Goal: Task Accomplishment & Management: Complete application form

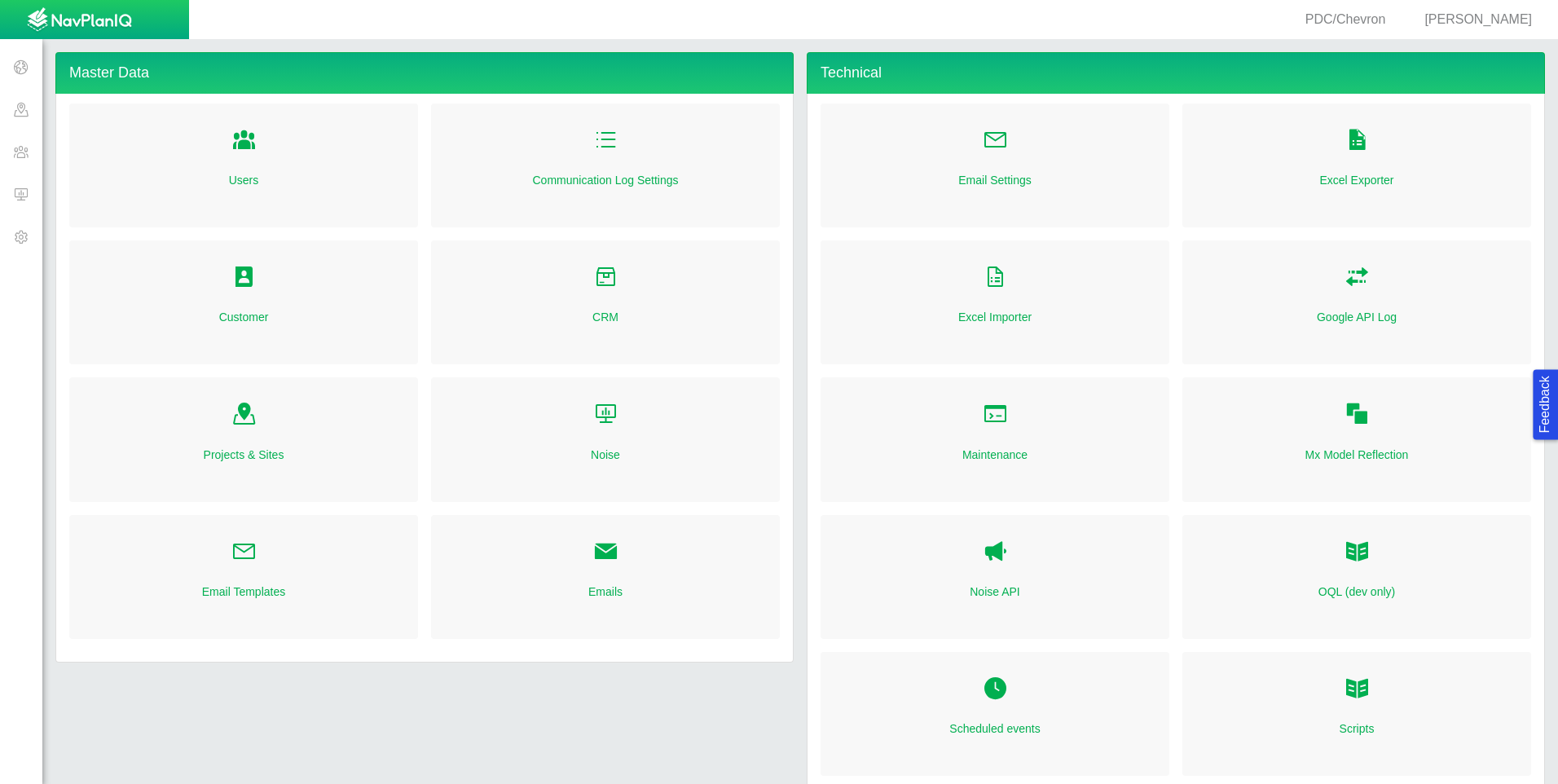
click at [11, 191] on span at bounding box center [21, 194] width 43 height 43
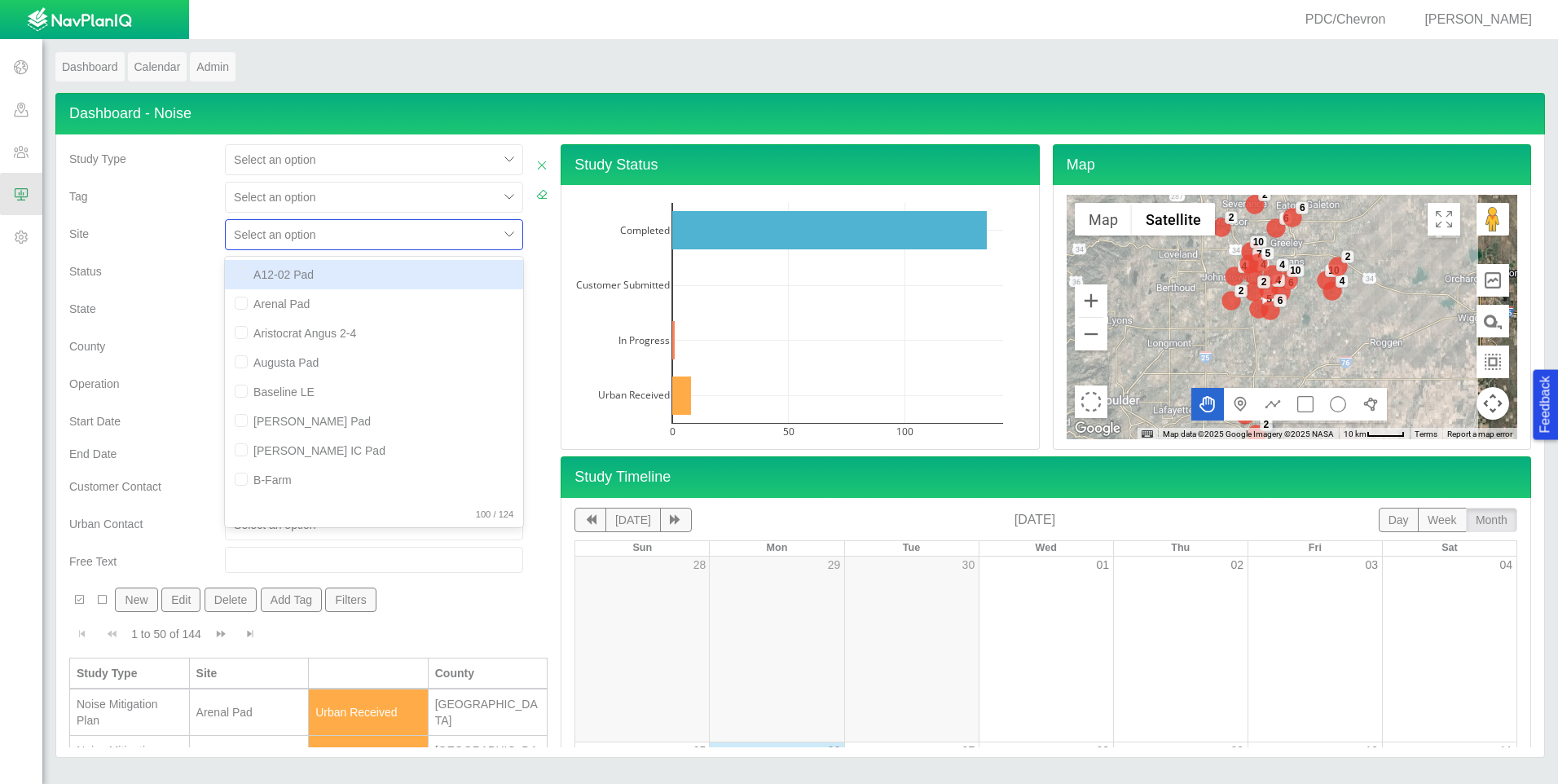
click at [359, 226] on div at bounding box center [361, 234] width 256 height 19
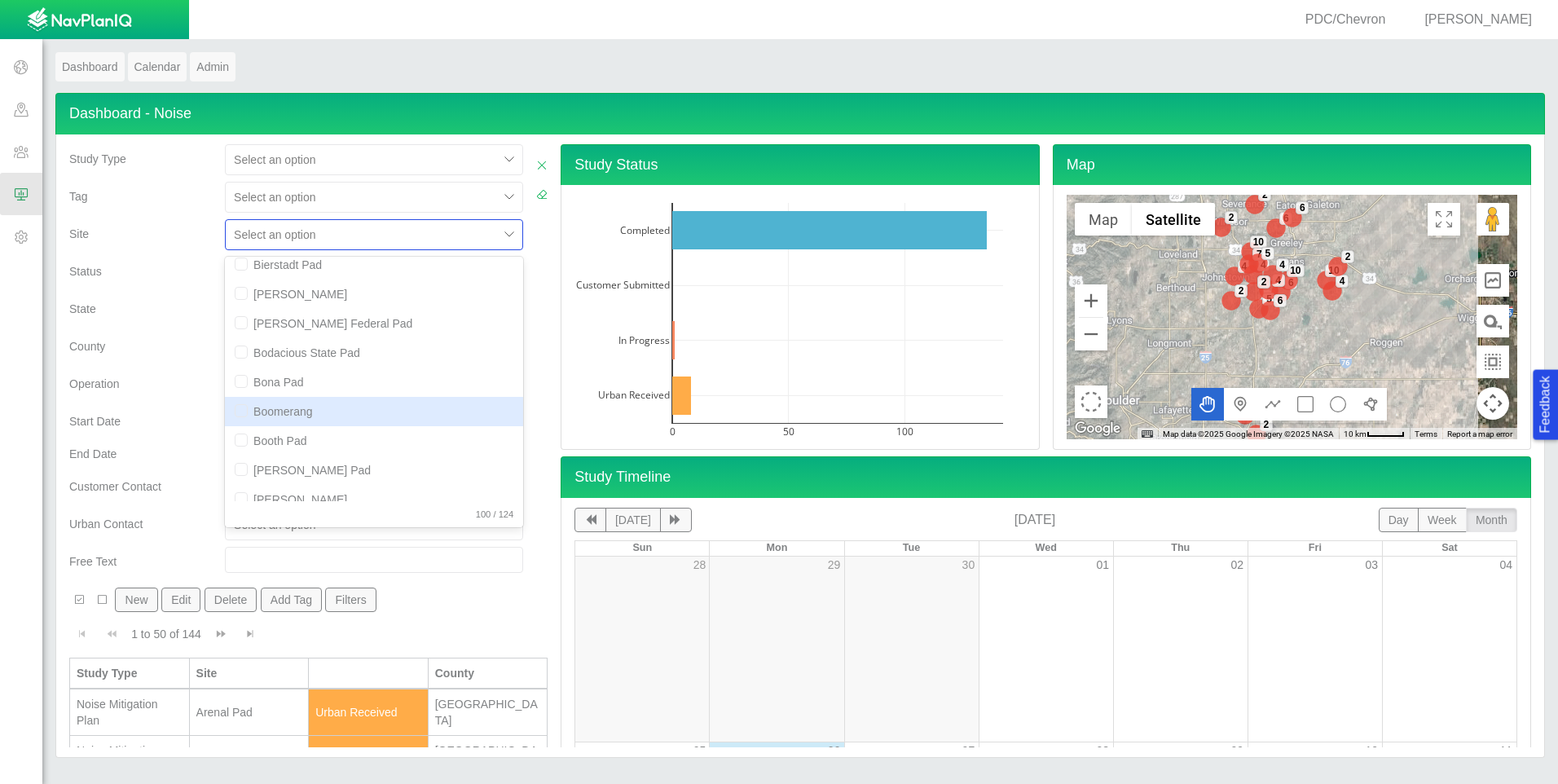
scroll to position [326, 0]
click at [236, 417] on input "checkbox" at bounding box center [241, 417] width 13 height 13
checkbox input "true"
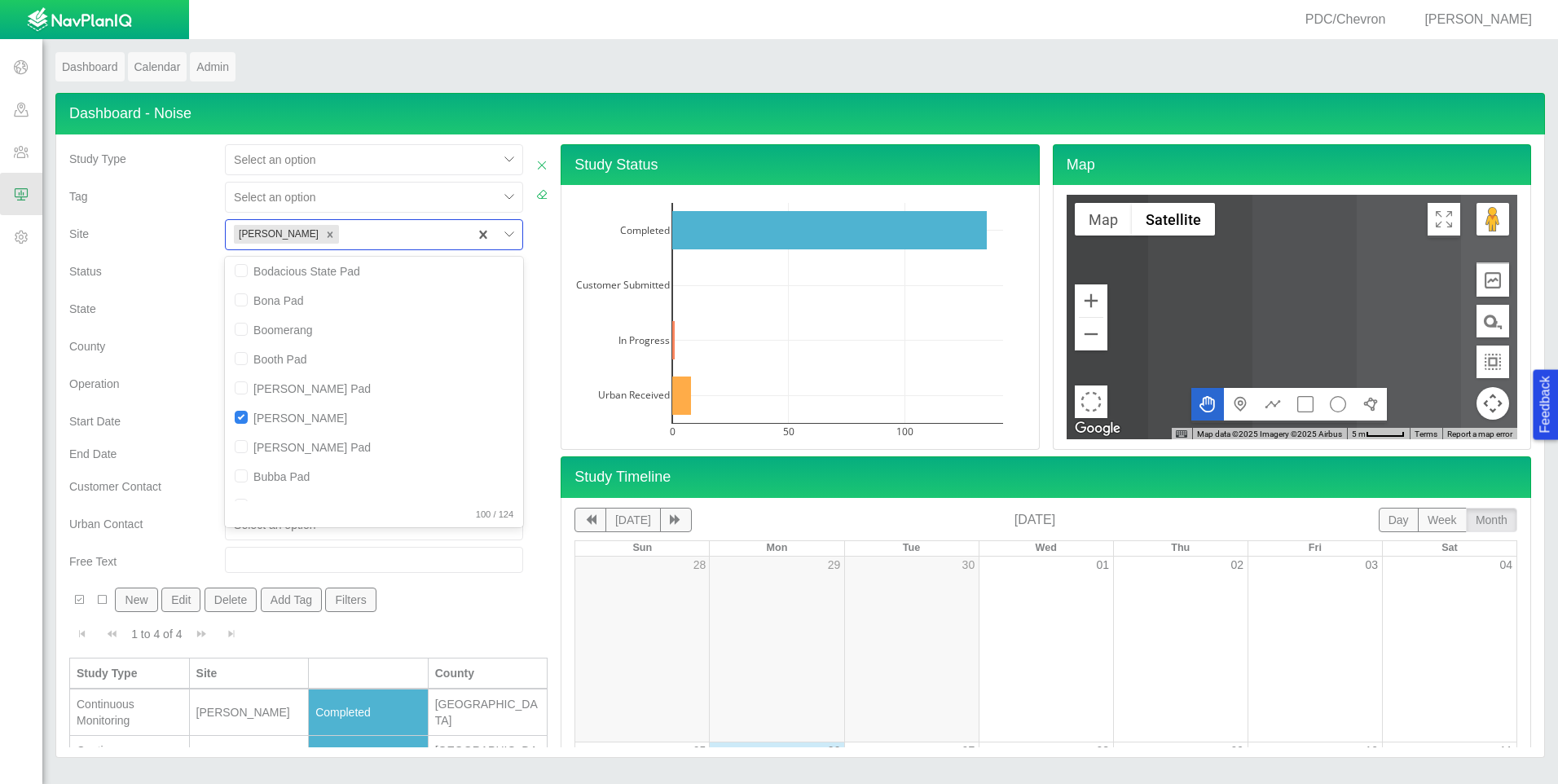
click at [187, 377] on div "Operation" at bounding box center [140, 380] width 143 height 23
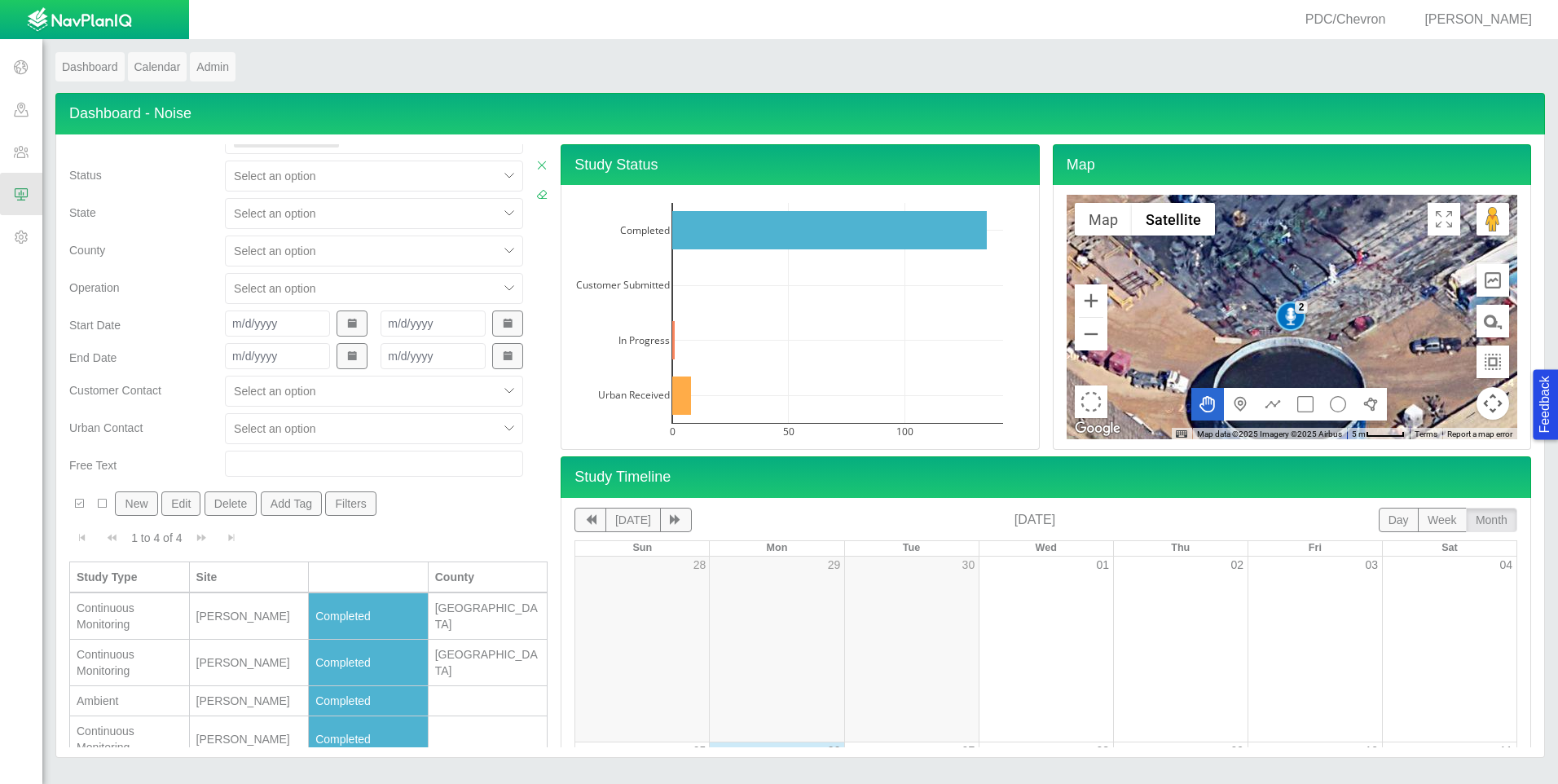
scroll to position [111, 0]
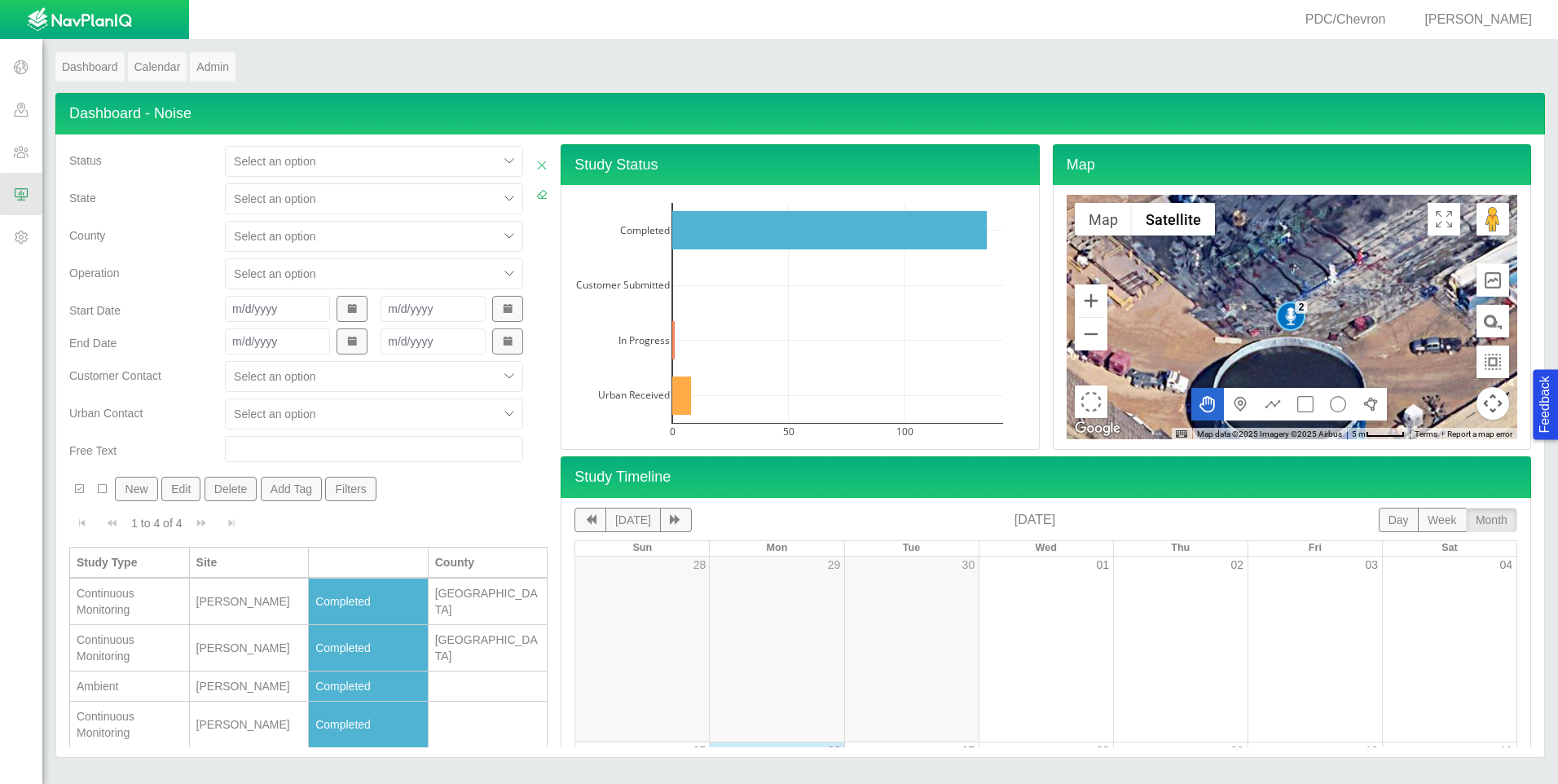
click at [143, 487] on button "New" at bounding box center [136, 488] width 43 height 25
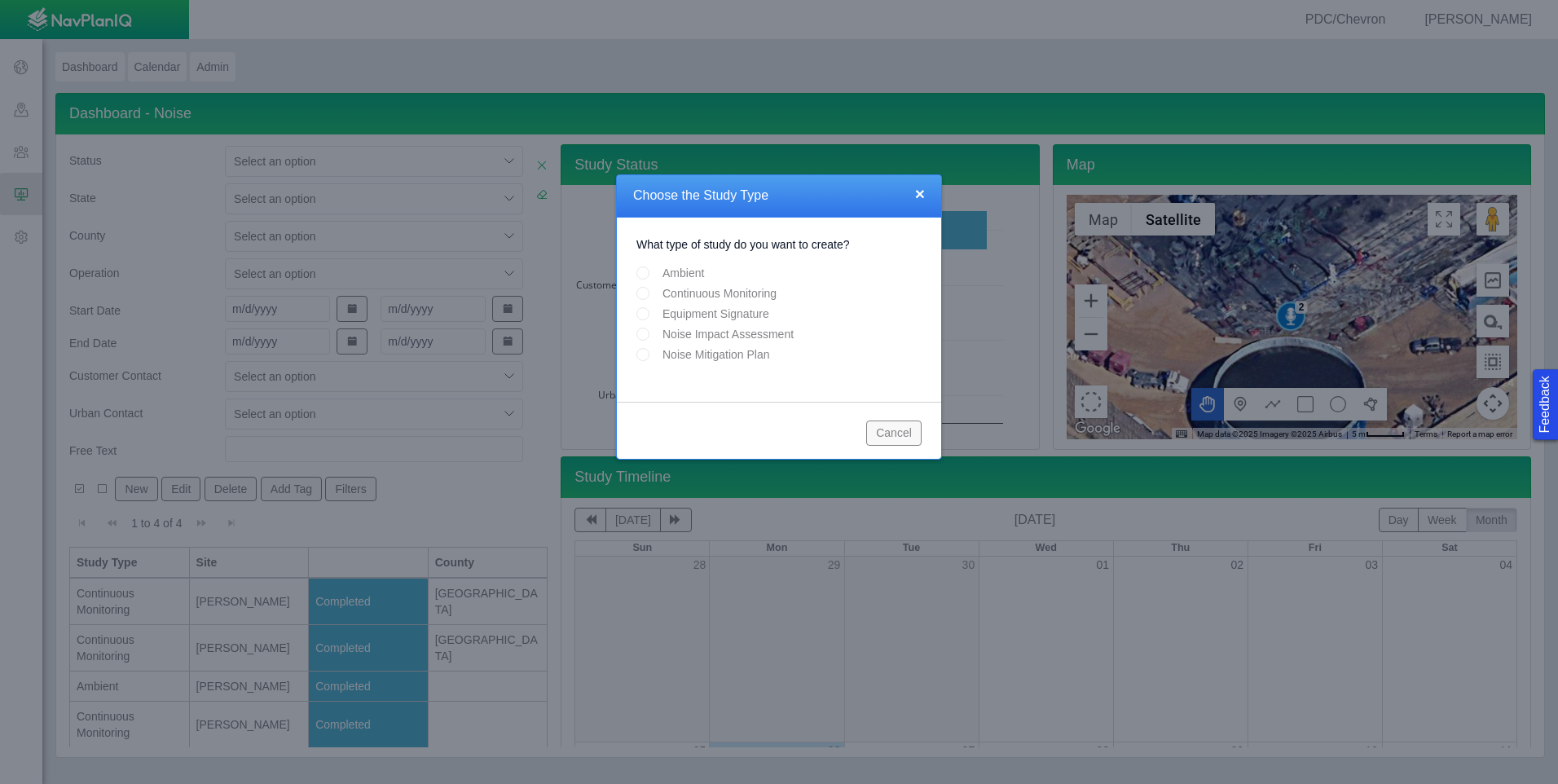
click at [706, 314] on label "Equipment Signature" at bounding box center [715, 314] width 106 height 16
click at [650, 314] on input "Equipment Signature" at bounding box center [642, 314] width 13 height 13
radio input "true"
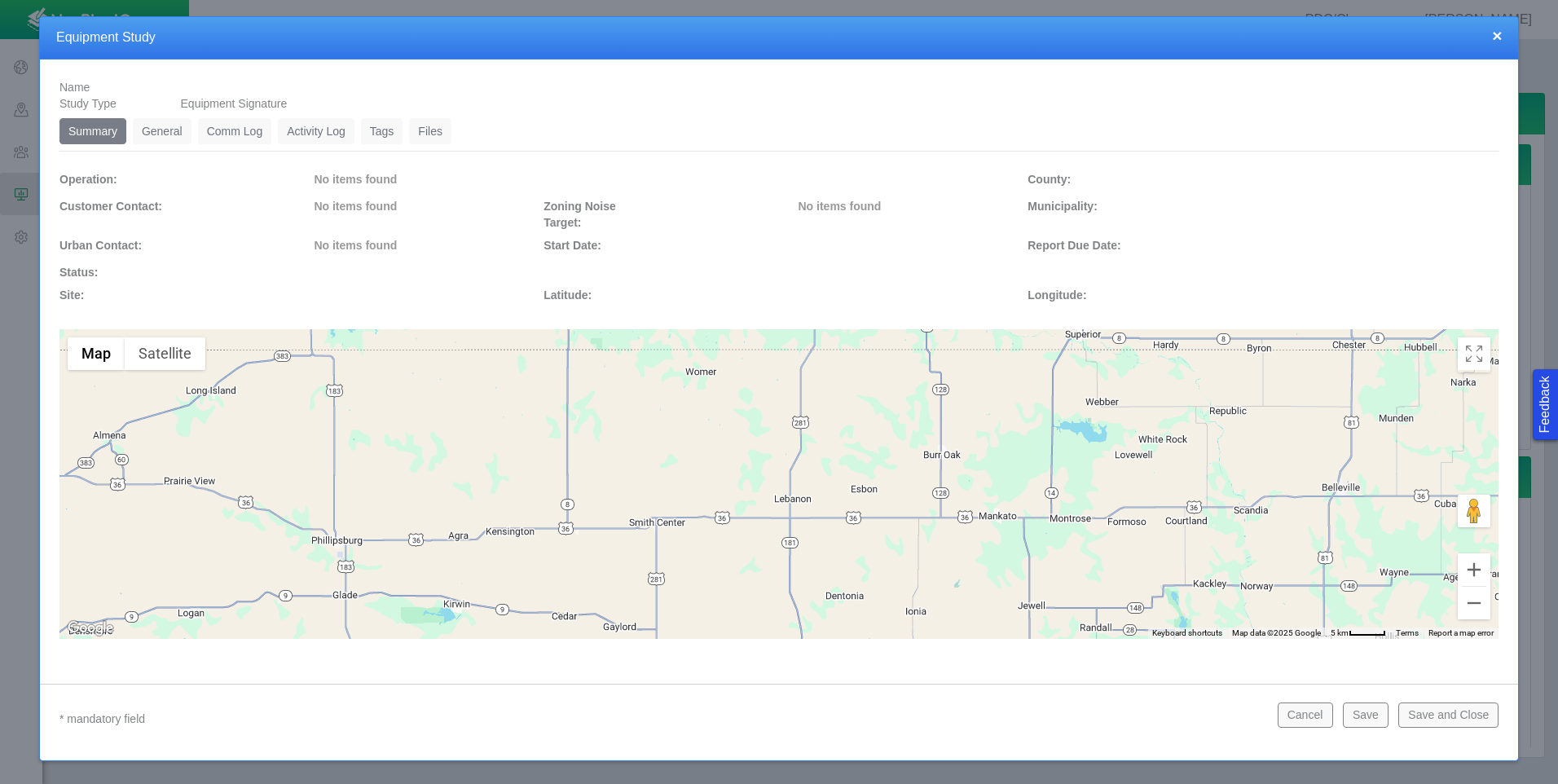
click at [151, 129] on link "General" at bounding box center [162, 131] width 58 height 26
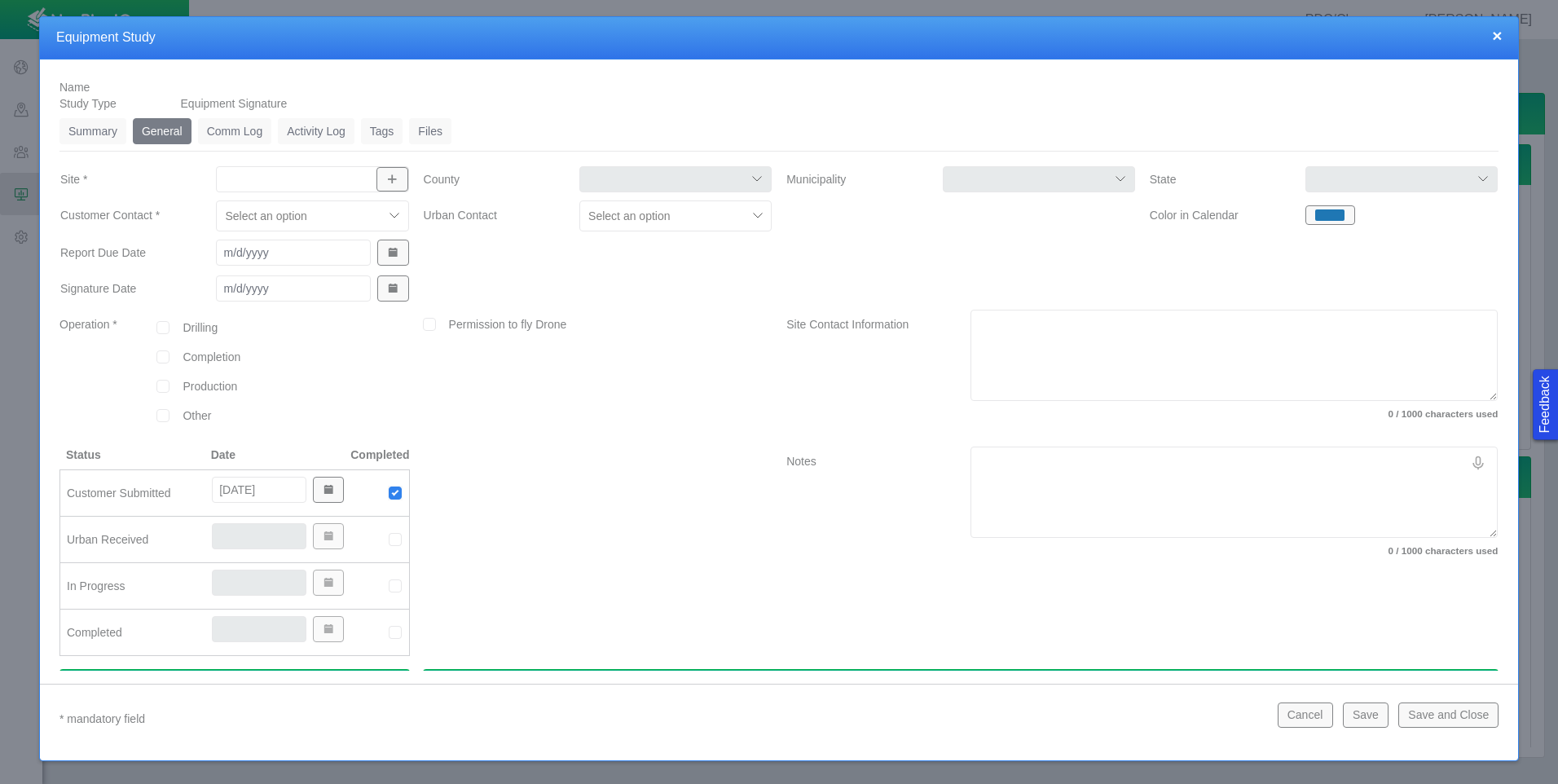
click at [319, 181] on input "Site *" at bounding box center [303, 179] width 161 height 16
click at [276, 214] on span "[PERSON_NAME]" at bounding box center [310, 216] width 175 height 16
type input "[PERSON_NAME]"
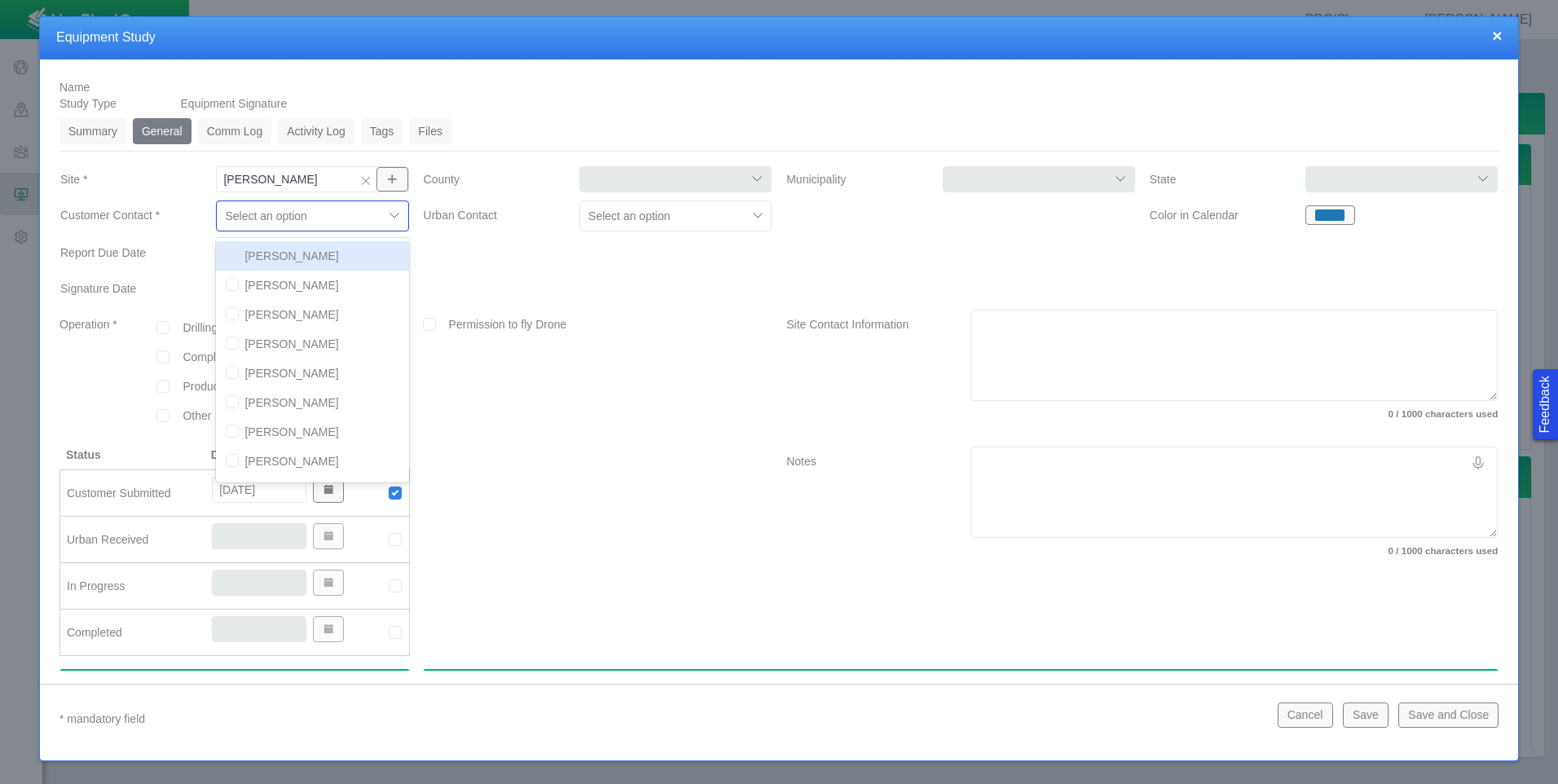
click at [390, 216] on div at bounding box center [396, 216] width 25 height 25
click at [227, 374] on input "checkbox" at bounding box center [232, 372] width 13 height 13
checkbox input "true"
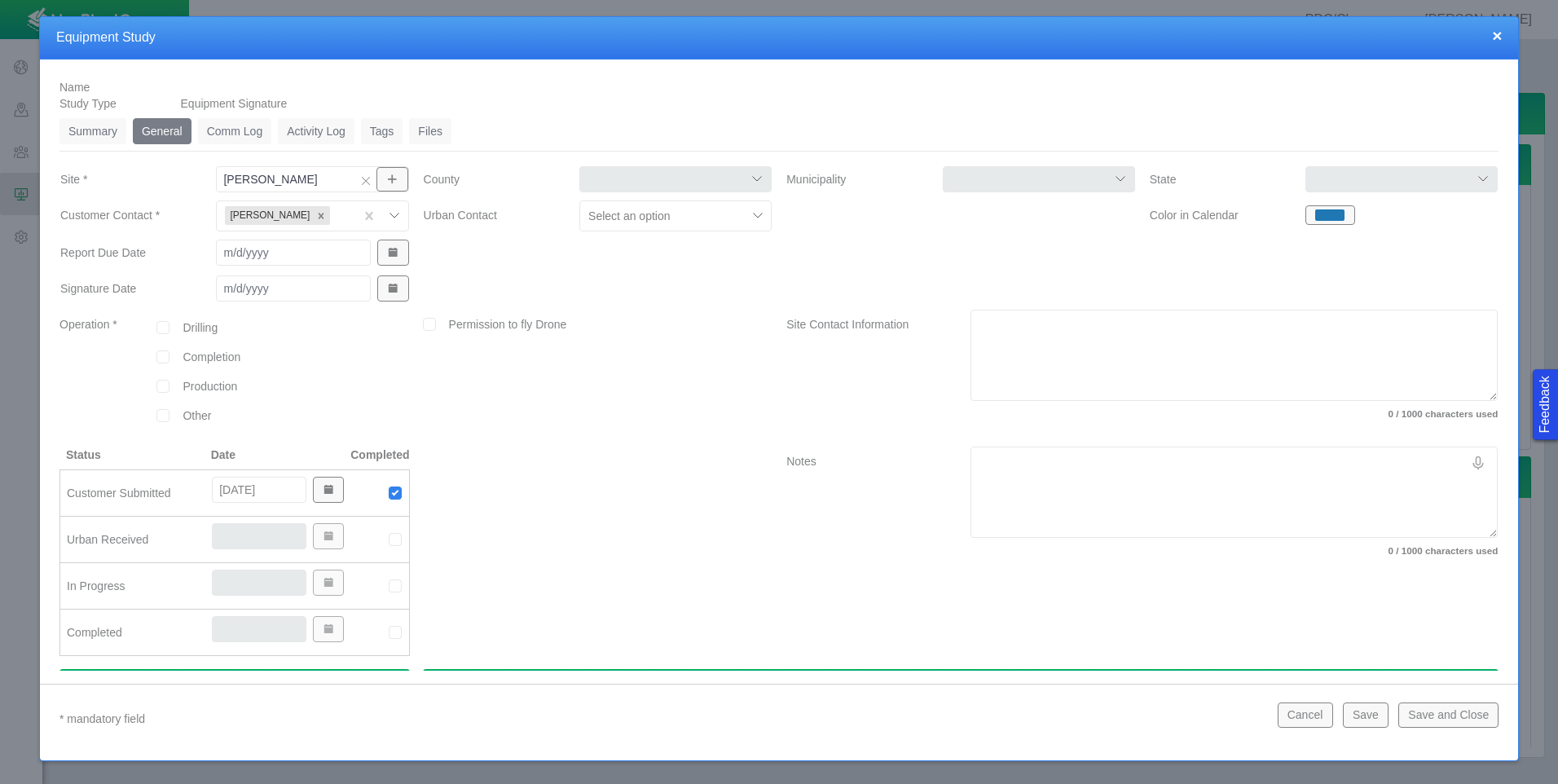
click at [470, 288] on div at bounding box center [598, 291] width 363 height 35
click at [165, 385] on input "checkbox" at bounding box center [163, 386] width 13 height 13
checkbox input "true"
click at [350, 384] on input "text" at bounding box center [344, 387] width 116 height 26
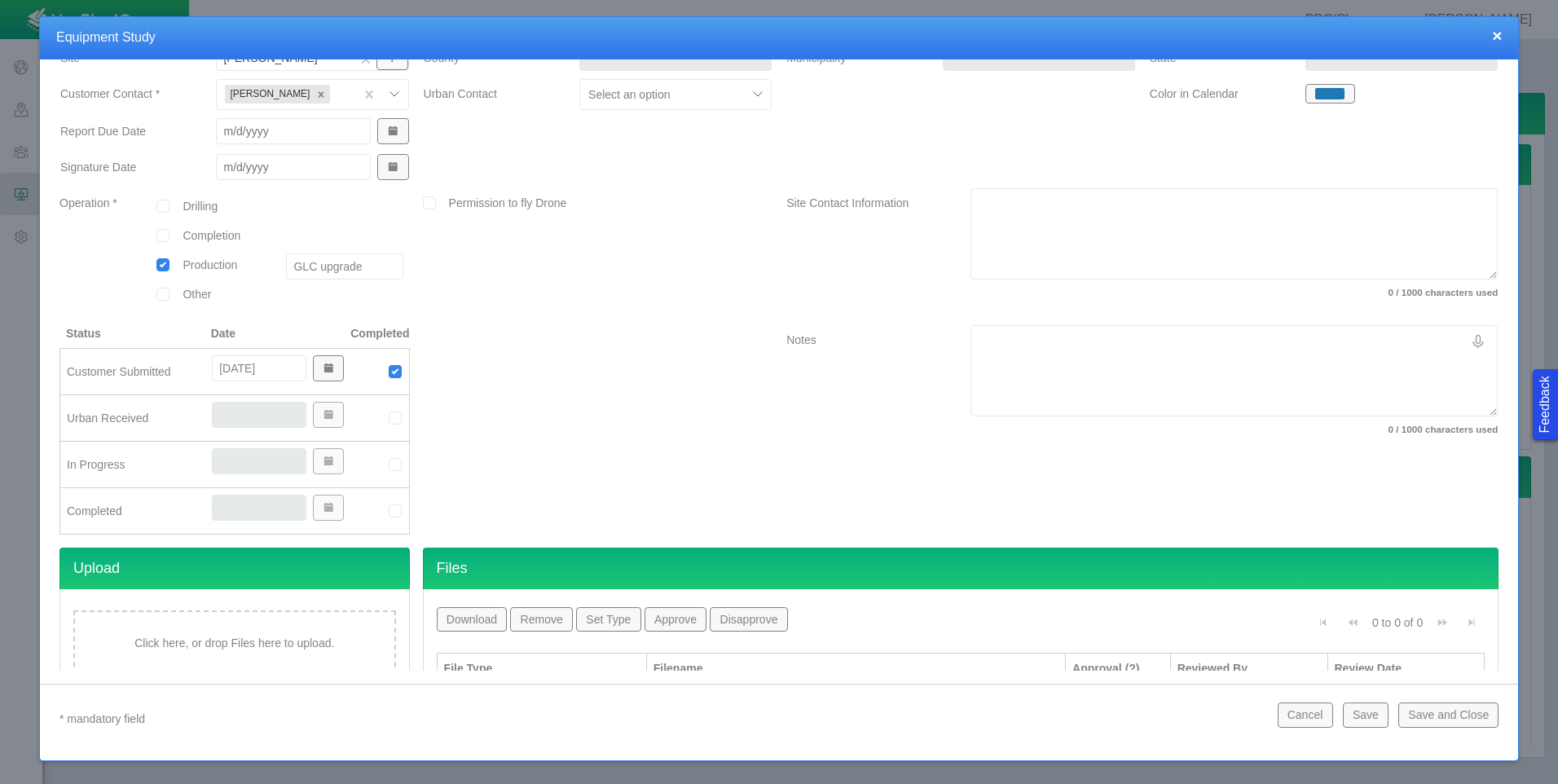
scroll to position [168, 0]
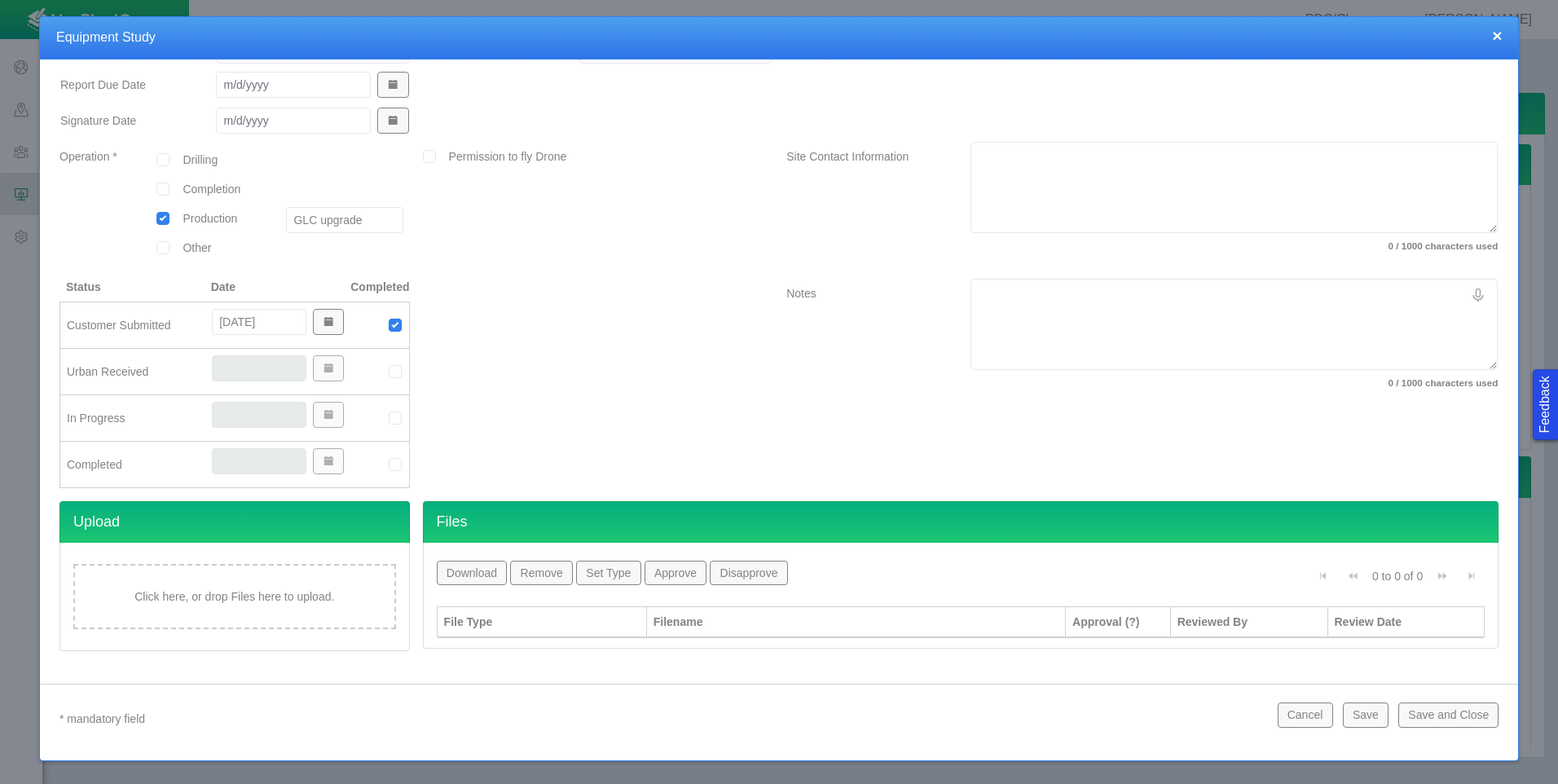
type input "GLC upgrade"
click at [394, 371] on img at bounding box center [395, 371] width 15 height 15
type input "[DATE]"
click at [392, 413] on img at bounding box center [395, 417] width 15 height 15
type input "[DATE]"
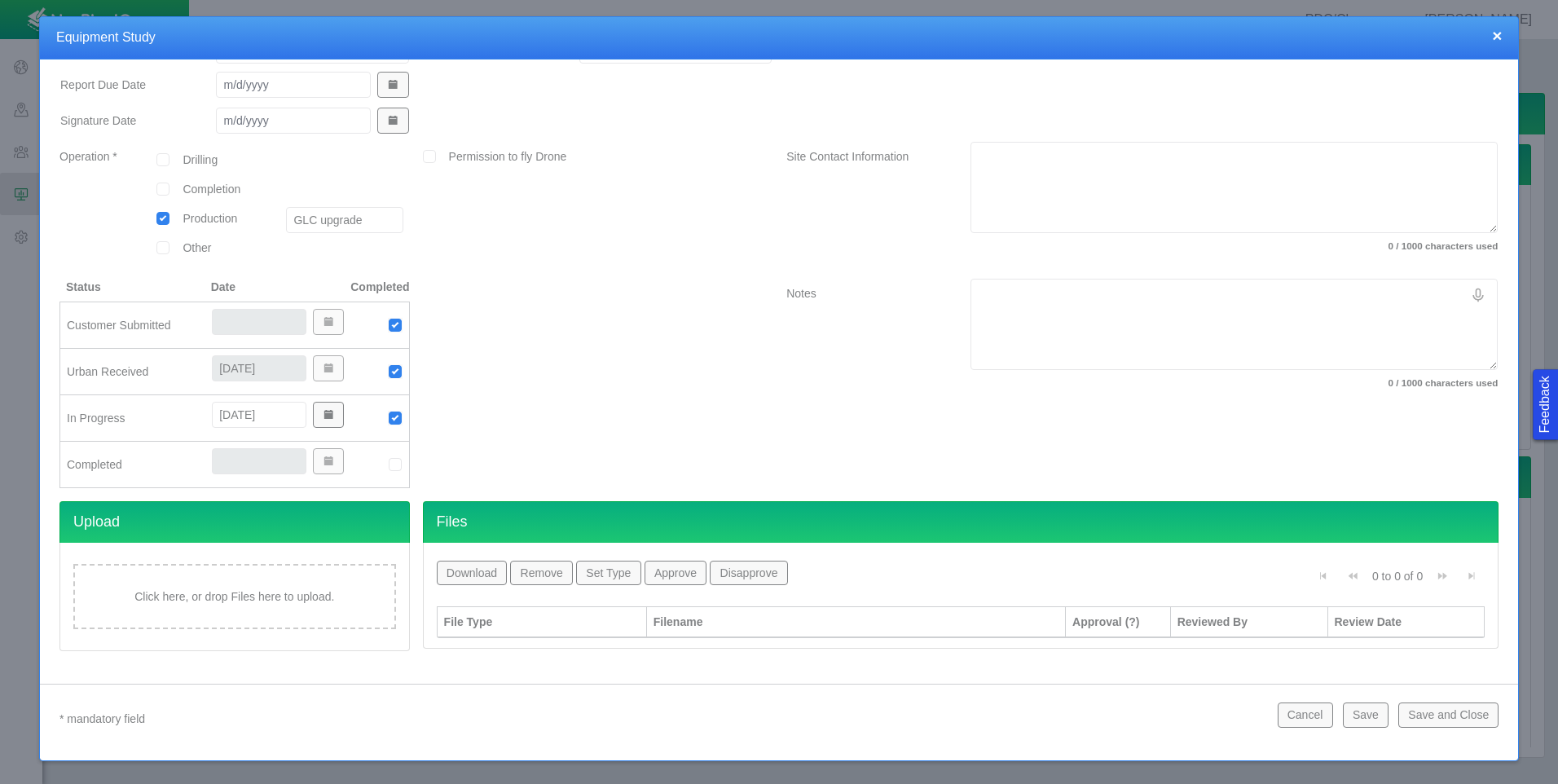
click at [392, 460] on img at bounding box center [395, 464] width 15 height 15
type input "[DATE]"
click at [298, 592] on div "Click here, or drop Files here to upload." at bounding box center [235, 597] width 323 height 65
click at [590, 649] on div at bounding box center [541, 652] width 196 height 16
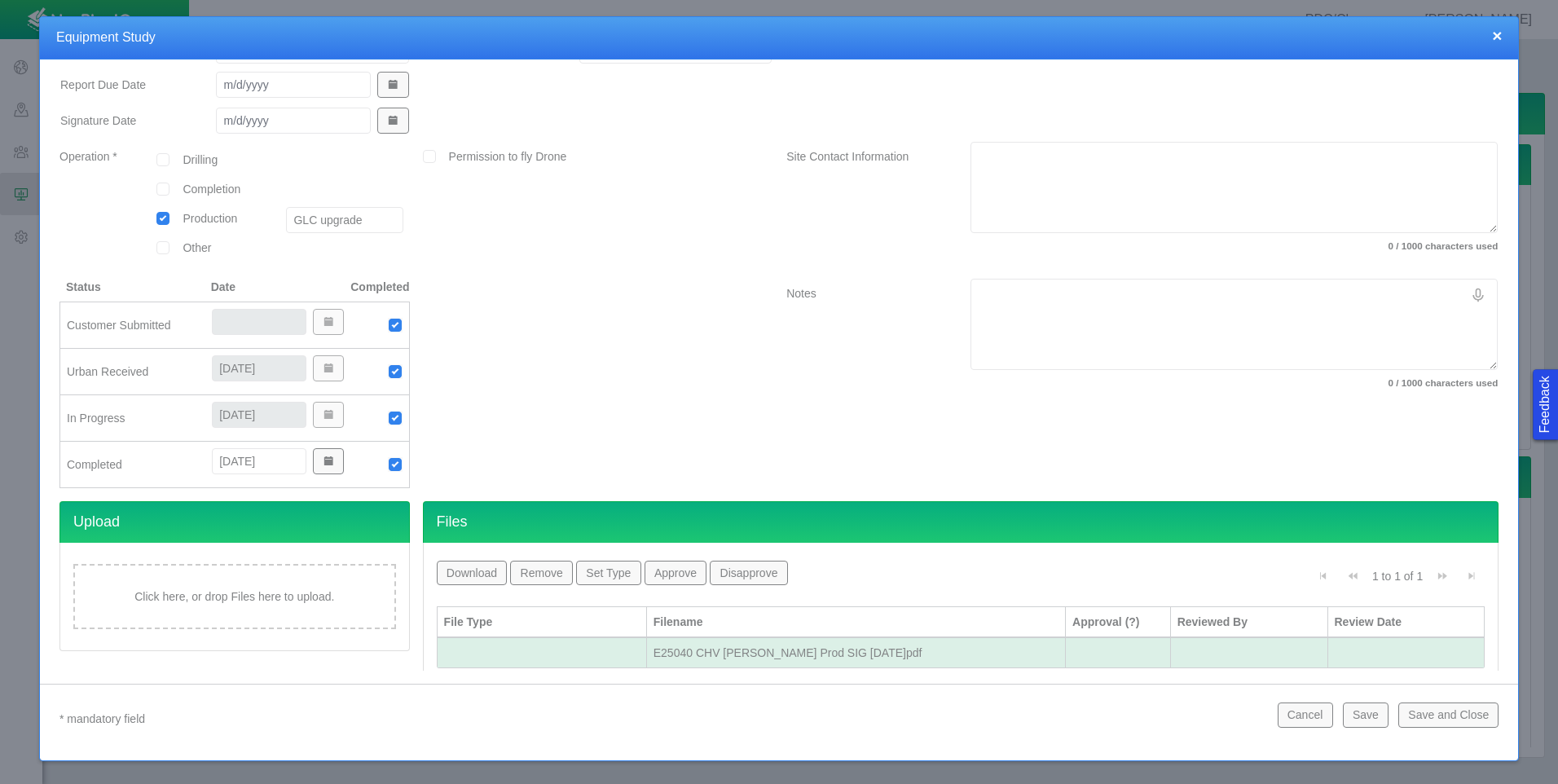
click at [1058, 306] on textarea "Notes" at bounding box center [1234, 324] width 527 height 91
type textarea "x"
type textarea "-"
type textarea "x"
type textarea "-R"
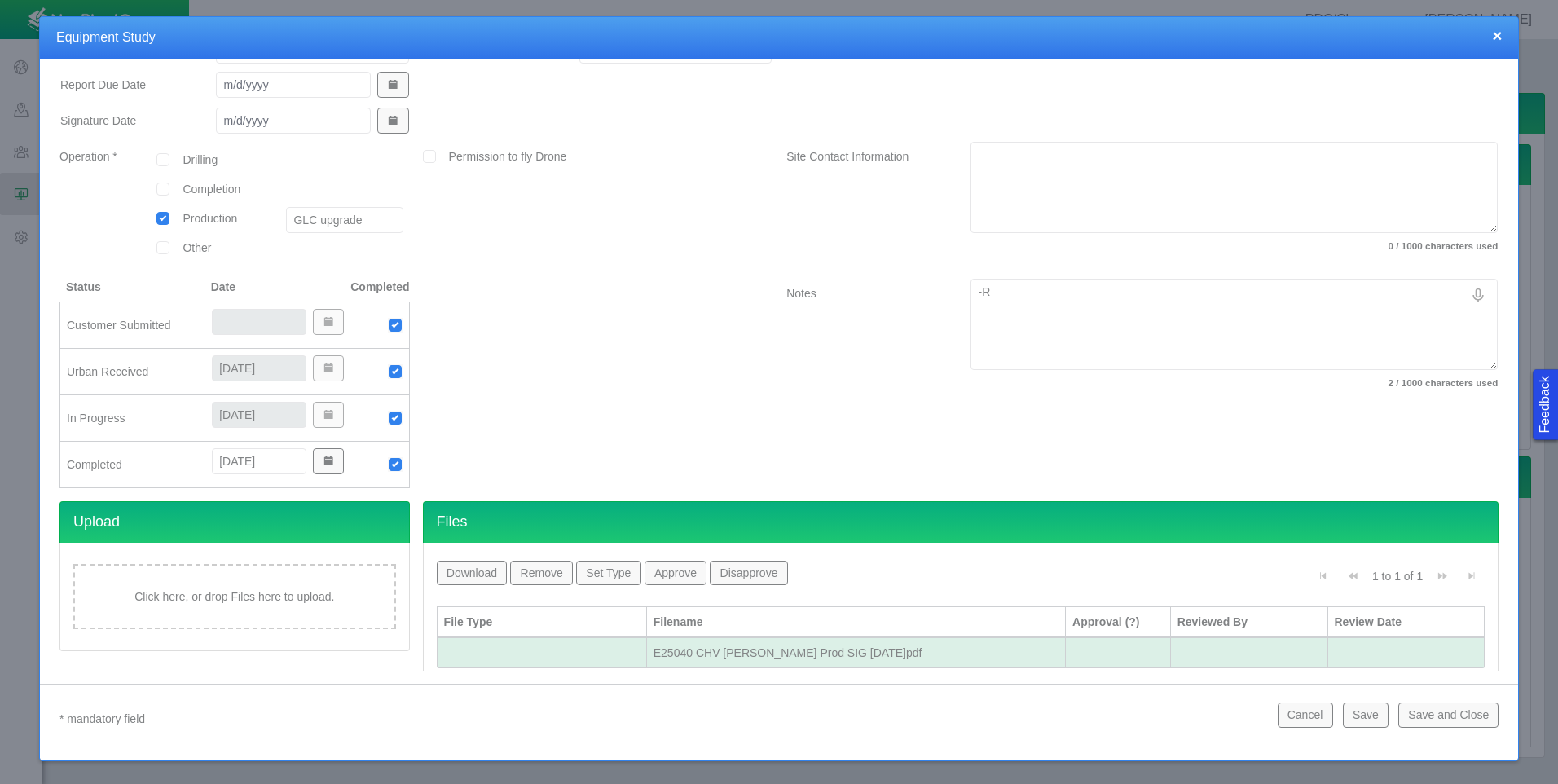
type textarea "x"
type textarea "-Re"
type textarea "x"
type textarea "-Res"
type textarea "x"
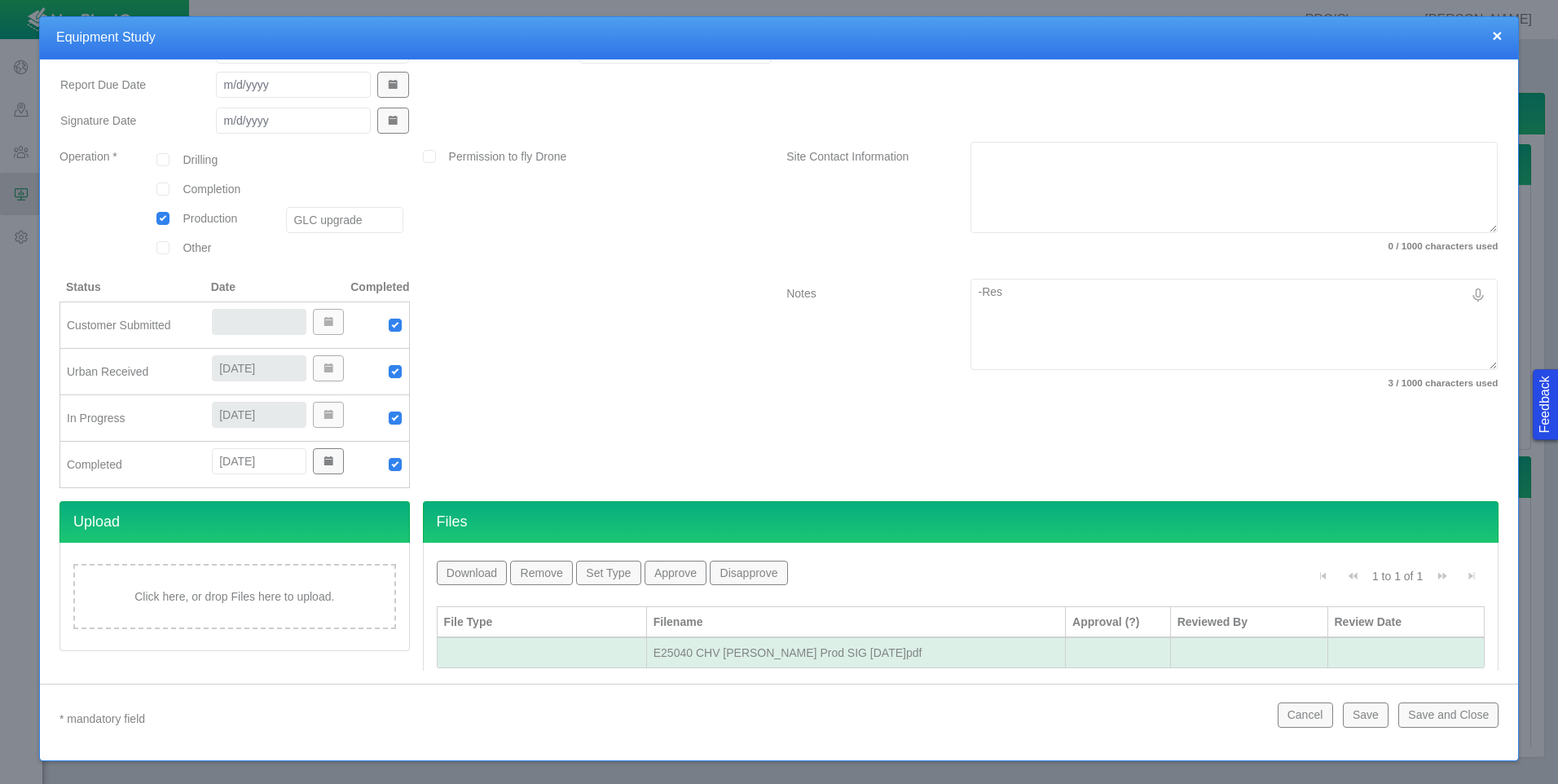
type textarea "-Resu"
type textarea "x"
type textarea "-Resul"
type textarea "x"
type textarea "-Result"
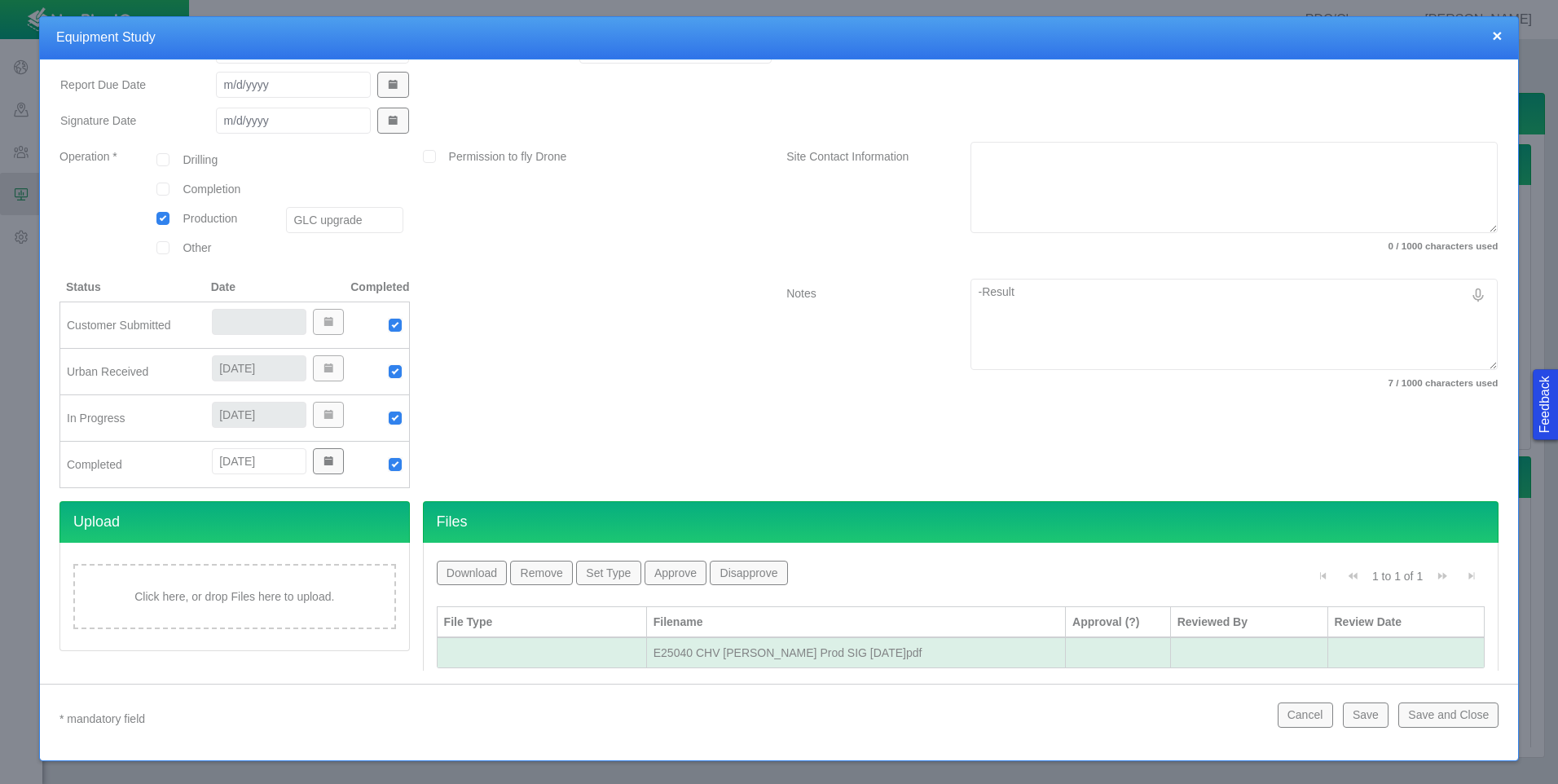
type textarea "x"
type textarea "-Results"
type textarea "x"
type textarea "-Results"
type textarea "x"
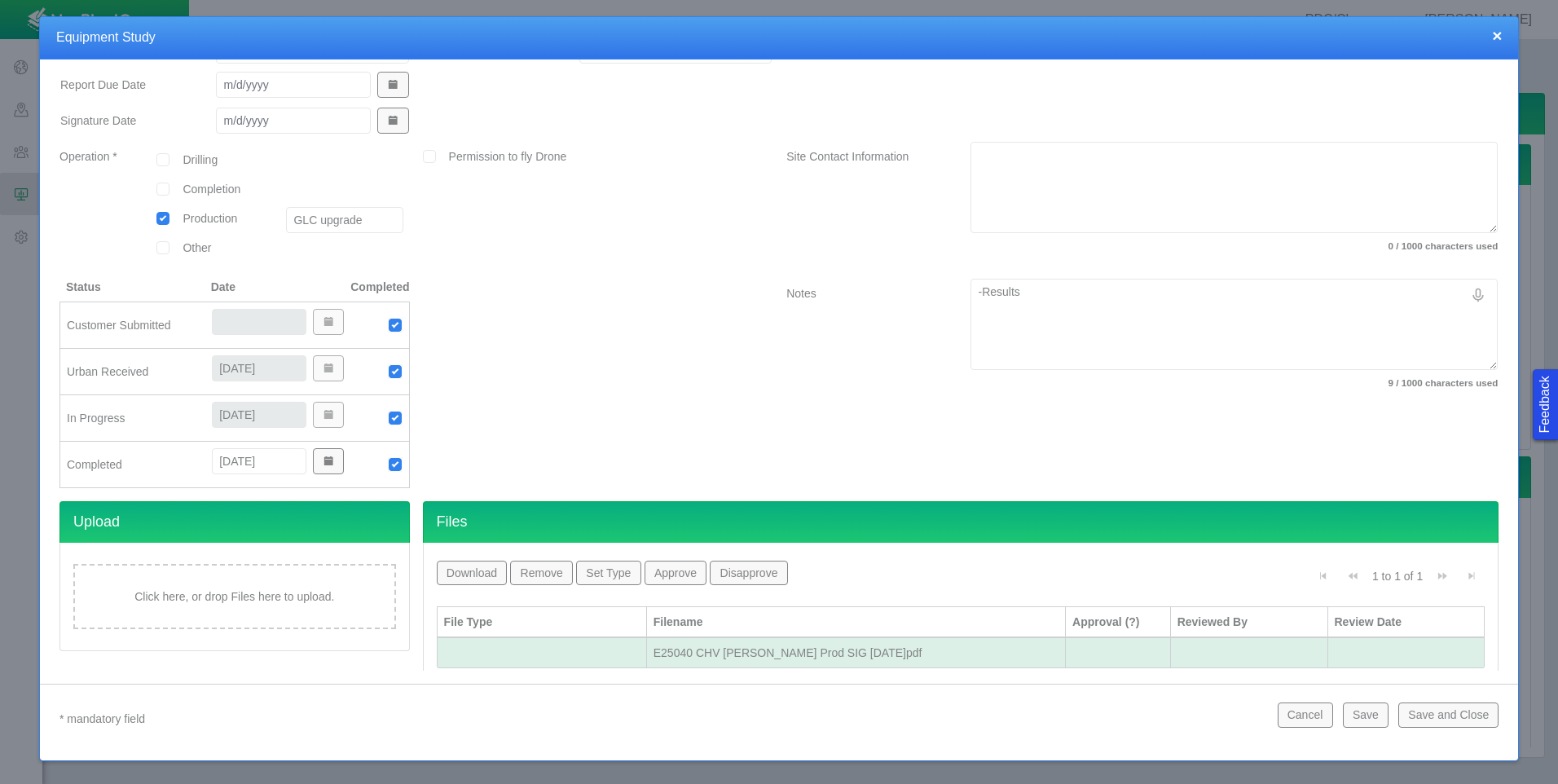
type textarea "-Results o"
type textarea "x"
type textarea "-Results of"
type textarea "x"
type textarea "-Results of"
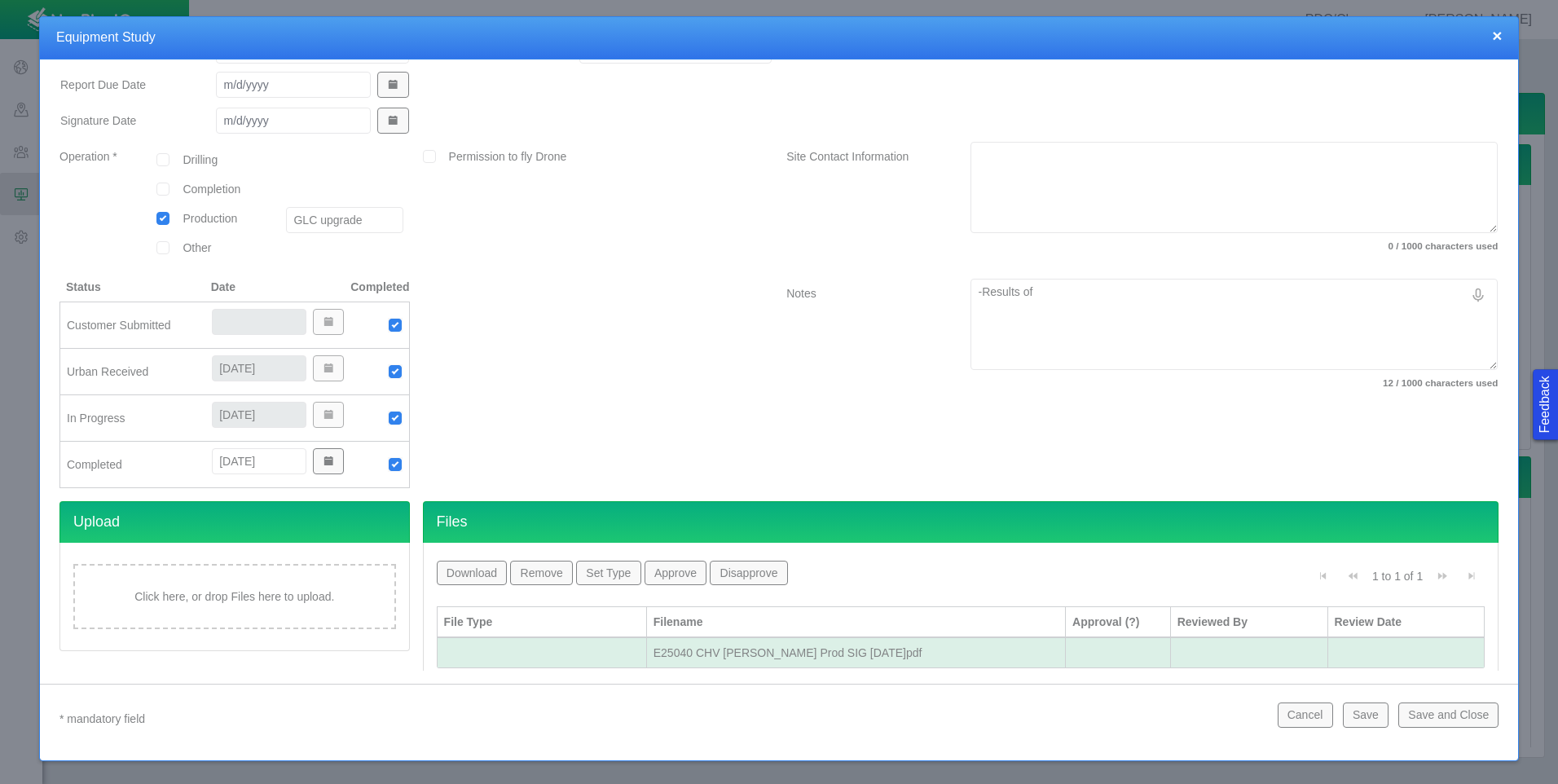
type textarea "x"
type textarea "-Results of N"
type textarea "x"
type textarea "-Results of No"
type textarea "x"
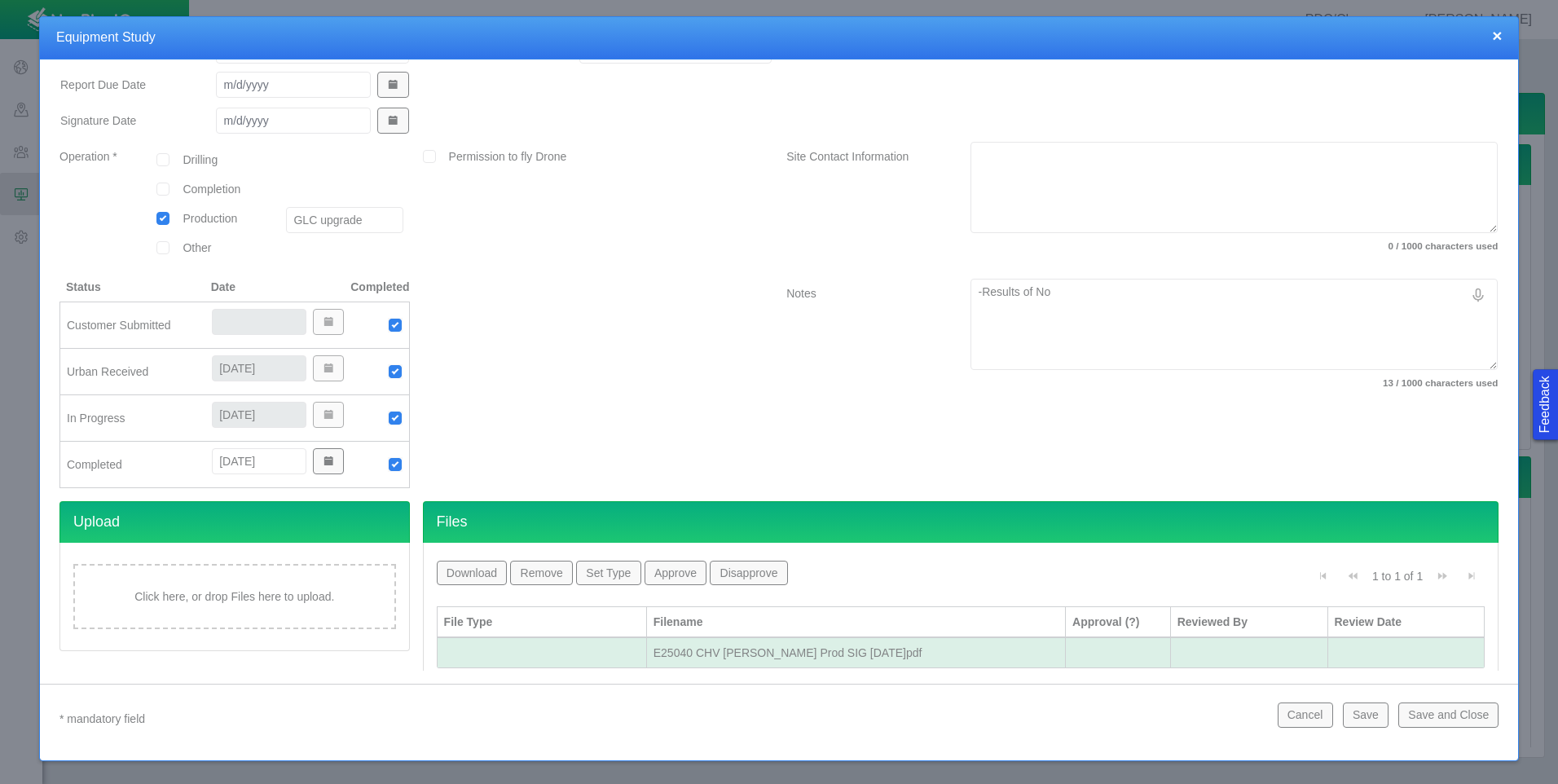
type textarea "-Results of Noi"
type textarea "x"
type textarea "-Results of Nois"
type textarea "x"
type textarea "-Results of Noise"
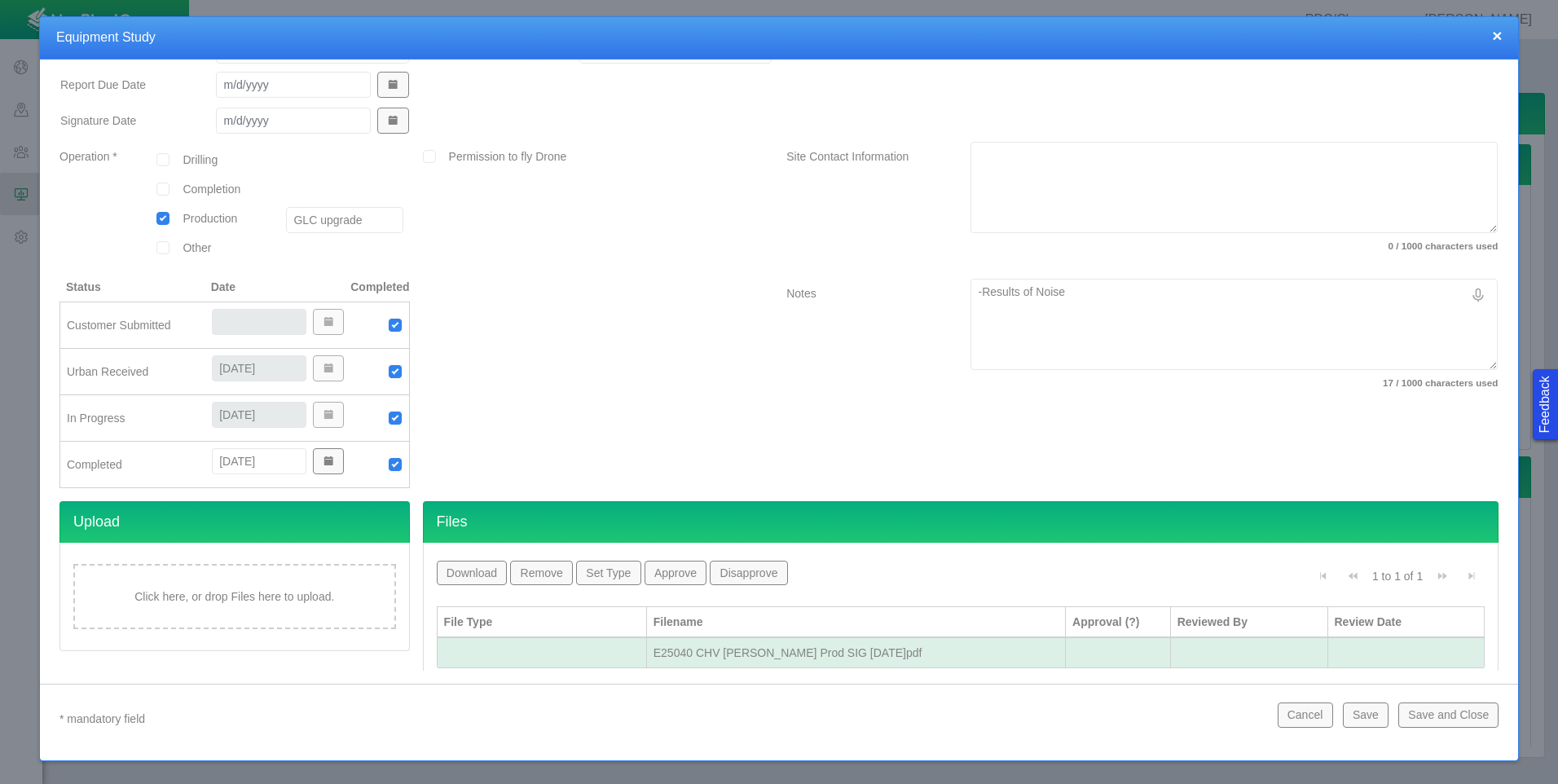
type textarea "x"
type textarea "-Results of Noise"
type textarea "x"
type textarea "-Results of Noise I"
type textarea "x"
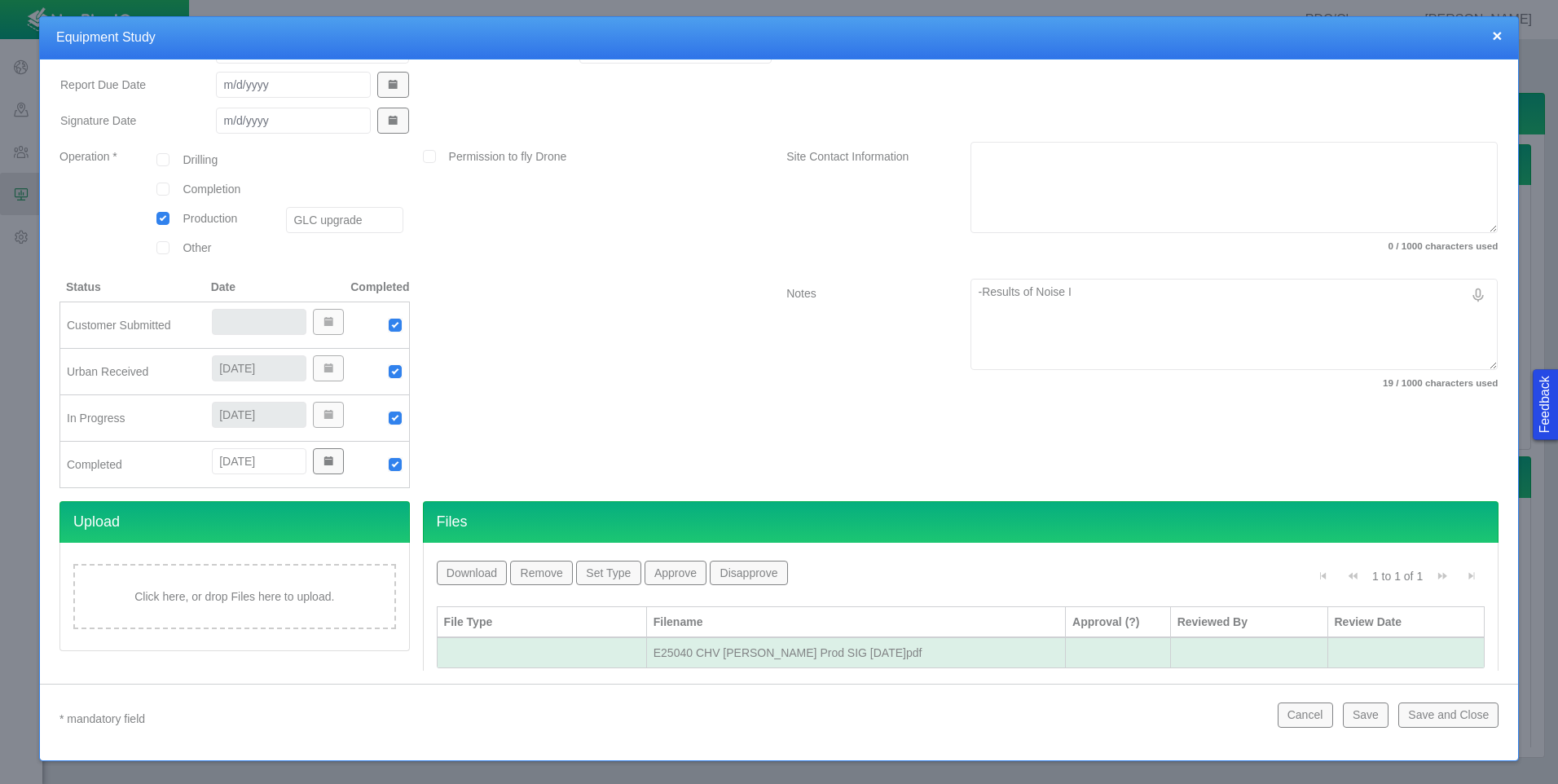
type textarea "-Results of Noise Im"
type textarea "x"
type textarea "-Results of Noise Imp"
type textarea "x"
type textarea "-Results of Noise [DEMOGRAPHIC_DATA]"
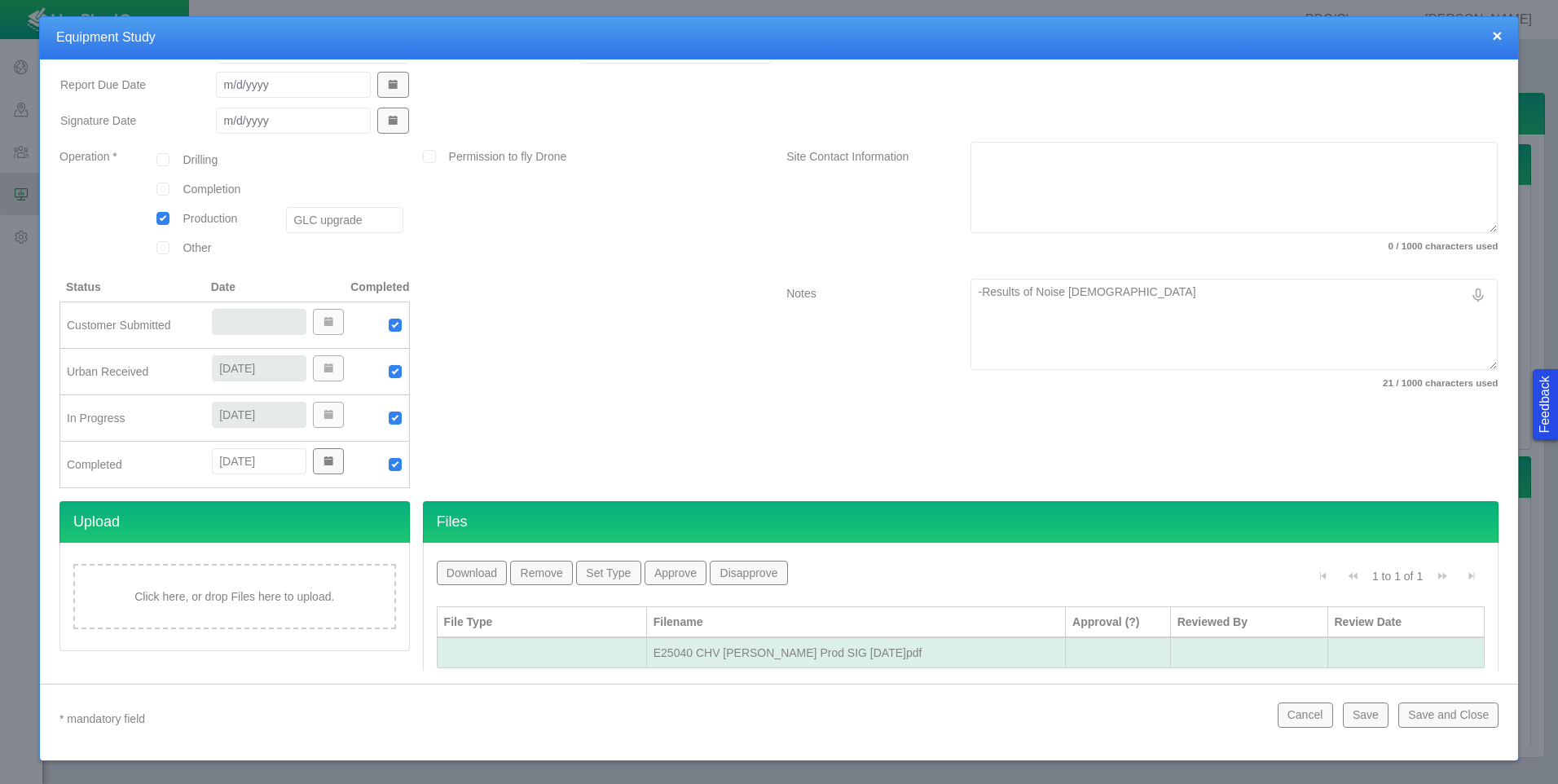
type textarea "x"
type textarea "-Results of Noise Impac"
type textarea "x"
type textarea "-Results of Noise Impact"
type textarea "x"
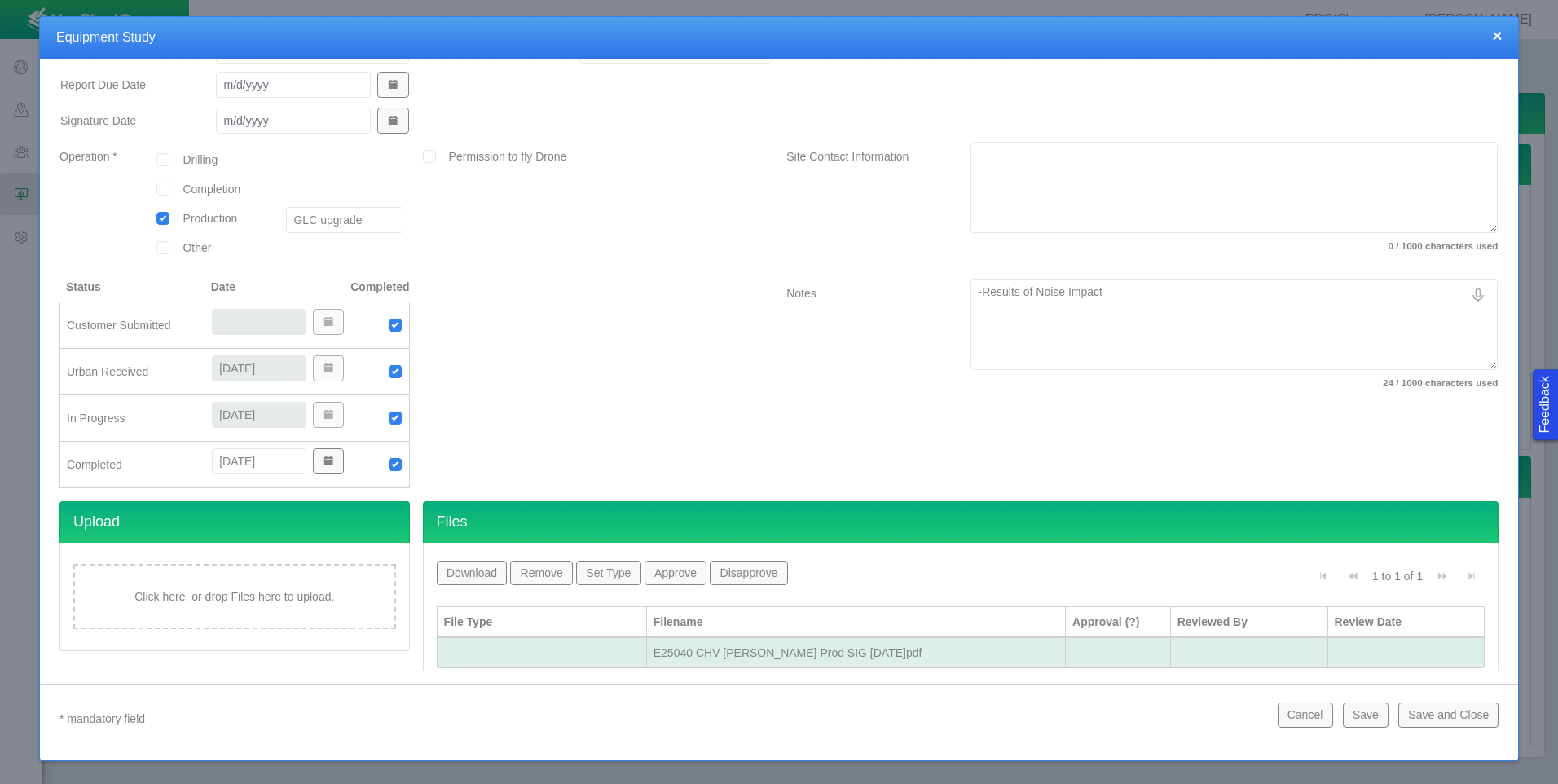
type textarea "-Results of Noise Impac"
type textarea "x"
type textarea "-Results of Noise [DEMOGRAPHIC_DATA]"
type textarea "x"
type textarea "-Results of Noise Imp"
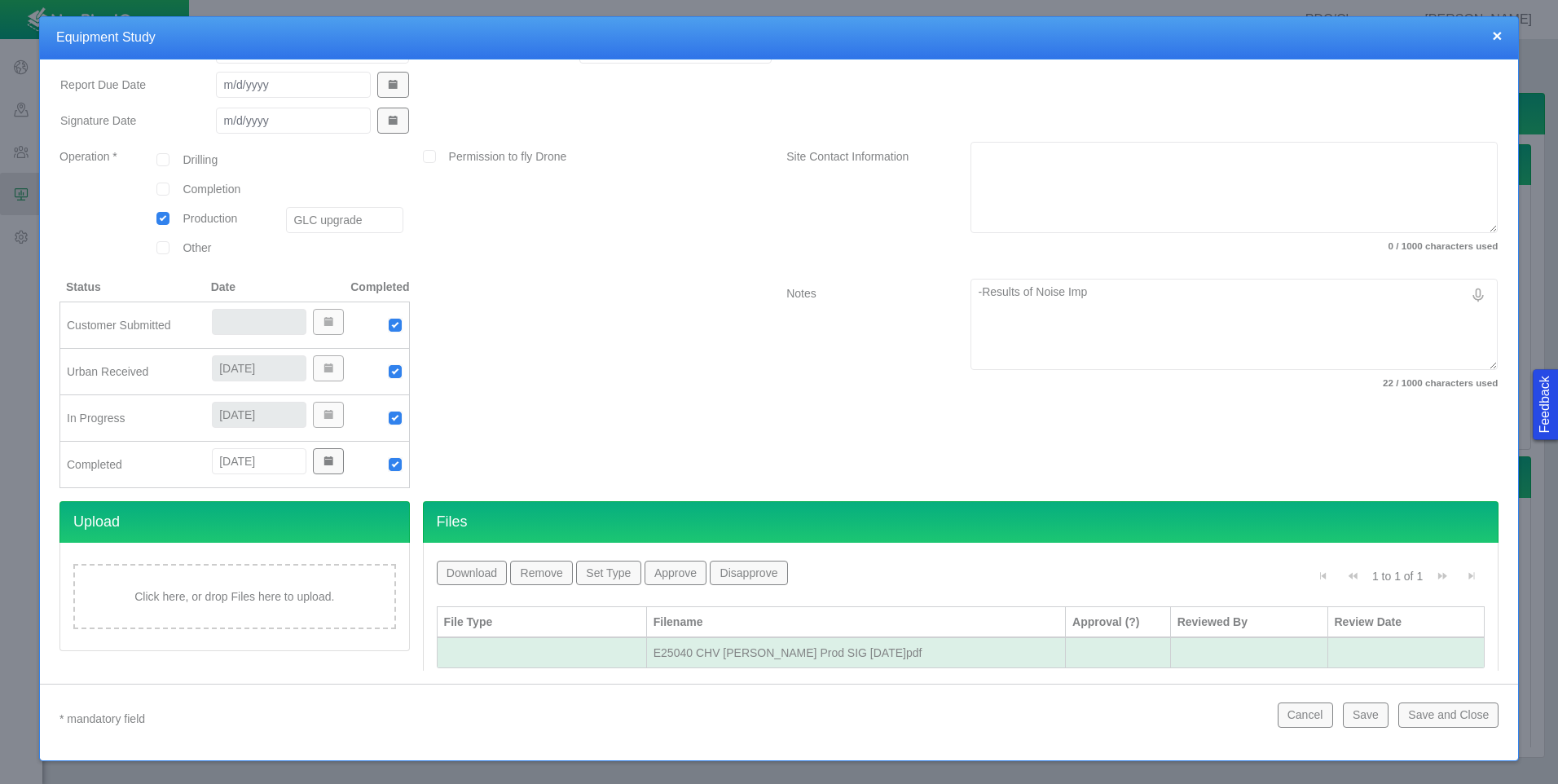
type textarea "x"
type textarea "-Results of Noise Im"
type textarea "x"
type textarea "-Results of Noise I"
type textarea "x"
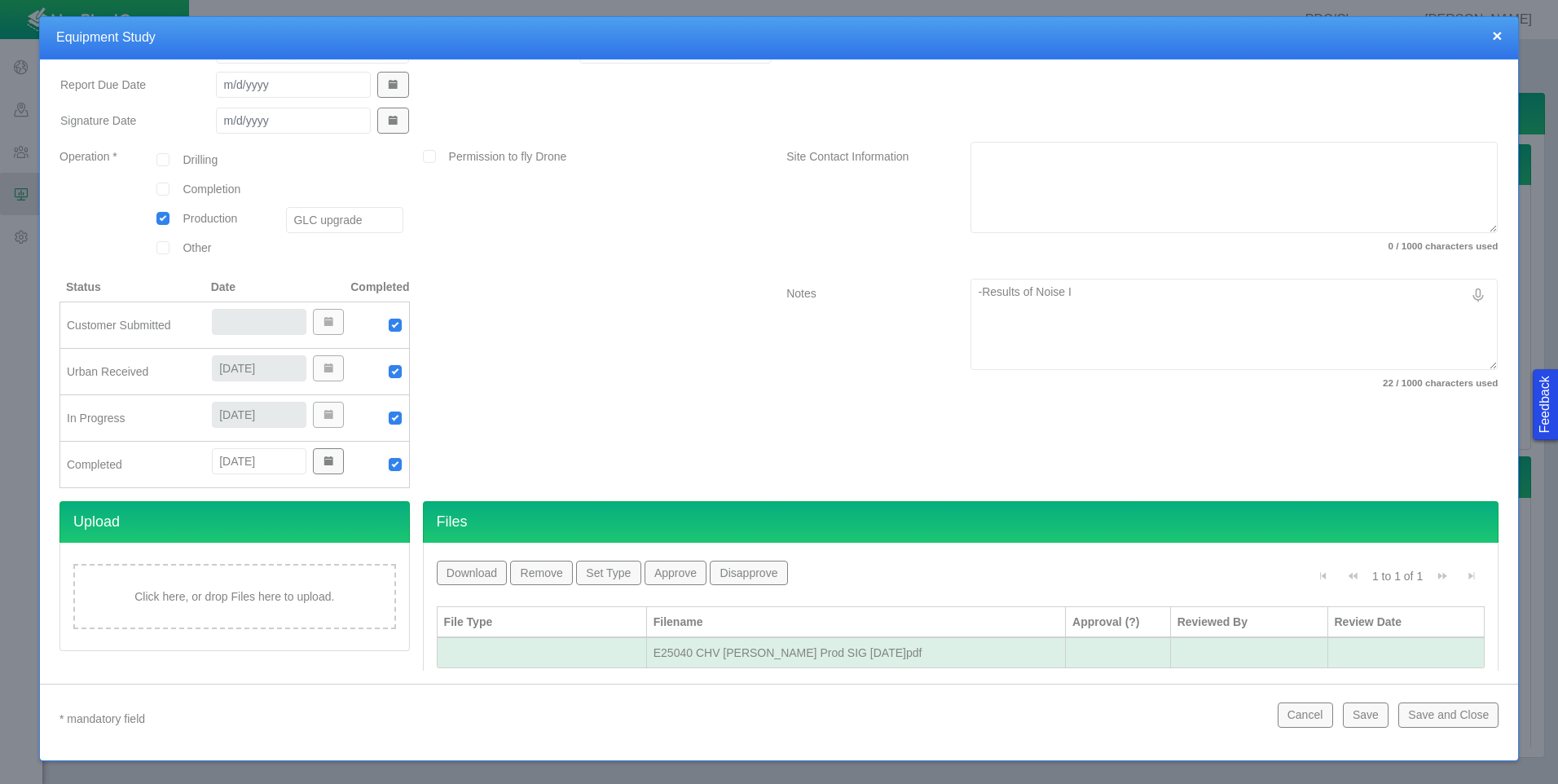
type textarea "-Results of Noise"
type textarea "x"
type textarea "-Results of Noise"
type textarea "x"
type textarea "-Results of Nois"
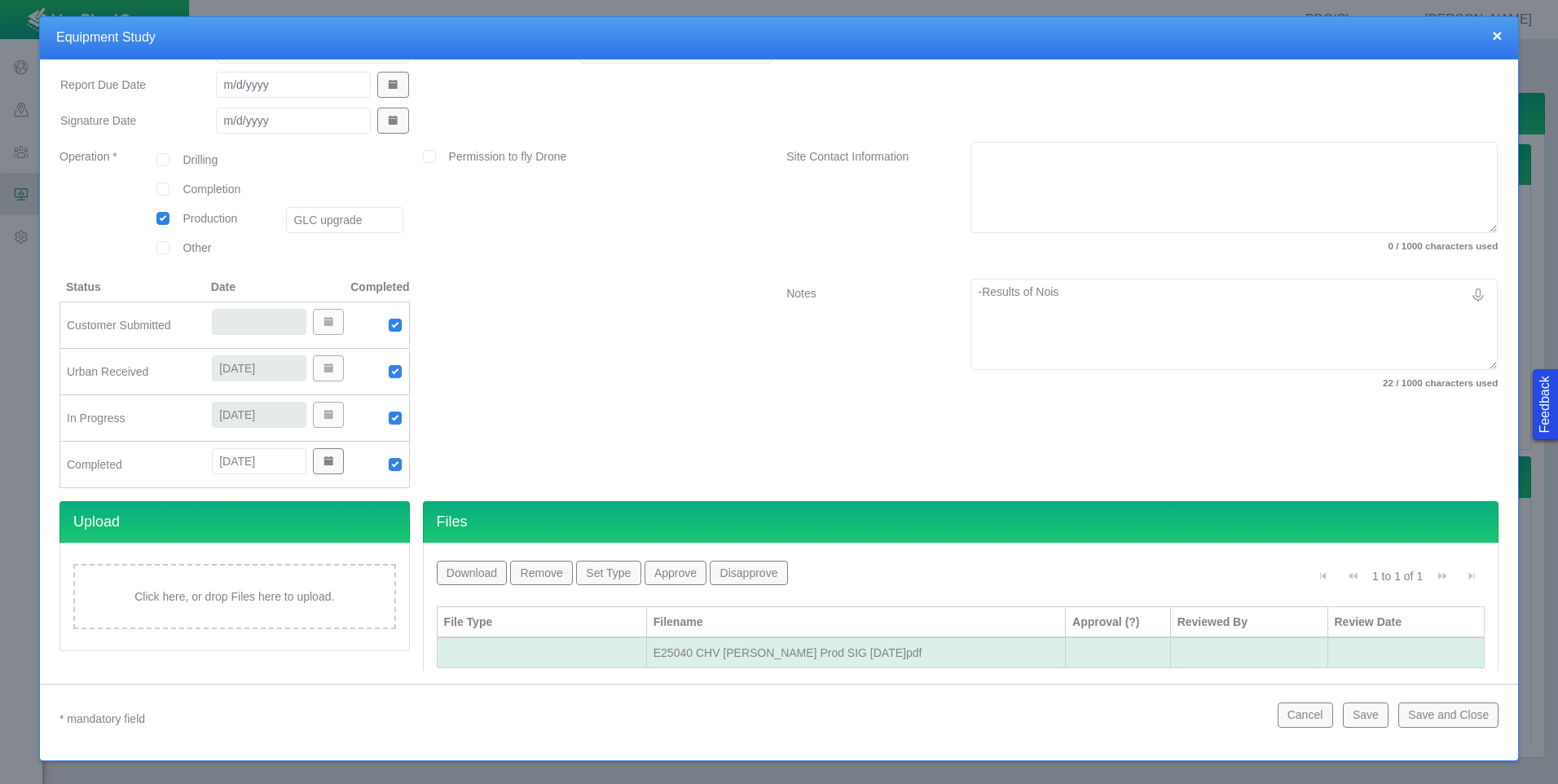
type textarea "x"
type textarea "-Results of Noi"
type textarea "x"
type textarea "-Results of No"
type textarea "x"
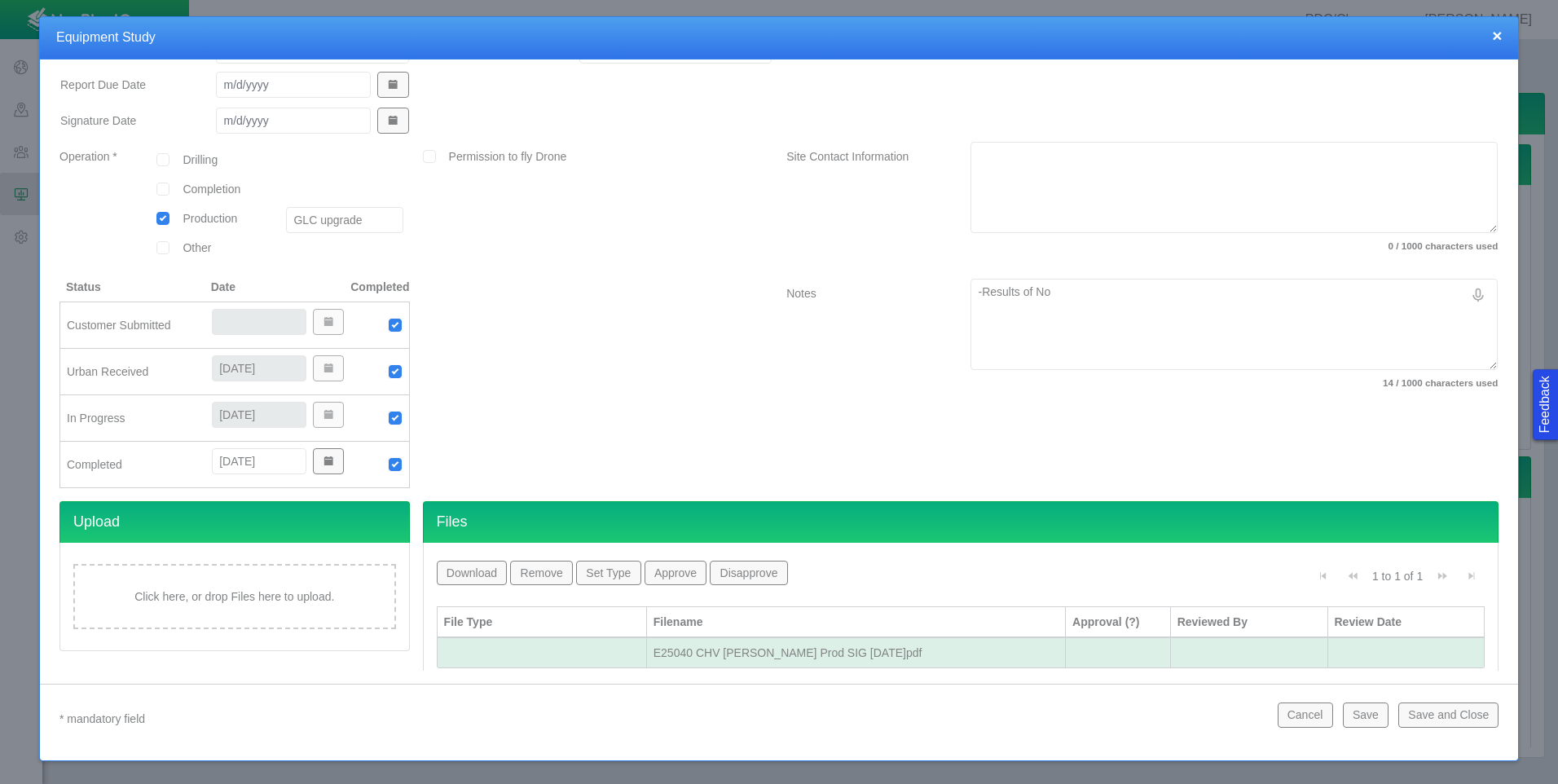
type textarea "-Results of N"
type textarea "x"
type textarea "-Results of"
type textarea "x"
type textarea "-Results of c"
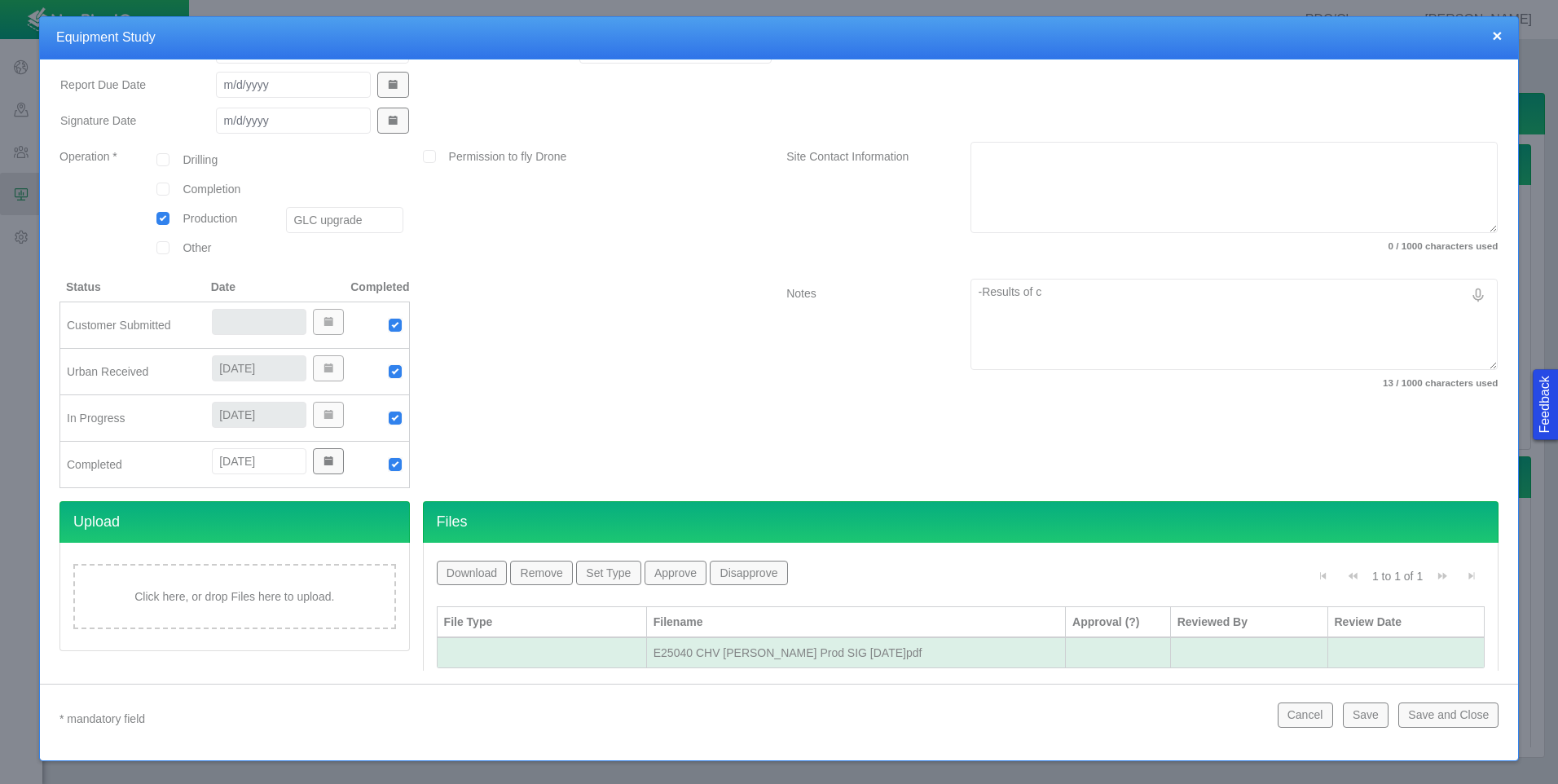
type textarea "x"
type textarea "-Results of co"
type textarea "x"
type textarea "-Results of cor"
type textarea "x"
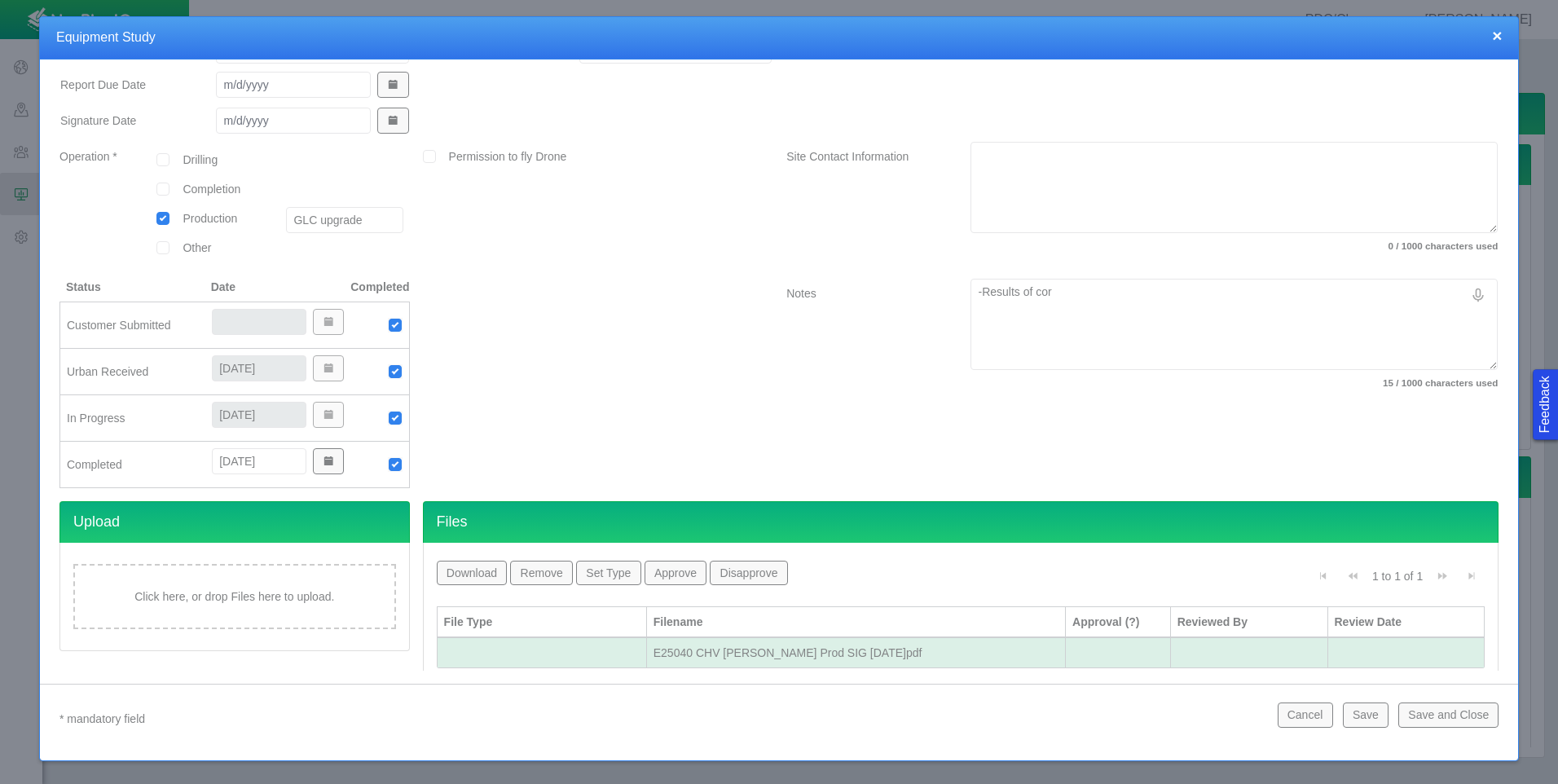
type textarea "-Results of corr"
type textarea "x"
type textarea "-Results of corre"
type textarea "x"
type textarea "-Results of corres"
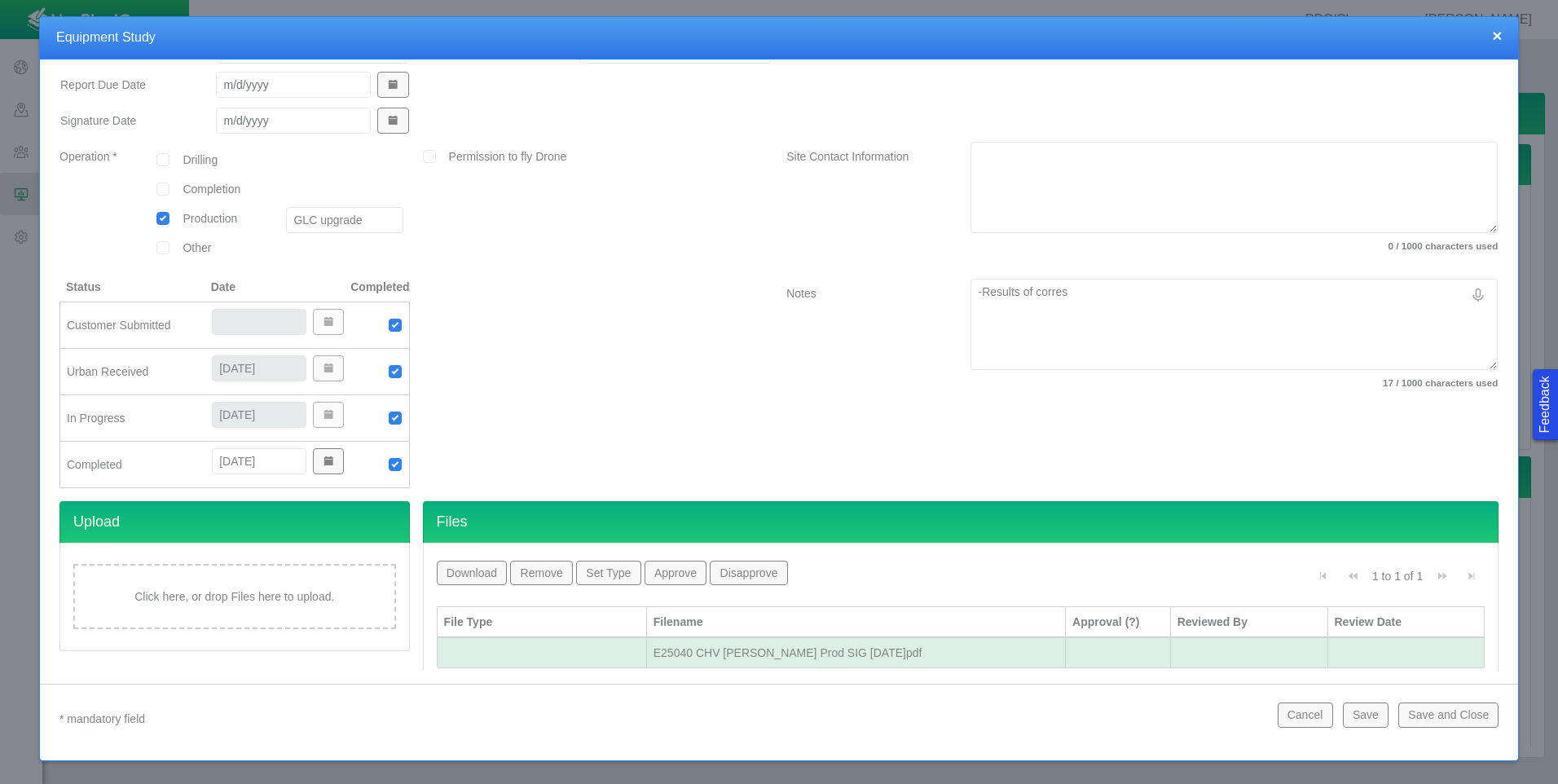
type textarea "x"
type textarea "-Results of corresp"
type textarea "x"
type textarea "-Results of correspo"
type textarea "x"
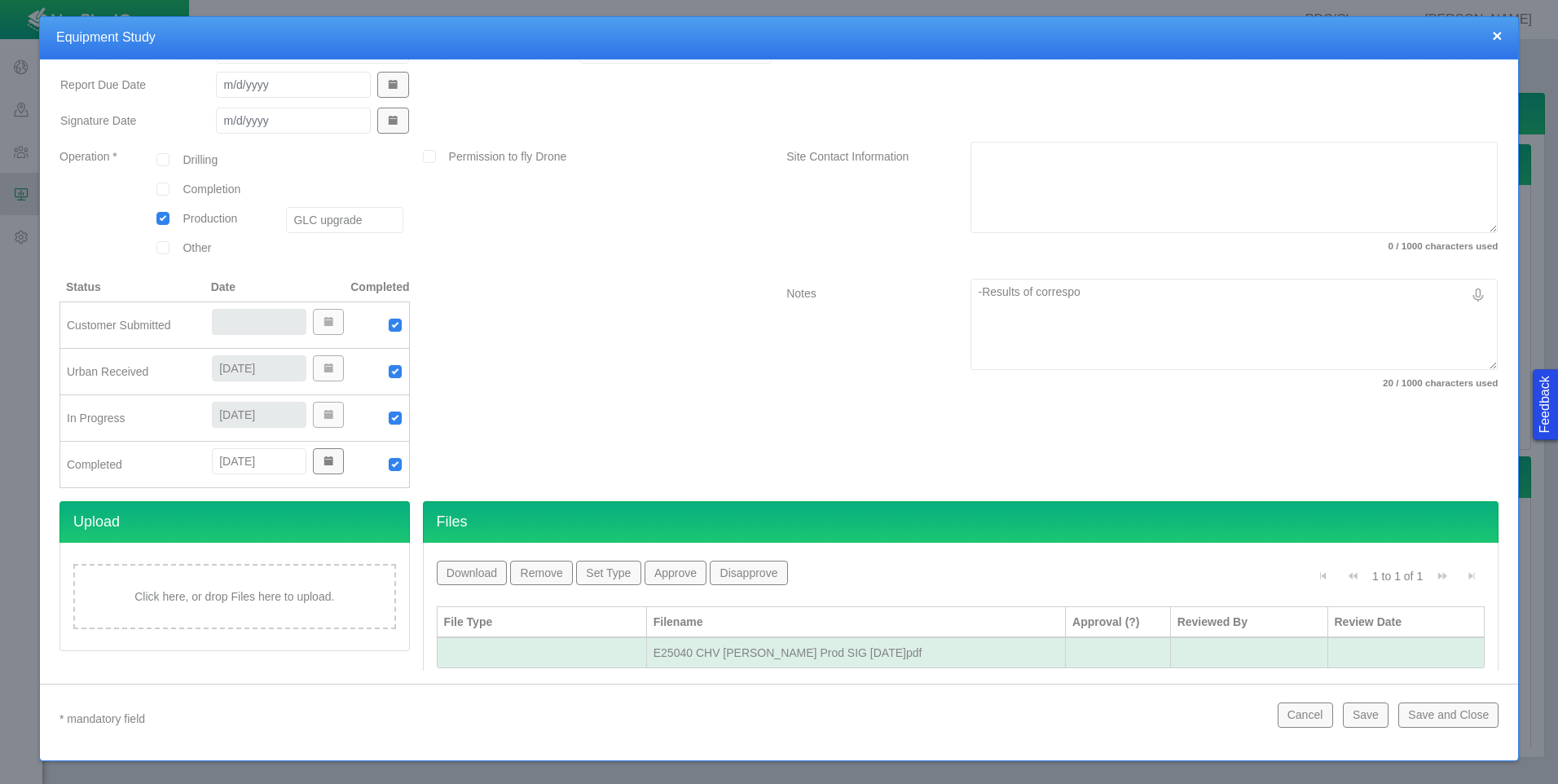
type textarea "-Results of correspon"
type textarea "x"
type textarea "-Results of correspond"
type textarea "x"
type textarea "-Results of correspondi"
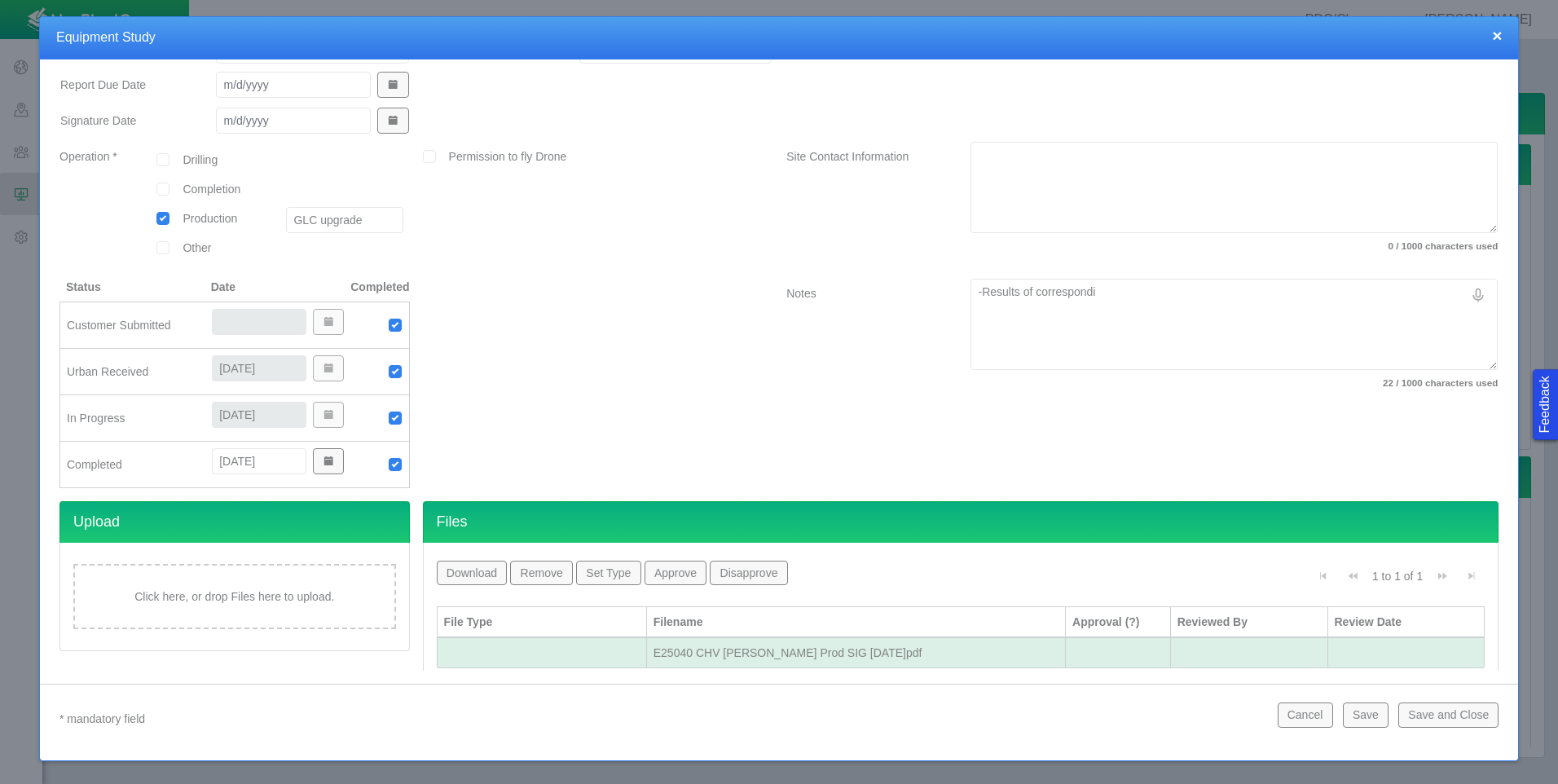
type textarea "x"
type textarea "-Results of correspondin"
type textarea "x"
type textarea "-Results of corresponding"
type textarea "x"
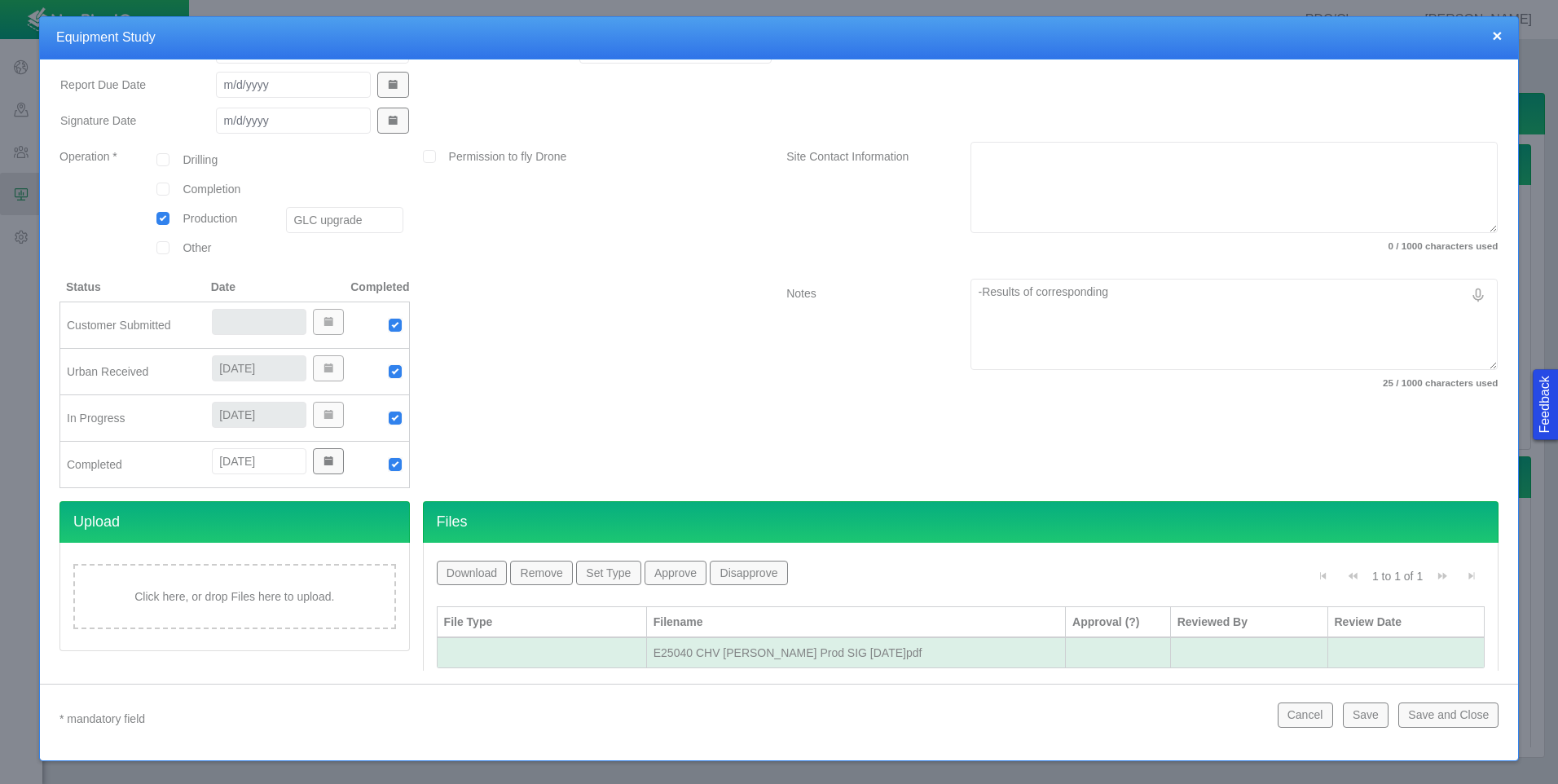
type textarea "-Results of corresponding"
type textarea "x"
type textarea "-Results of corresponding N"
type textarea "x"
type textarea "-Results of corresponding No"
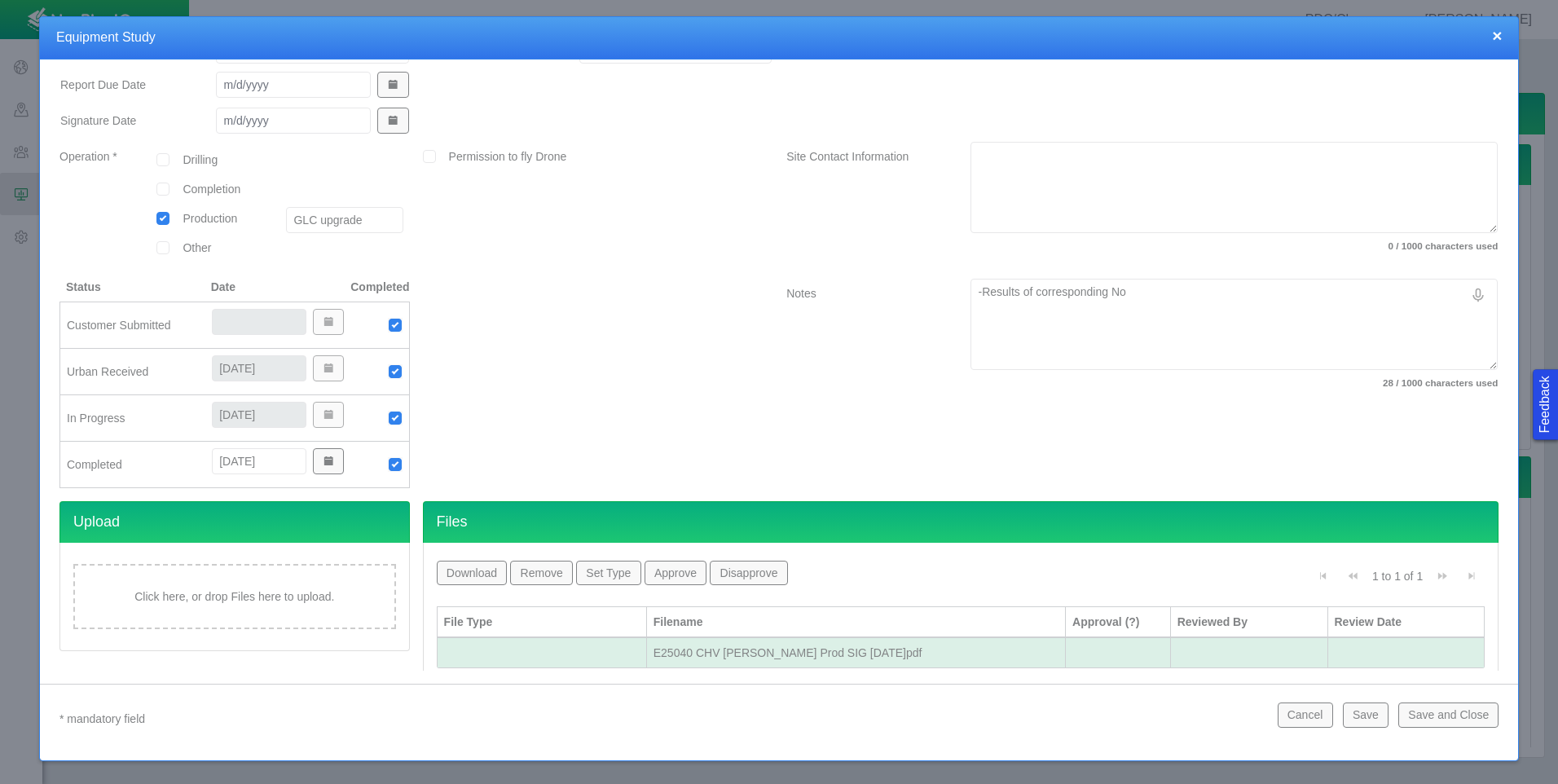
type textarea "x"
type textarea "-Results of corresponding Noi"
type textarea "x"
type textarea "-Results of corresponding Nois"
type textarea "x"
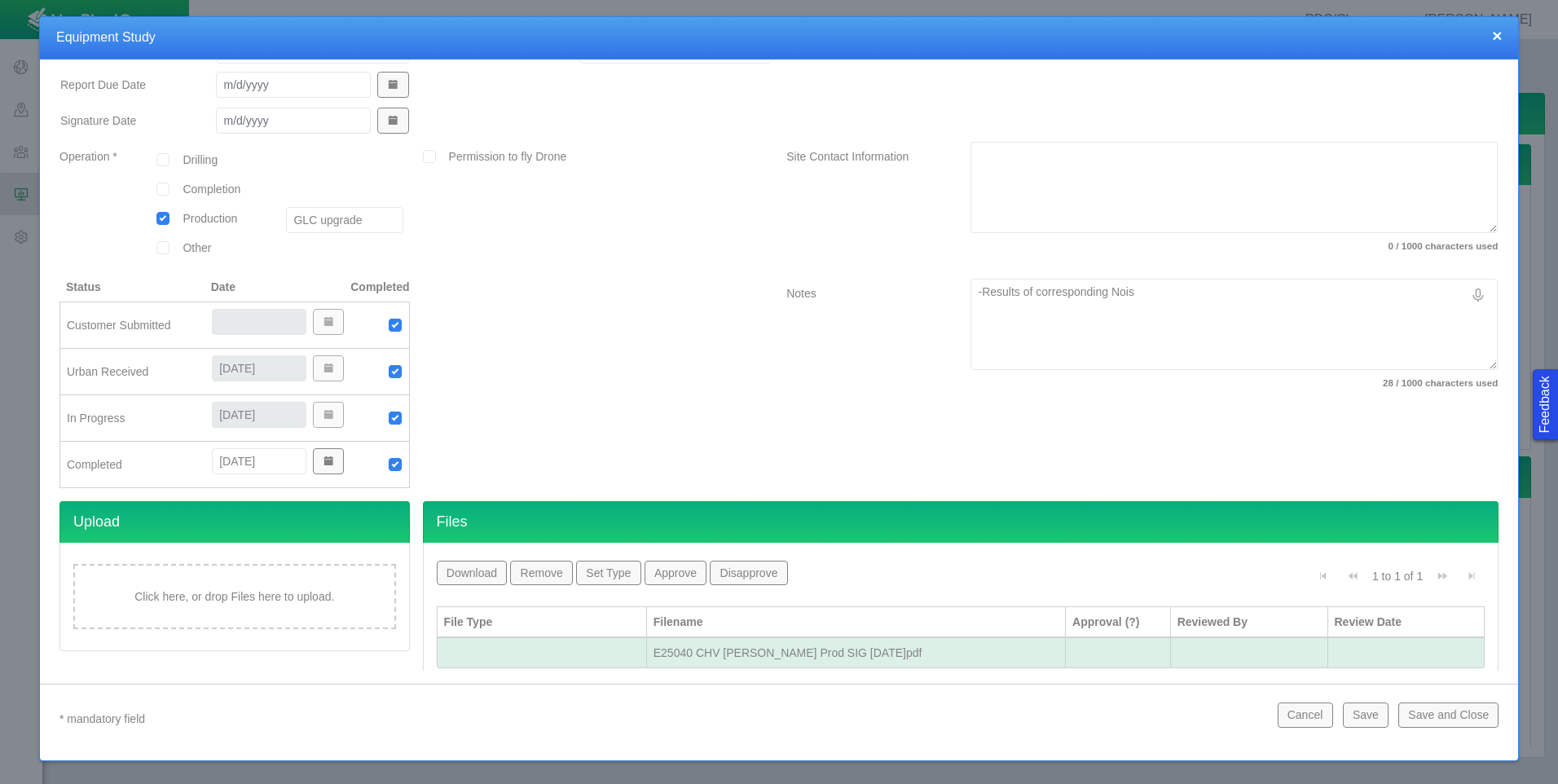
type textarea "-Results of corresponding Noise"
type textarea "x"
type textarea "-Results of corresponding Noise"
type textarea "x"
type textarea "-Results of corresponding Noise I"
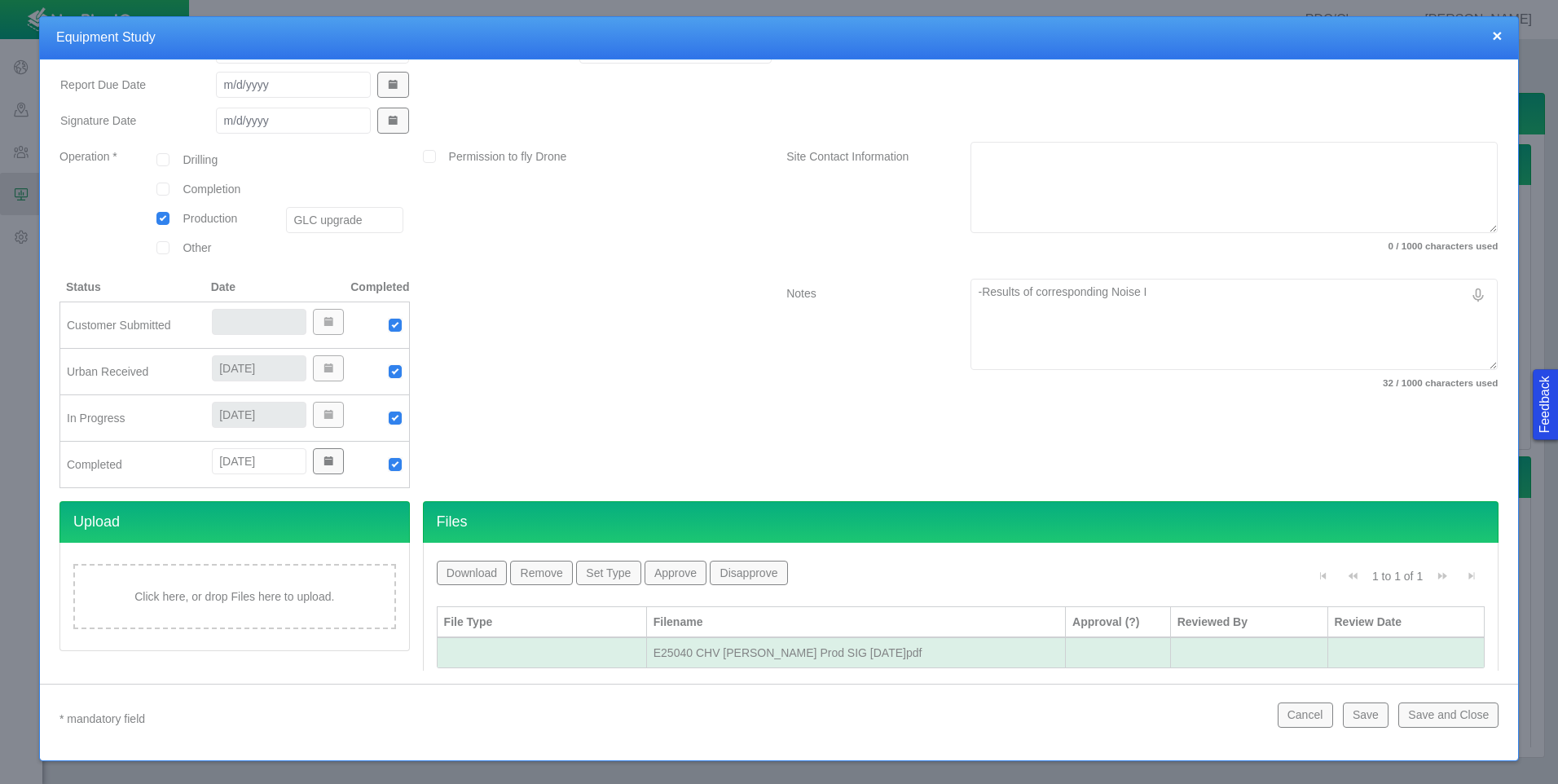
type textarea "x"
type textarea "-Results of corresponding Noise IM"
type textarea "x"
type textarea "-Results of corresponding Noise IMp"
type textarea "x"
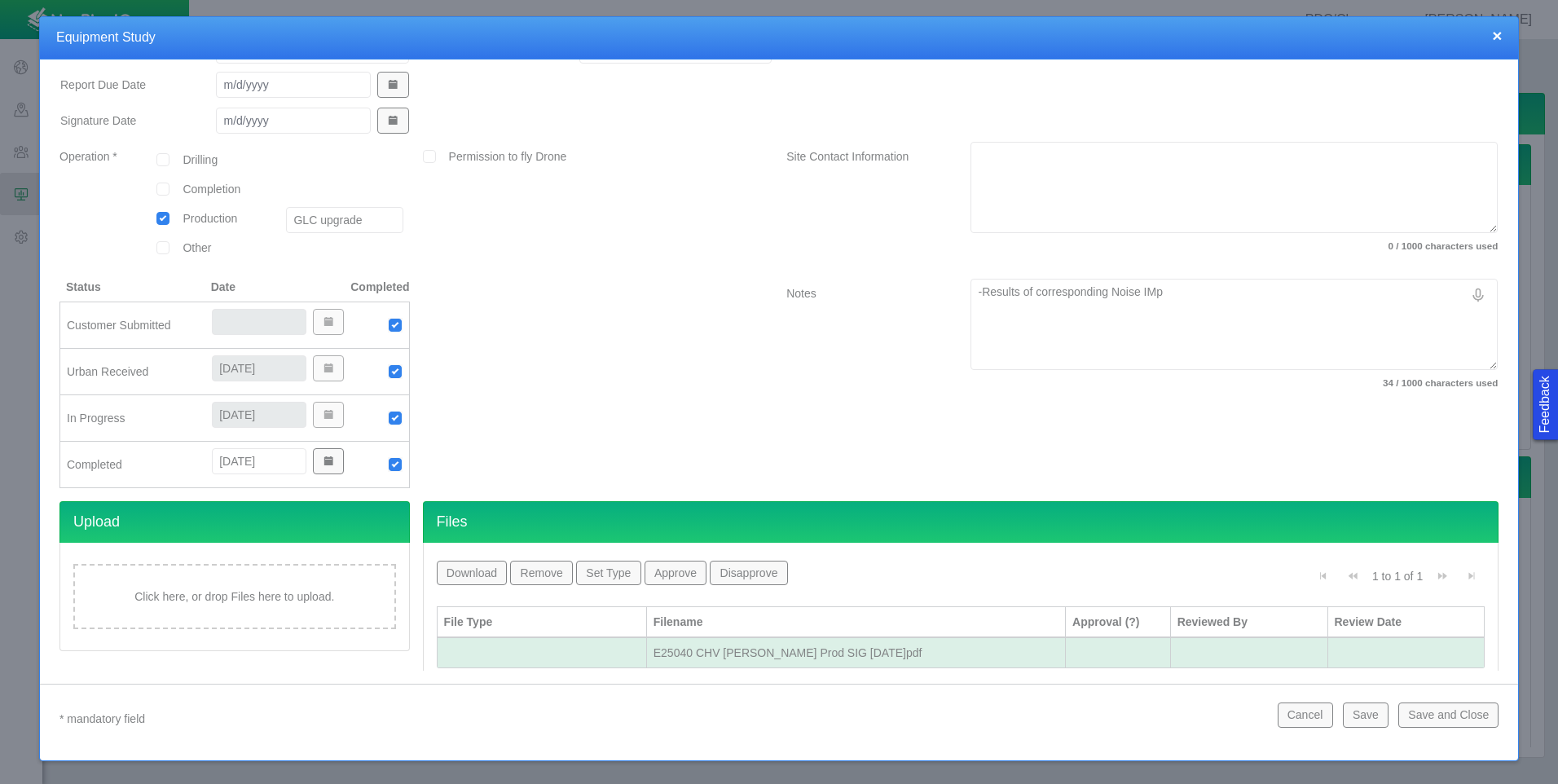
type textarea "-Results of corresponding Noise IMpa"
type textarea "x"
type textarea "-Results of corresponding Noise IMpac"
type textarea "x"
type textarea "-Results of corresponding Noise IMpa"
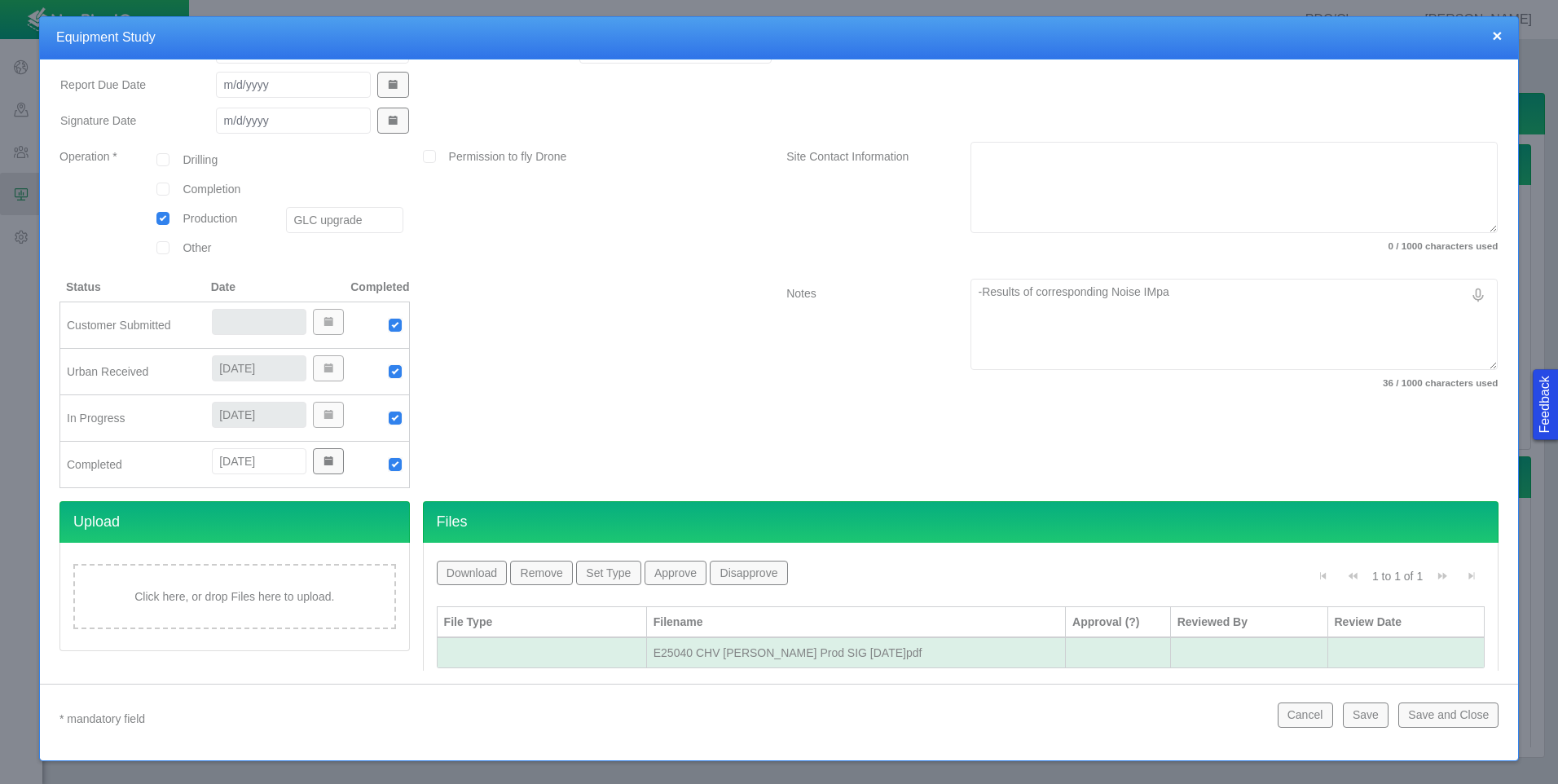
type textarea "x"
type textarea "-Results of corresponding Noise IMp"
type textarea "x"
type textarea "-Results of corresponding Noise IM"
type textarea "x"
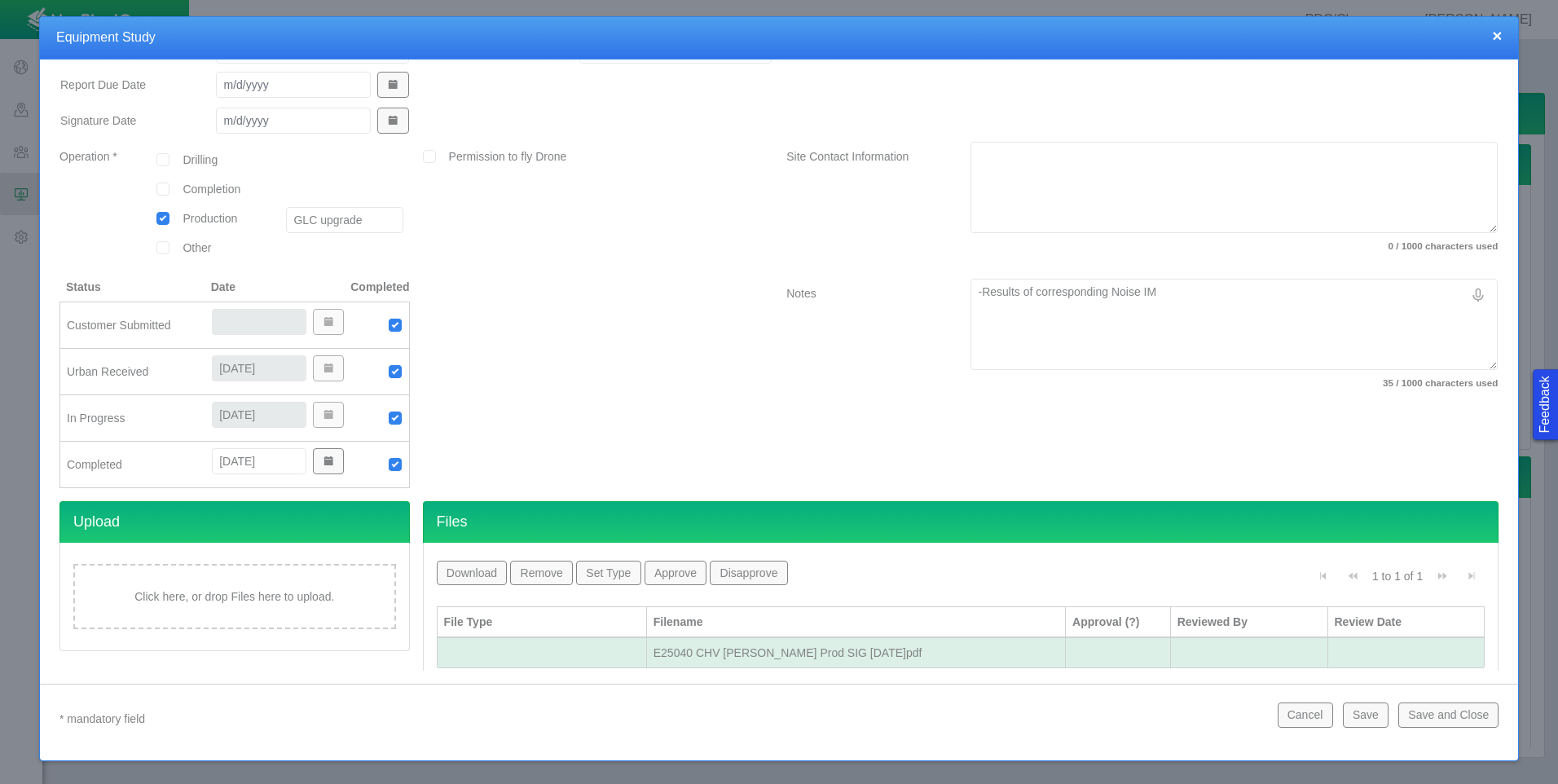
type textarea "-Results of corresponding Noise I"
type textarea "x"
type textarea "-Results of corresponding Noise Im"
type textarea "x"
type textarea "-Results of corresponding Noise Imp"
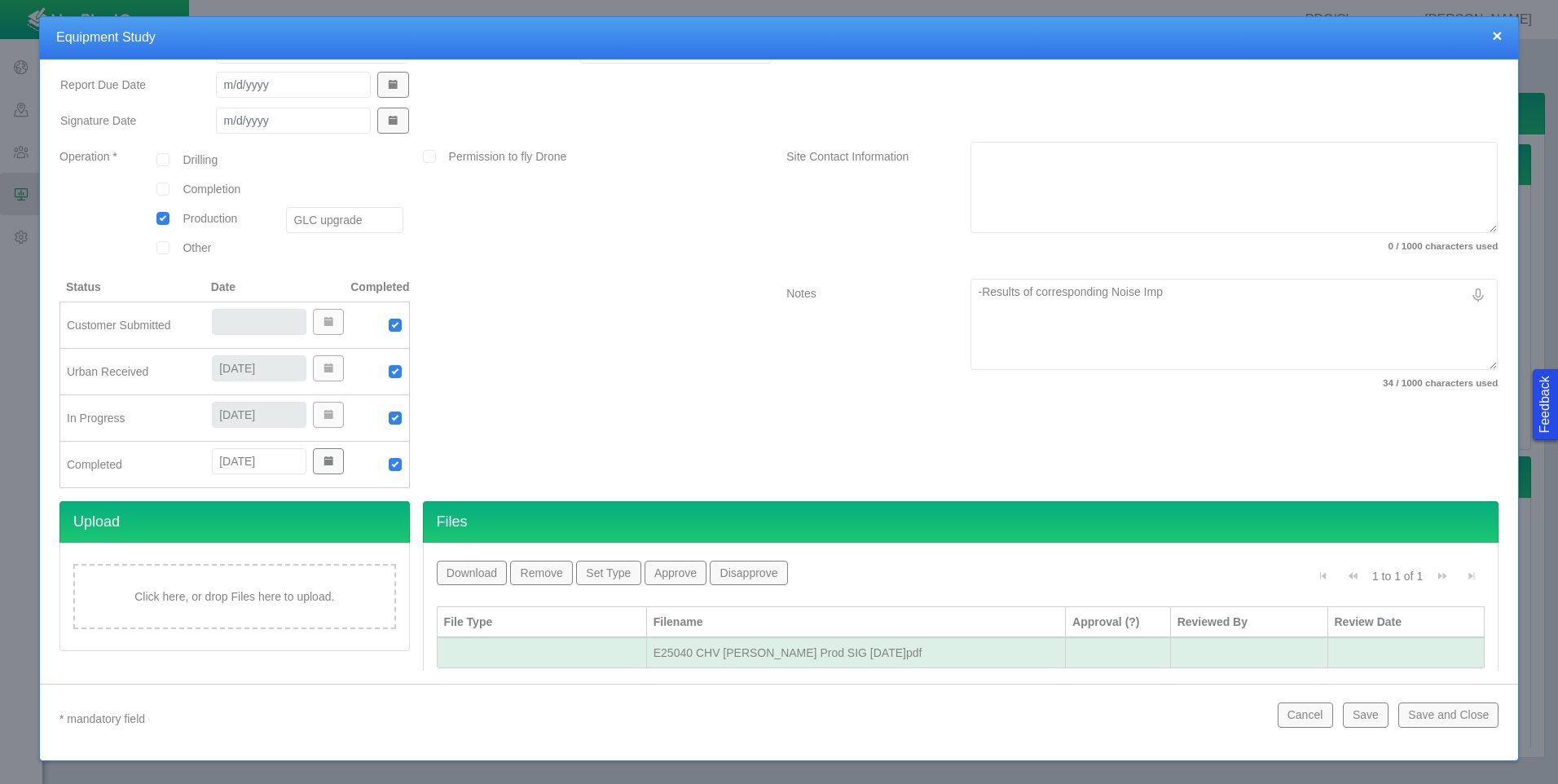
type textarea "x"
type textarea "-Results of corresponding Noise Impa"
type textarea "x"
type textarea "-Results of corresponding Noise Impac"
type textarea "x"
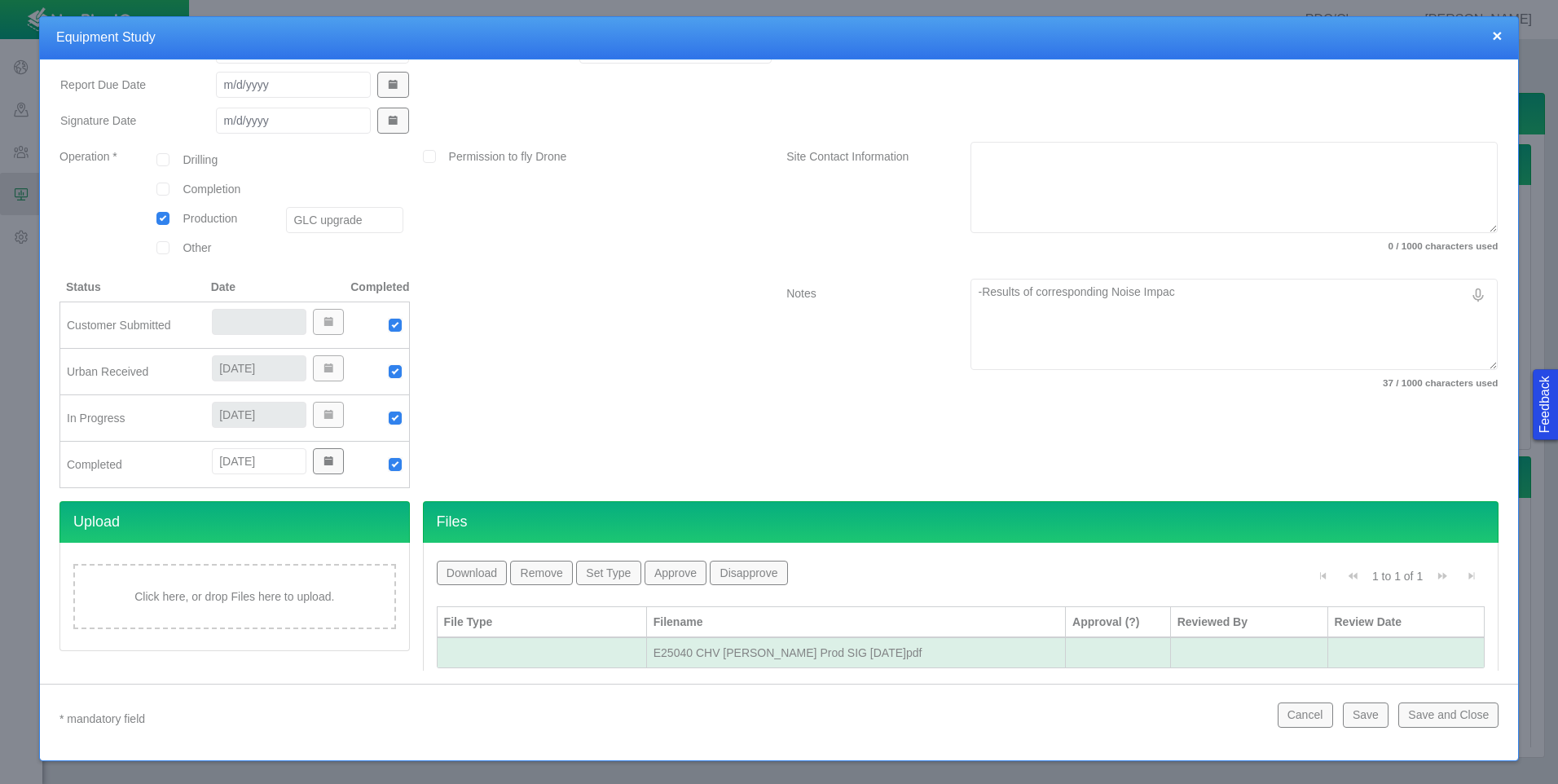
type textarea "-Results of corresponding Noise Impact"
type textarea "x"
type textarea "-Results of corresponding Noise Impact"
type textarea "x"
type textarea "-Results of corresponding Noise Impact A"
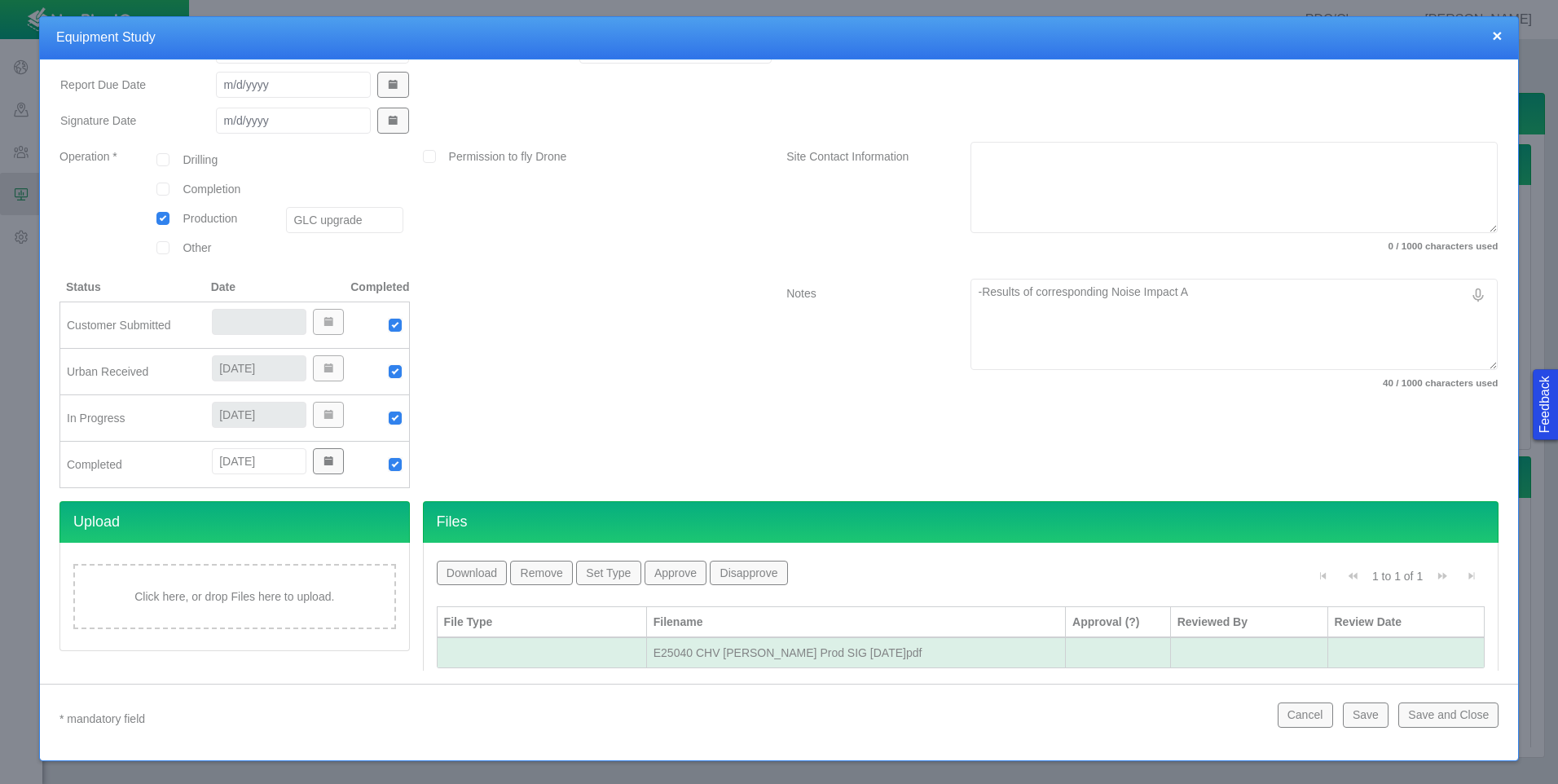
type textarea "x"
type textarea "-Results of corresponding Noise Impact As"
type textarea "x"
type textarea "-Results of corresponding Noise Impact Ass"
type textarea "x"
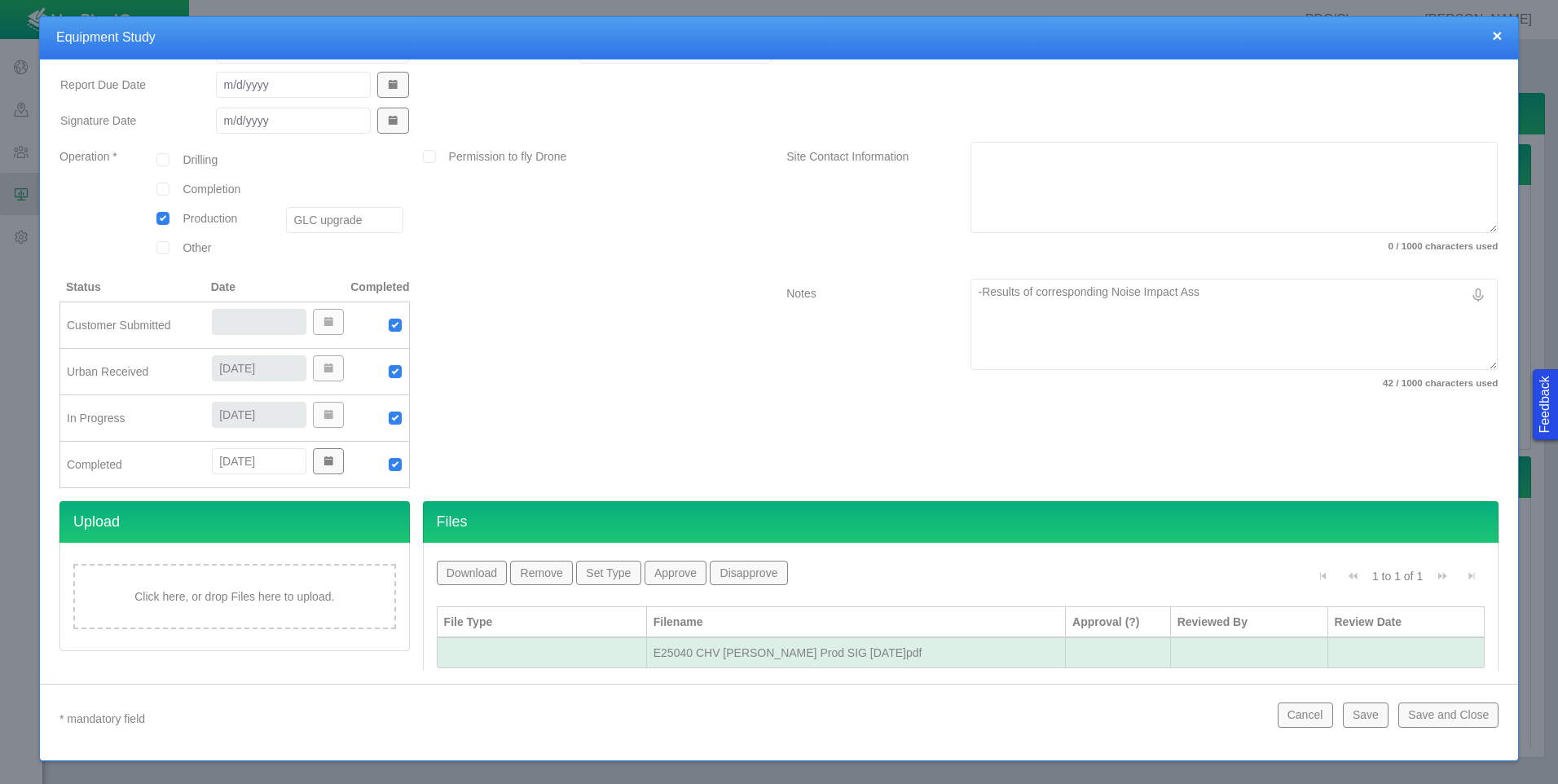
type textarea "-Results of corresponding Noise Impact Asse"
type textarea "x"
type textarea "-Results of corresponding Noise Impact Asses"
type textarea "x"
type textarea "-Results of corresponding Noise Impact Assess"
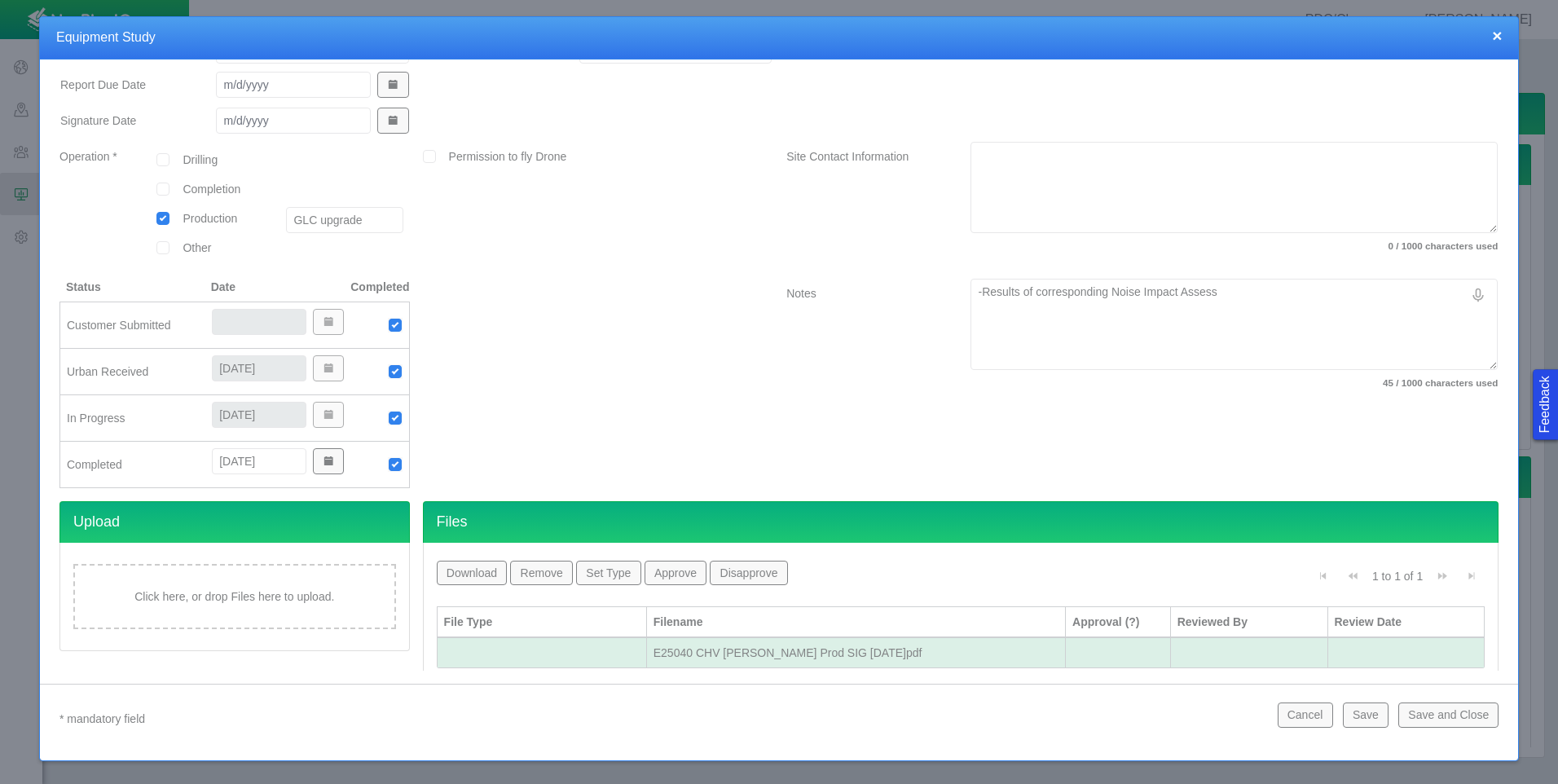
type textarea "x"
type textarea "-Results of corresponding Noise Impact Assessm"
type textarea "x"
type textarea "-Results of corresponding Noise Impact Assessme"
type textarea "x"
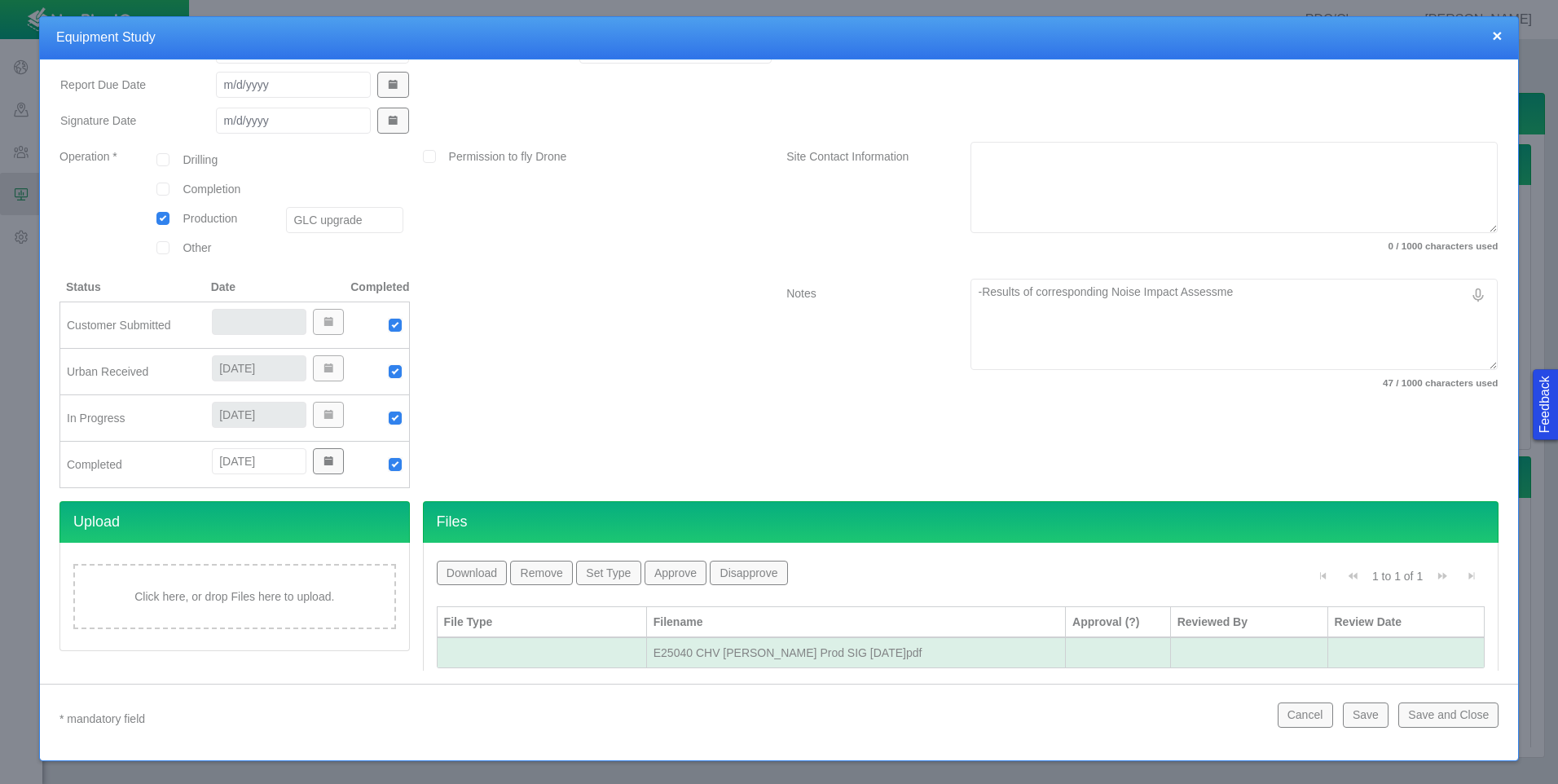
type textarea "-Results of corresponding Noise Impact Assessmen"
type textarea "x"
type textarea "-Results of corresponding Noise Impact Assessment"
type textarea "x"
type textarea "-Results of corresponding Noise Impact Assessment"
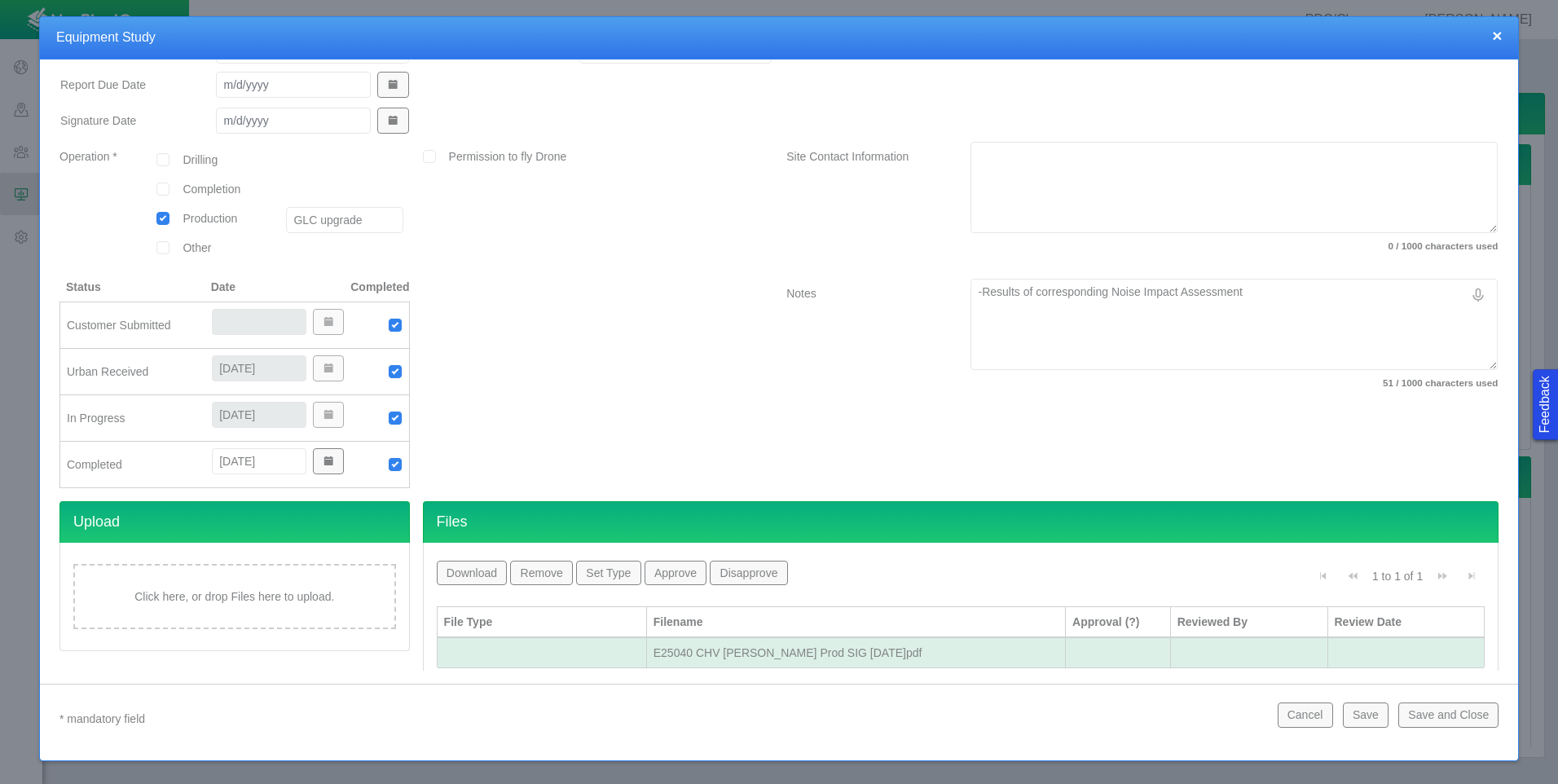
type textarea "x"
type textarea "-Results of corresponding Noise Impact Assessment"
type textarea "x"
type textarea "-Results of corresponding Noise Impact Assessment"
type textarea "x"
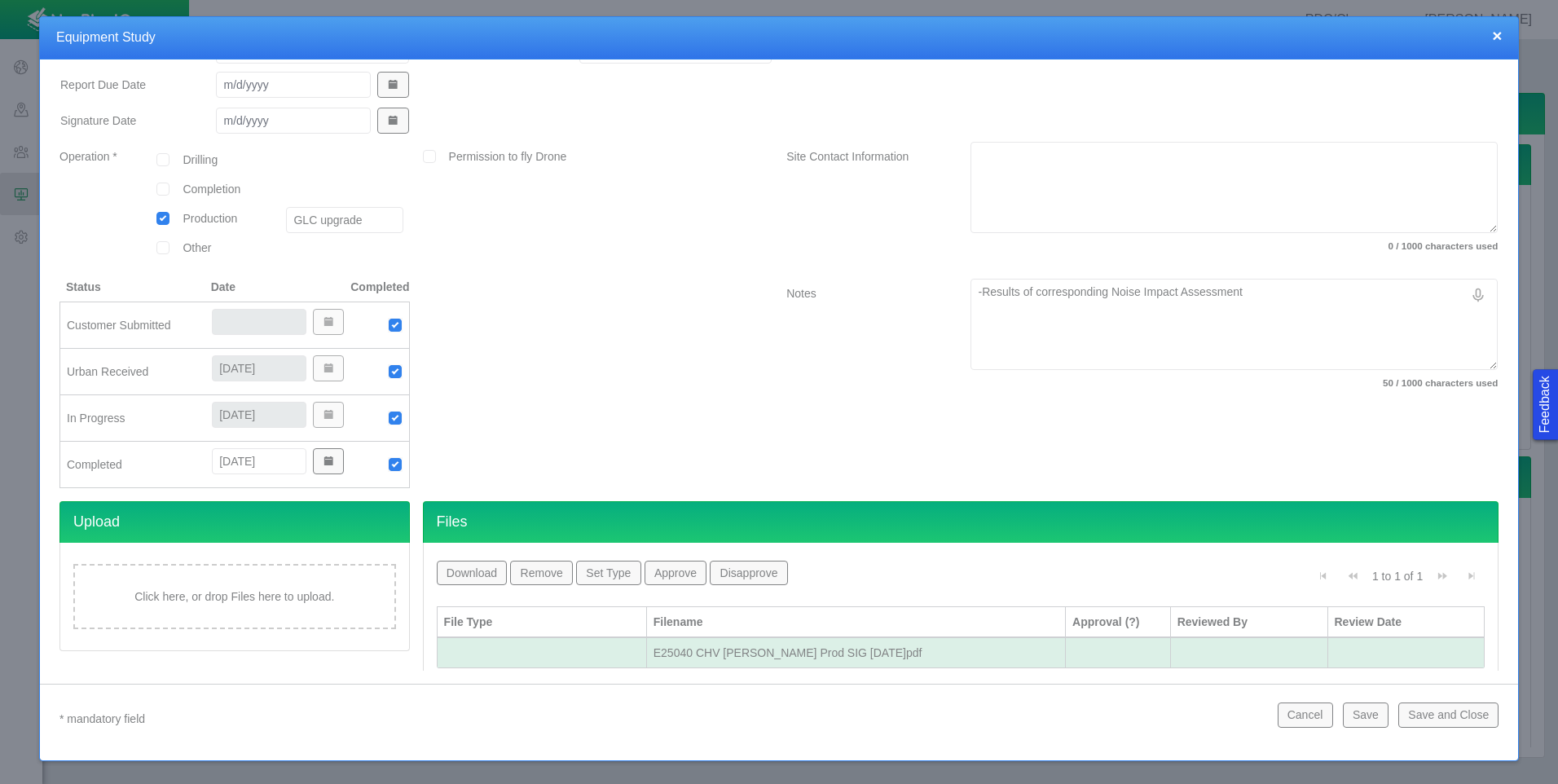
type textarea "-Results of corresponding Noise Impact Assessment w"
type textarea "x"
type textarea "-Results of corresponding Noise Impact Assessment wi"
type textarea "x"
type textarea "-Results of corresponding Noise Impact Assessment wil"
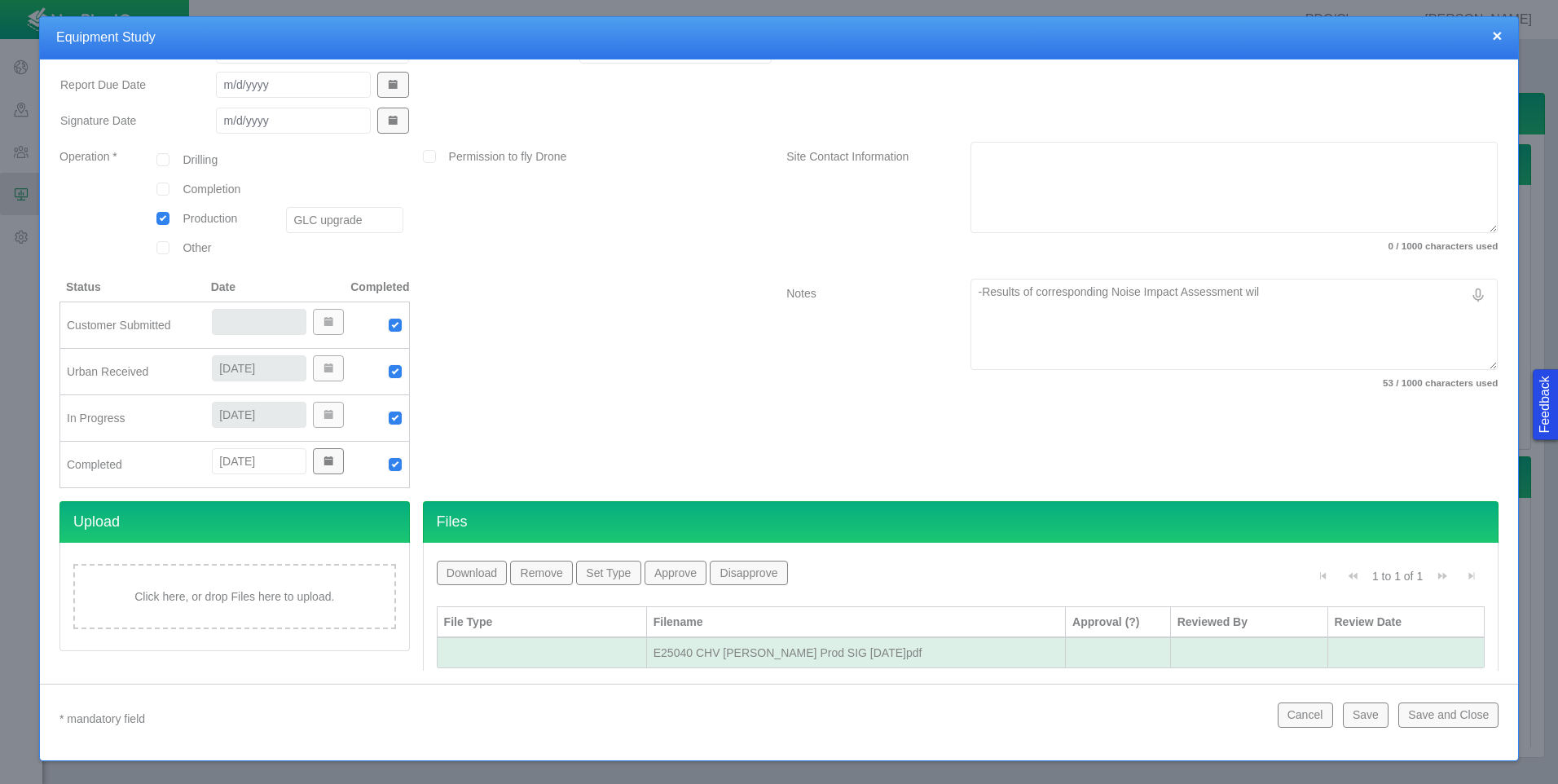
type textarea "x"
type textarea "-Results of corresponding Noise Impact Assessment will"
type textarea "x"
type textarea "-Results of corresponding Noise Impact Assessment will"
type textarea "x"
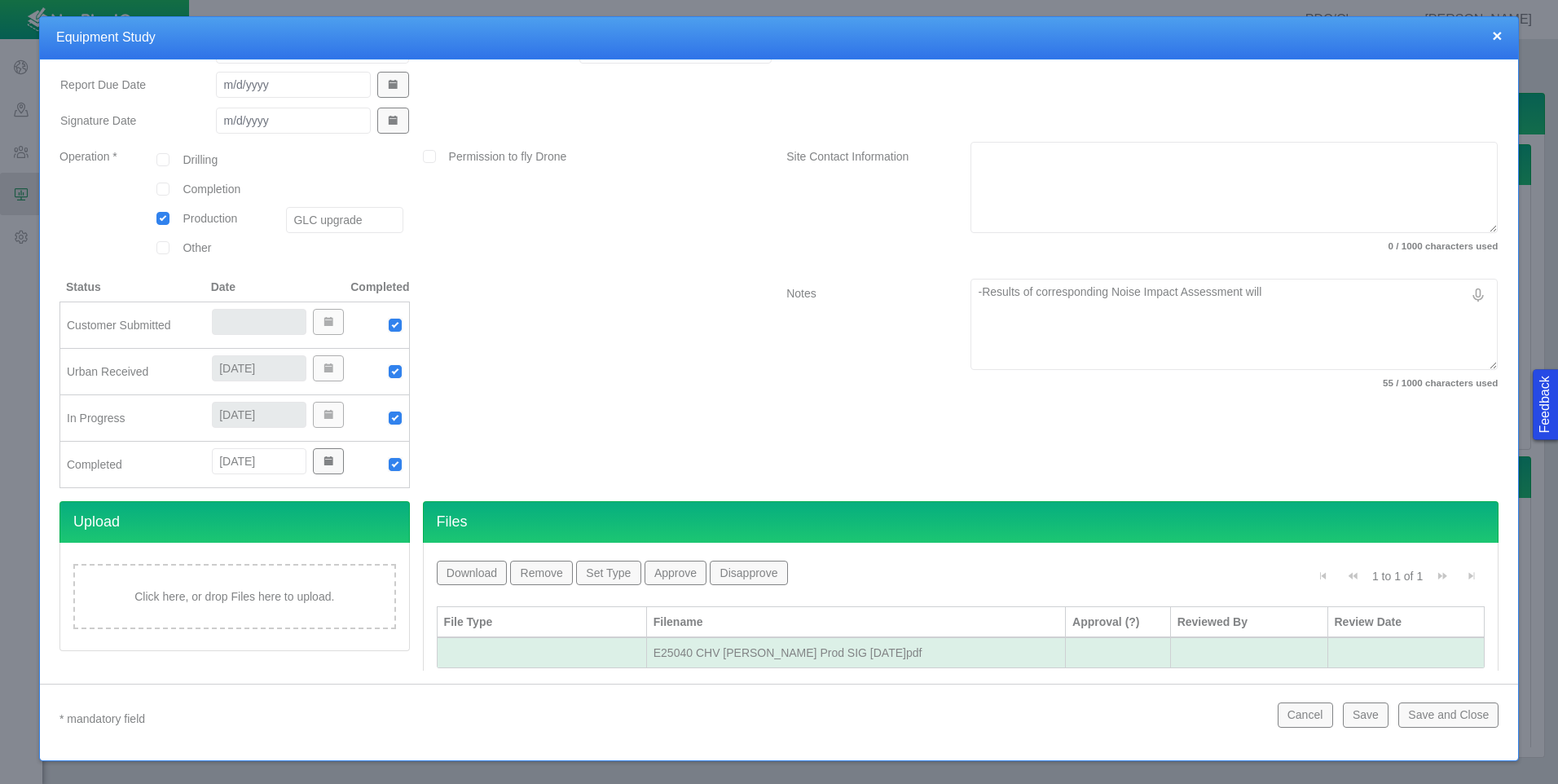
type textarea "-Results of corresponding Noise Impact Assessment will b"
type textarea "x"
type textarea "-Results of corresponding Noise Impact Assessment will be"
type textarea "x"
type textarea "-Results of corresponding Noise Impact Assessment will be"
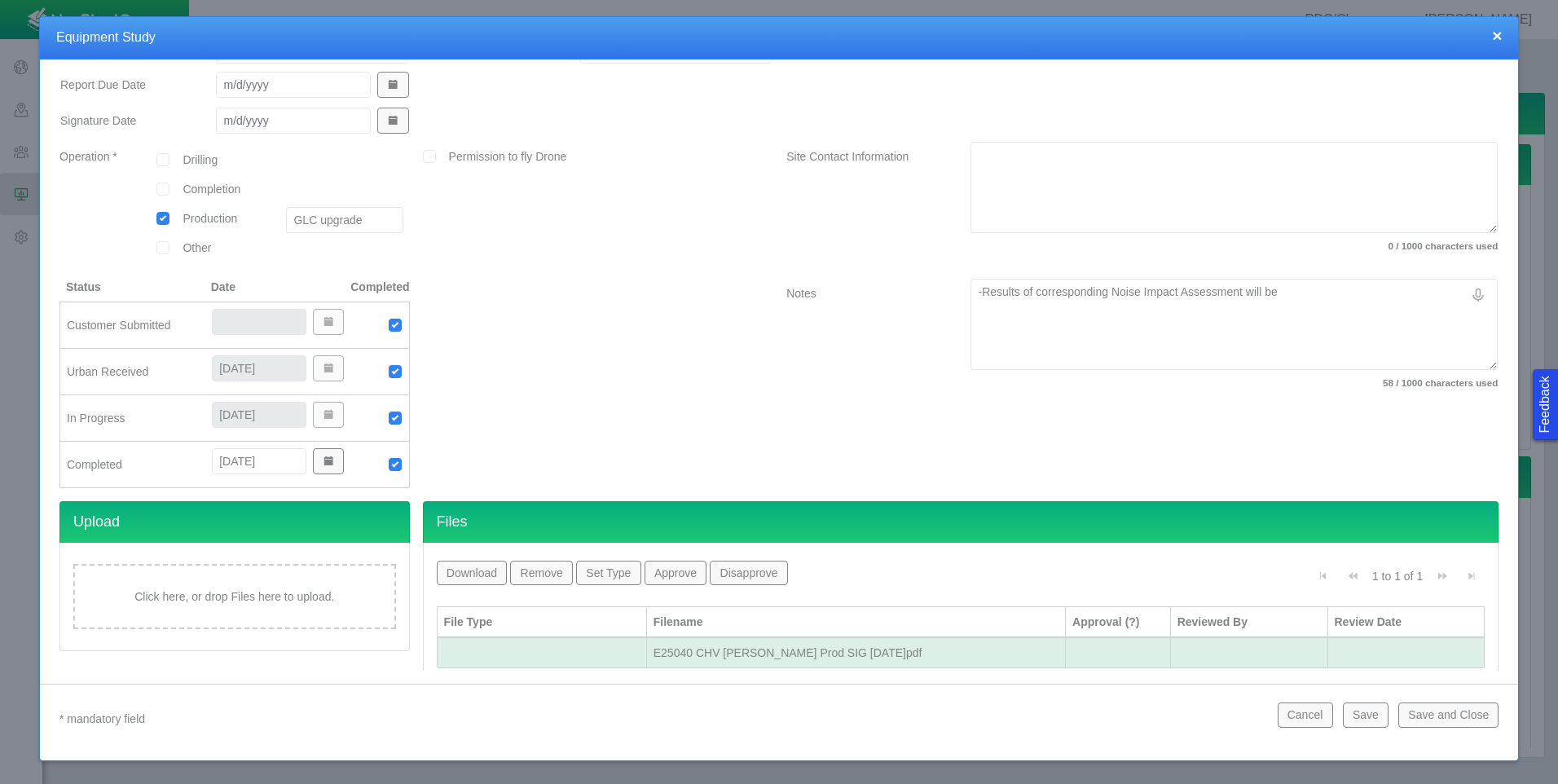
type textarea "x"
type textarea "-Results of corresponding Noise Impact Assessment will be c"
type textarea "x"
type textarea "-Results of corresponding Noise Impact Assessment will be co"
type textarea "x"
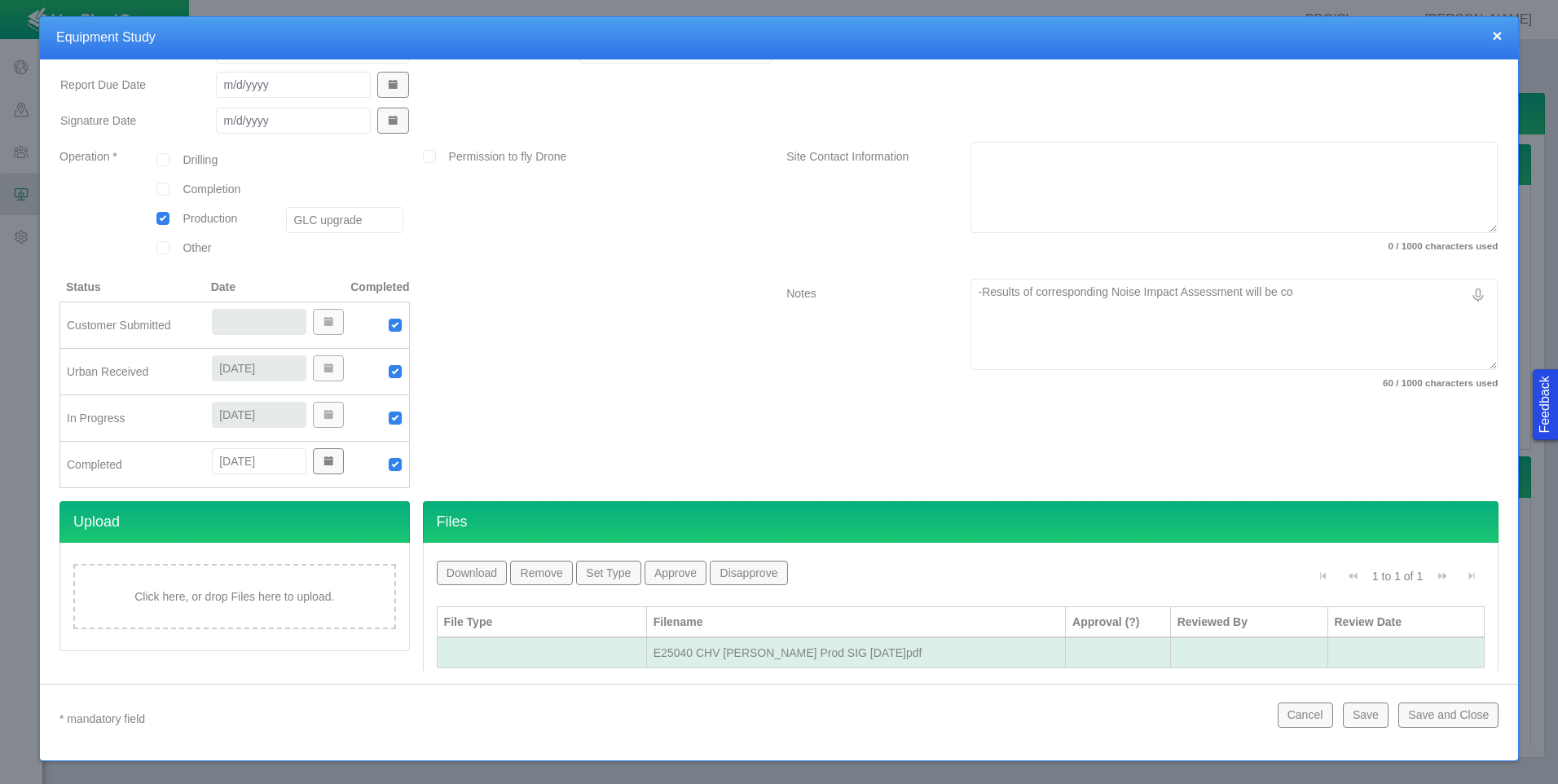
type textarea "-Results of corresponding Noise Impact Assessment will be com"
type textarea "x"
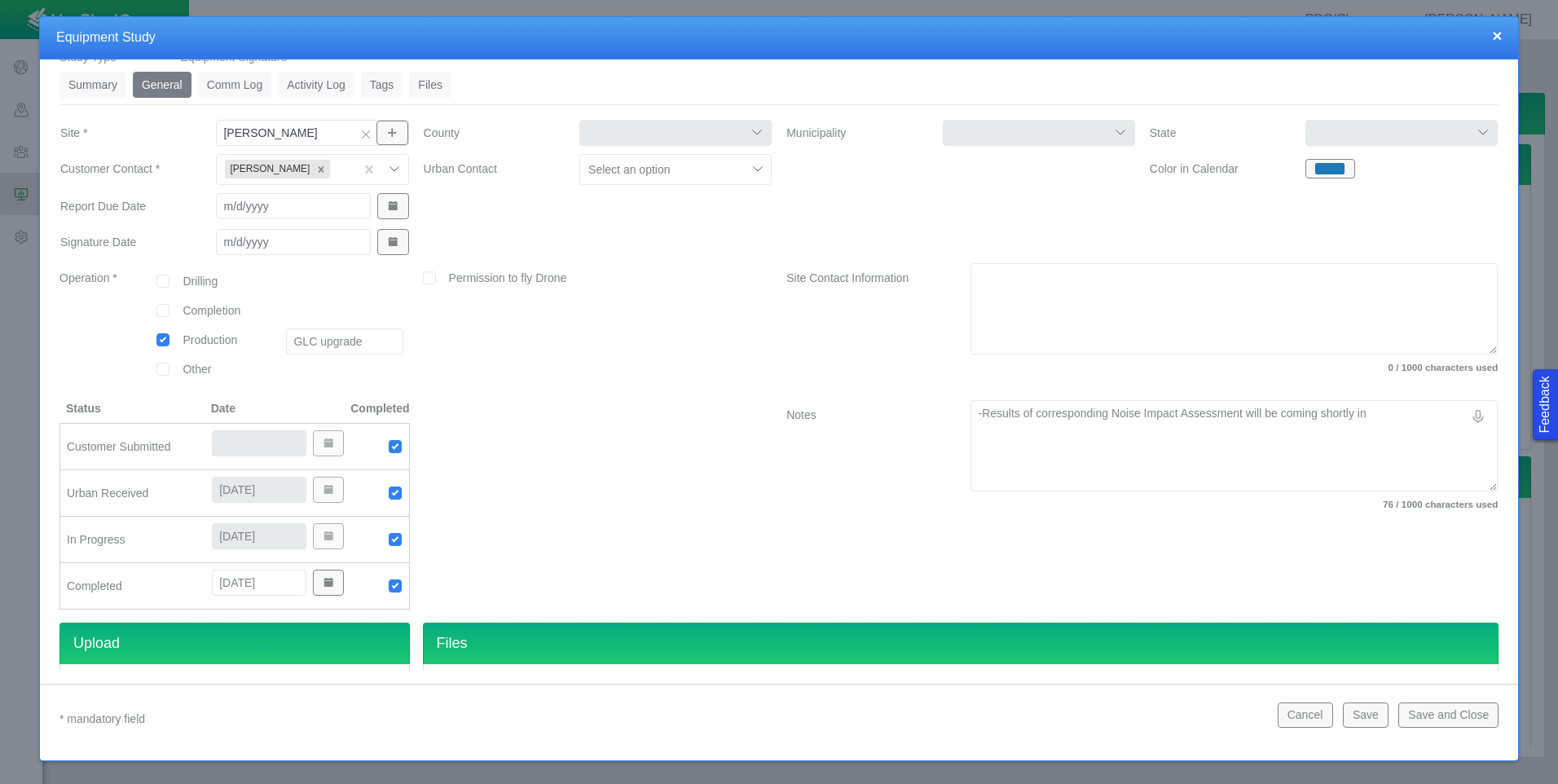
scroll to position [33, 0]
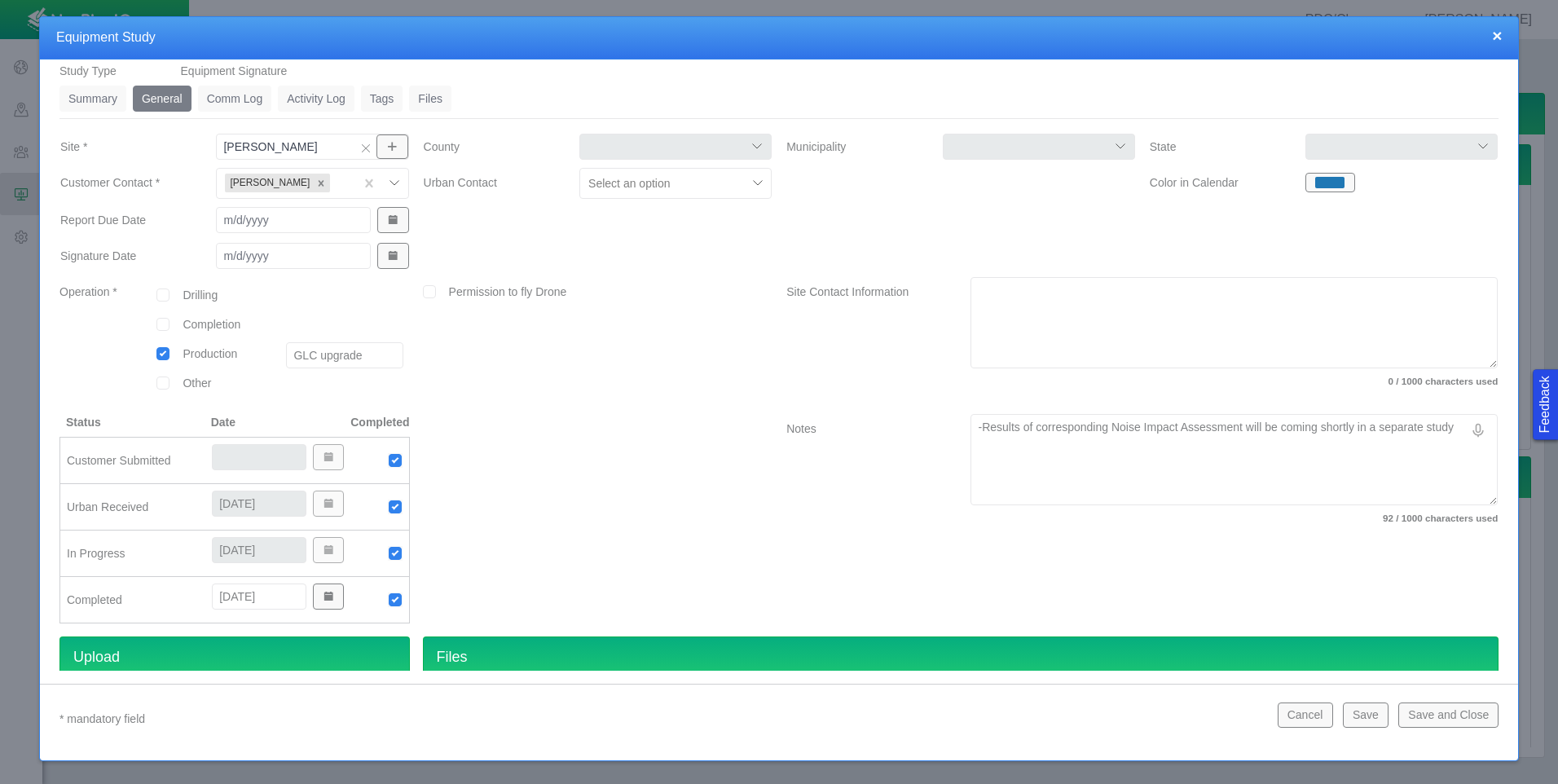
click at [1027, 429] on textarea "-Results of corresponding Noise Impact Assessment will be coming shortly in a s…" at bounding box center [1234, 459] width 527 height 91
click at [750, 184] on div at bounding box center [758, 183] width 25 height 25
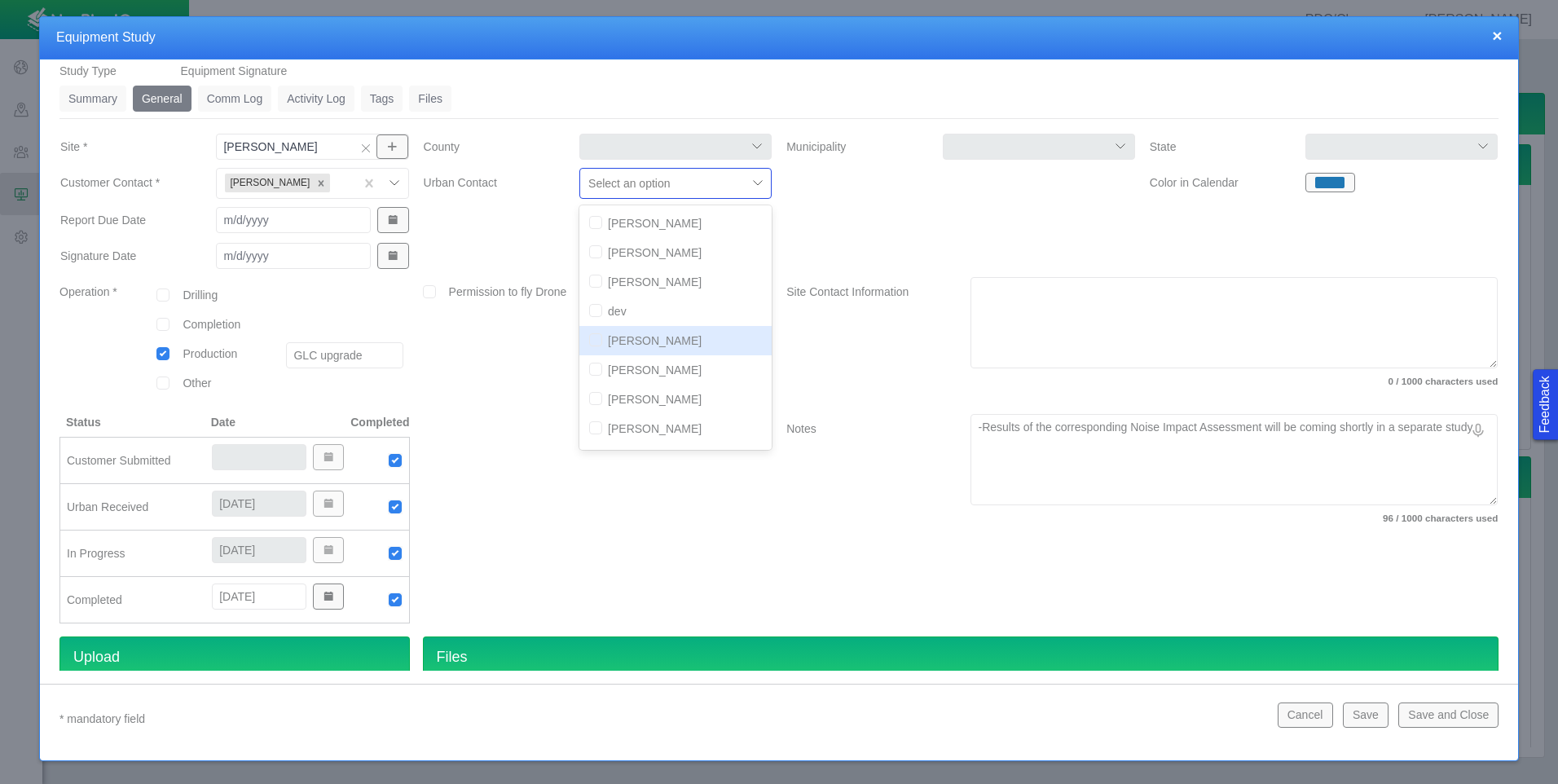
click at [592, 339] on input "checkbox" at bounding box center [596, 339] width 13 height 13
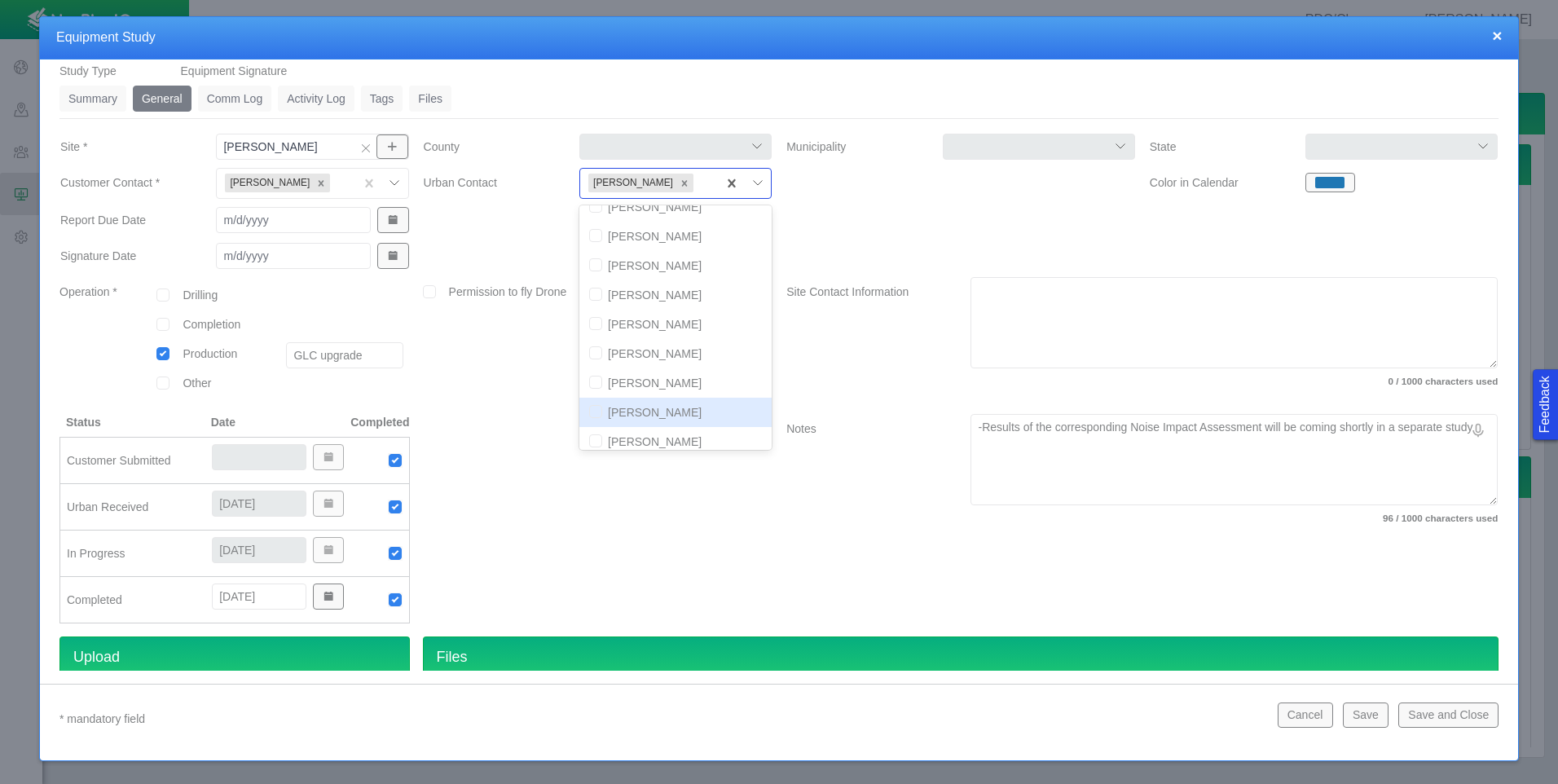
scroll to position [173, 0]
click at [590, 429] on input "checkbox" at bounding box center [596, 431] width 13 height 13
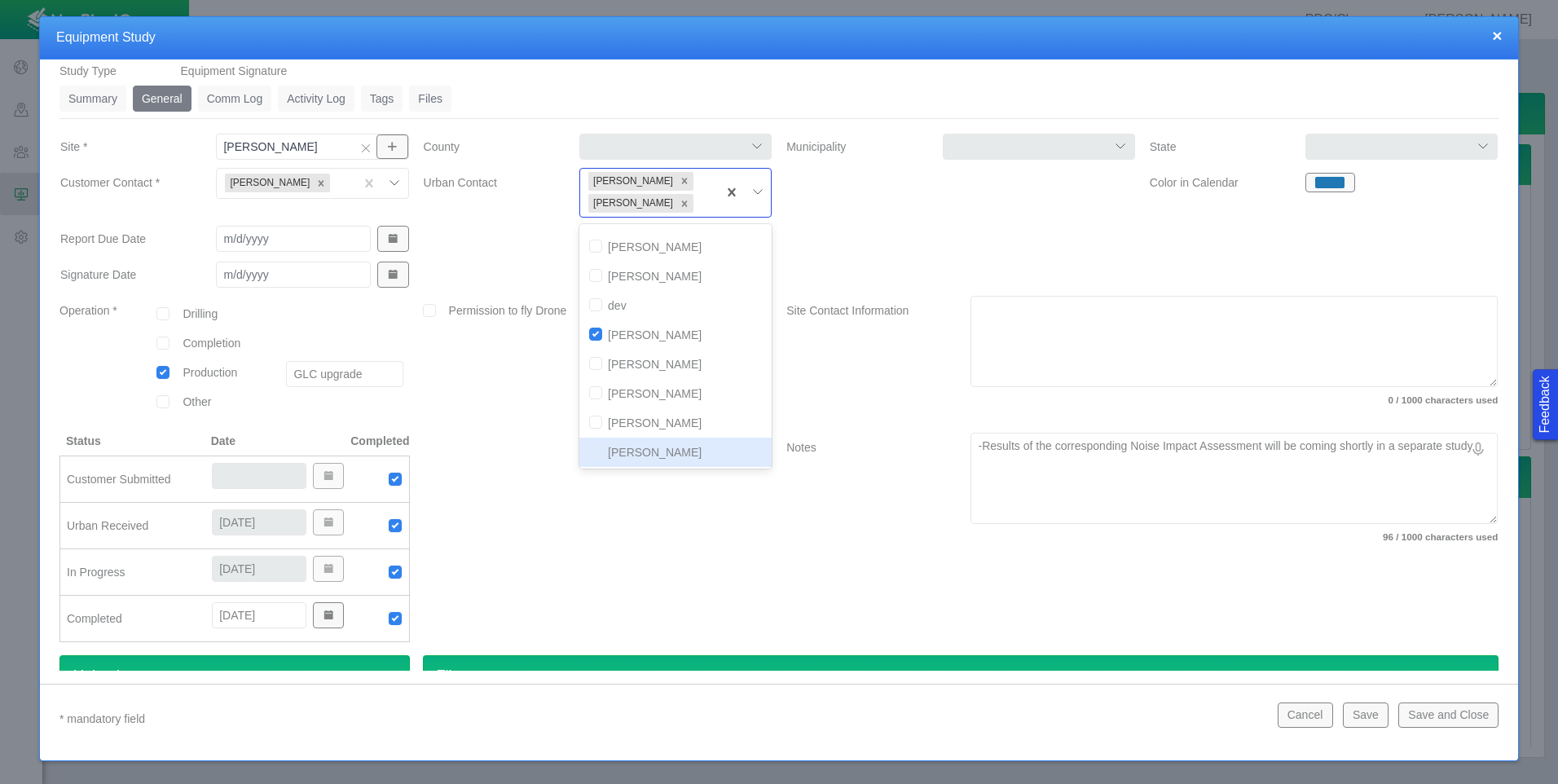
scroll to position [0, 0]
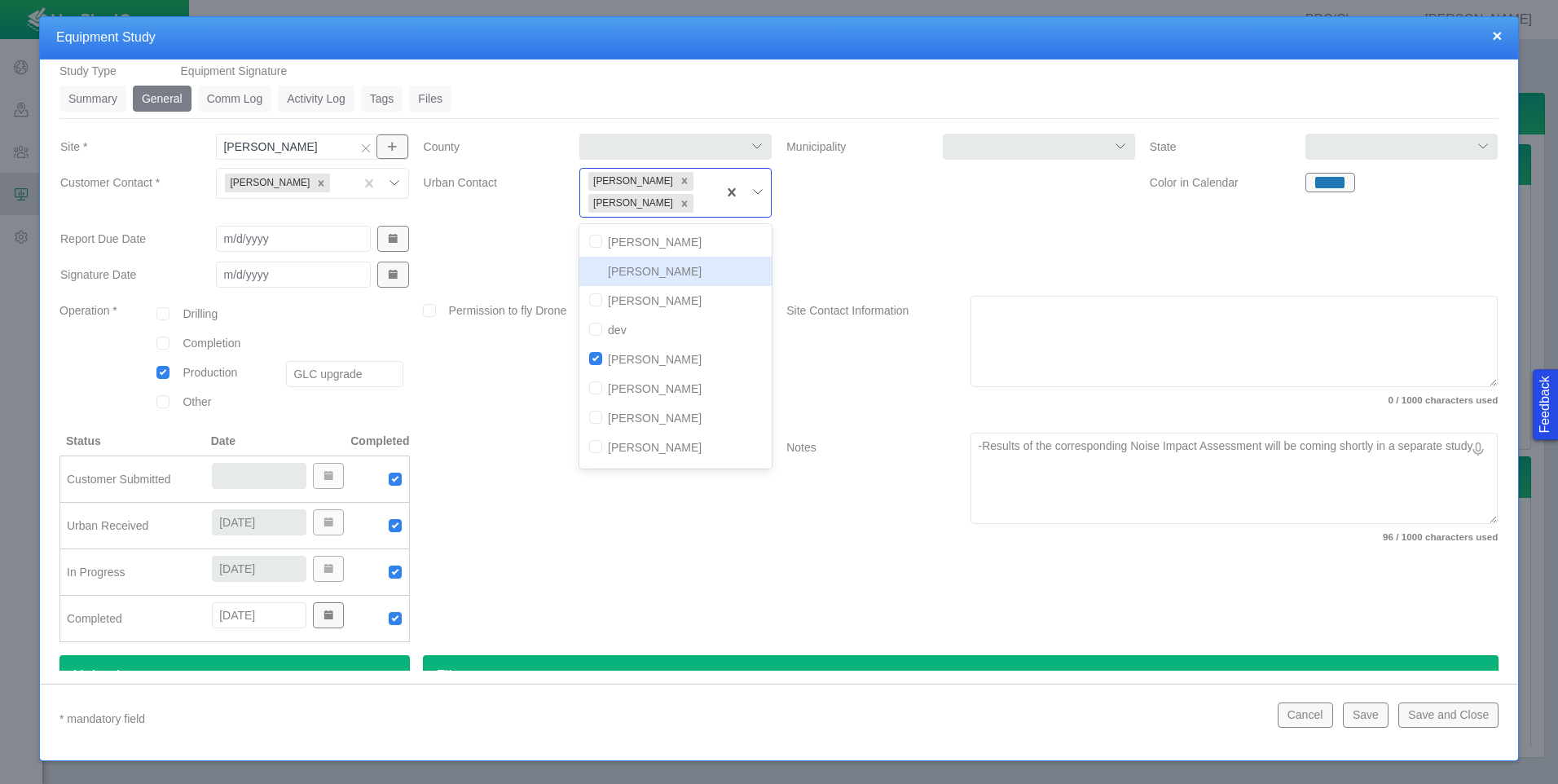
click at [590, 271] on input "checkbox" at bounding box center [596, 270] width 13 height 13
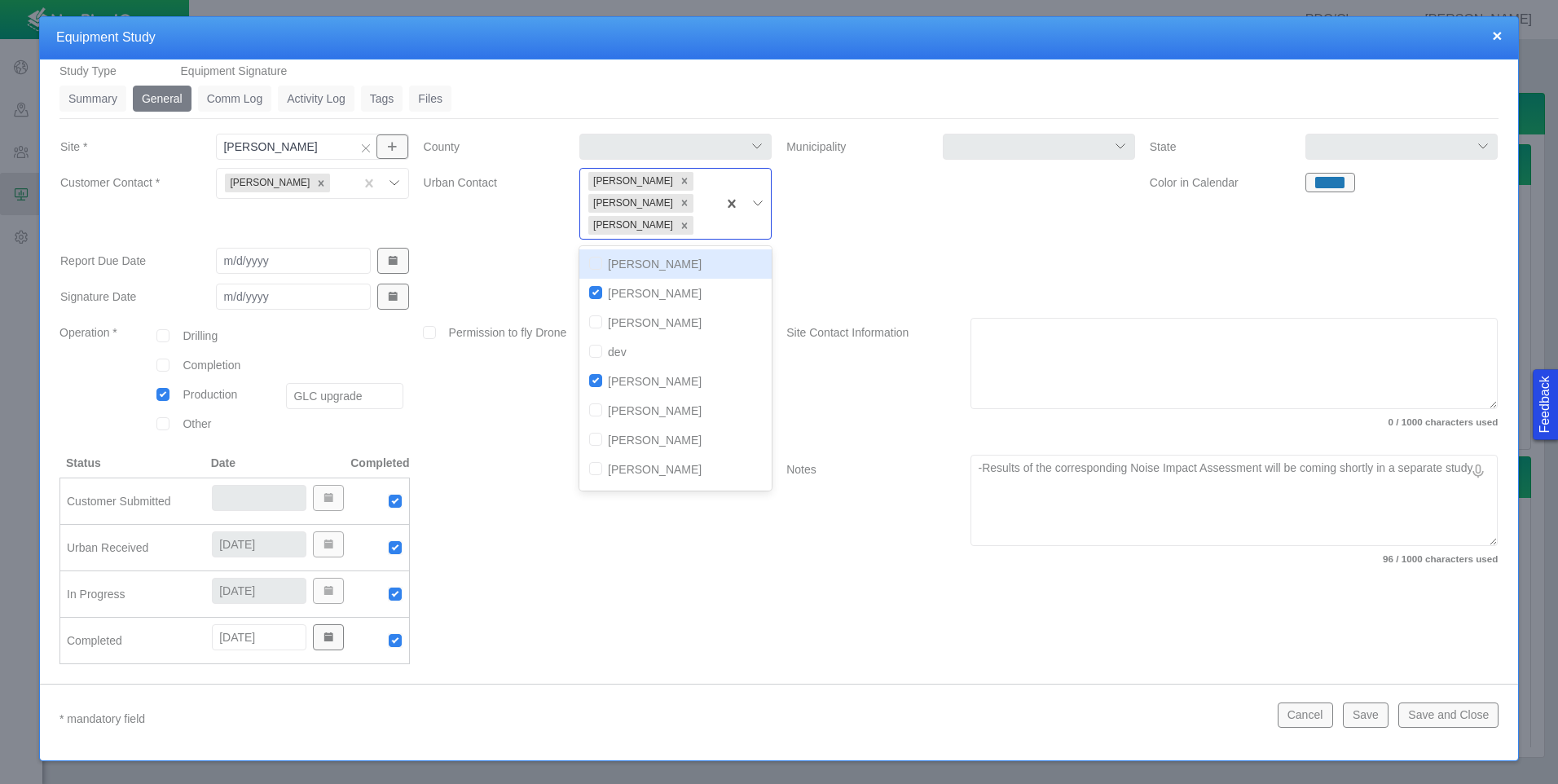
click at [872, 269] on div at bounding box center [960, 263] width 363 height 35
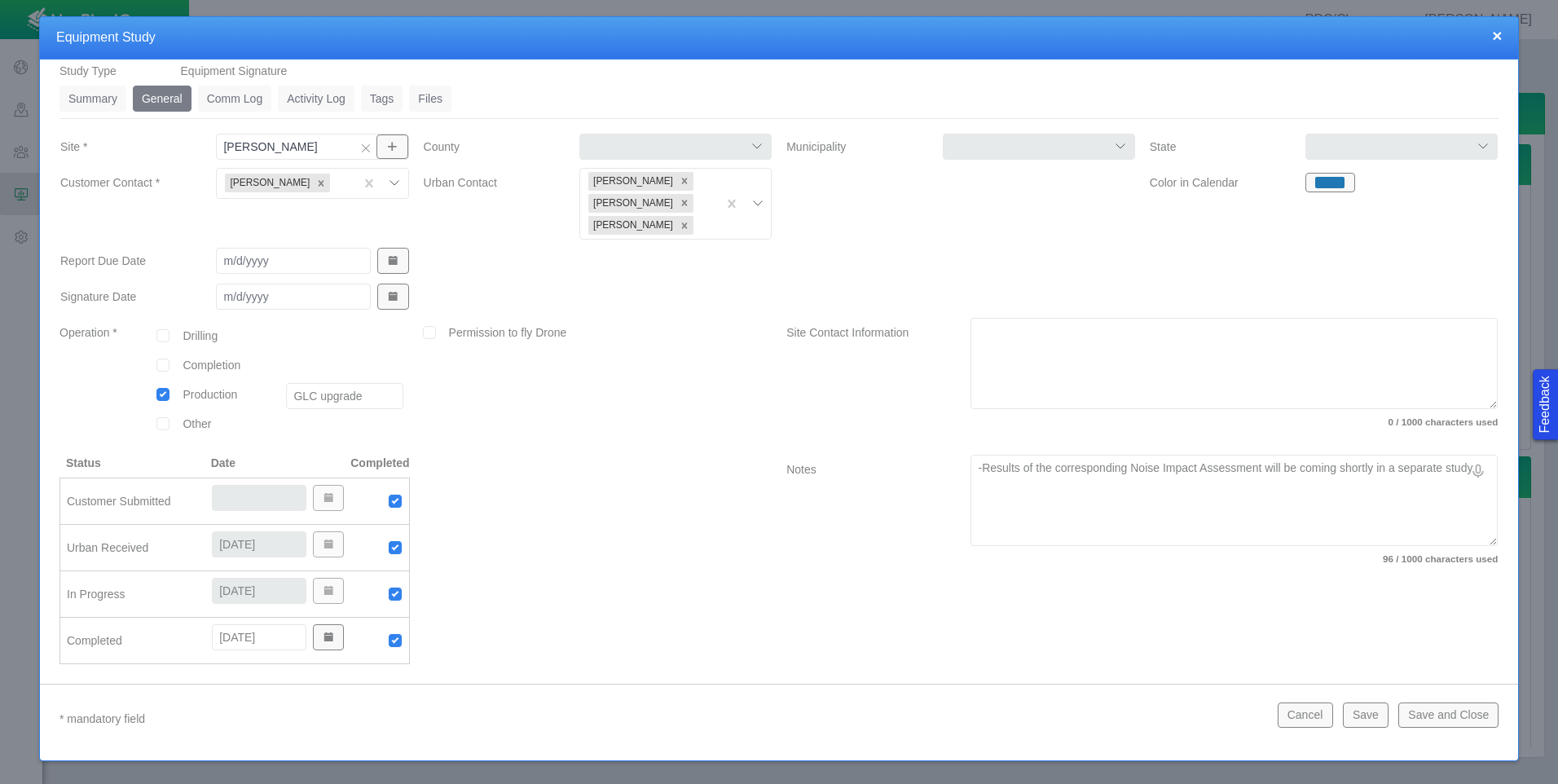
click at [816, 333] on label "Site Contact Information" at bounding box center [865, 375] width 184 height 116
click at [971, 333] on textarea "Site Contact Information" at bounding box center [1234, 363] width 527 height 91
click at [818, 363] on label "Site Contact Information" at bounding box center [865, 375] width 184 height 116
click at [971, 363] on textarea "Site Contact Information" at bounding box center [1234, 363] width 527 height 91
click at [971, 426] on label "0 / 1000 characters used" at bounding box center [1234, 422] width 527 height 14
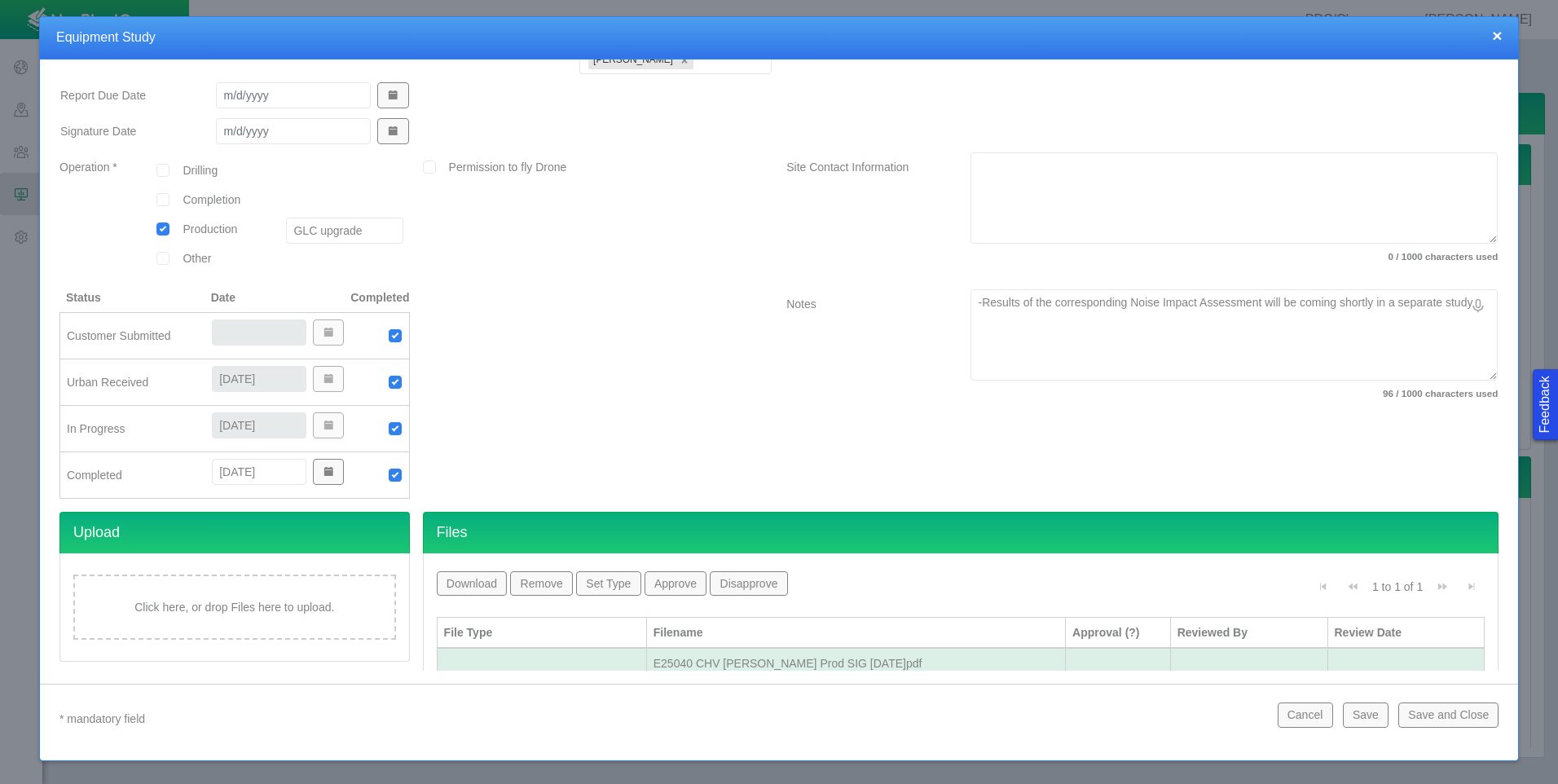
scroll to position [236, 0]
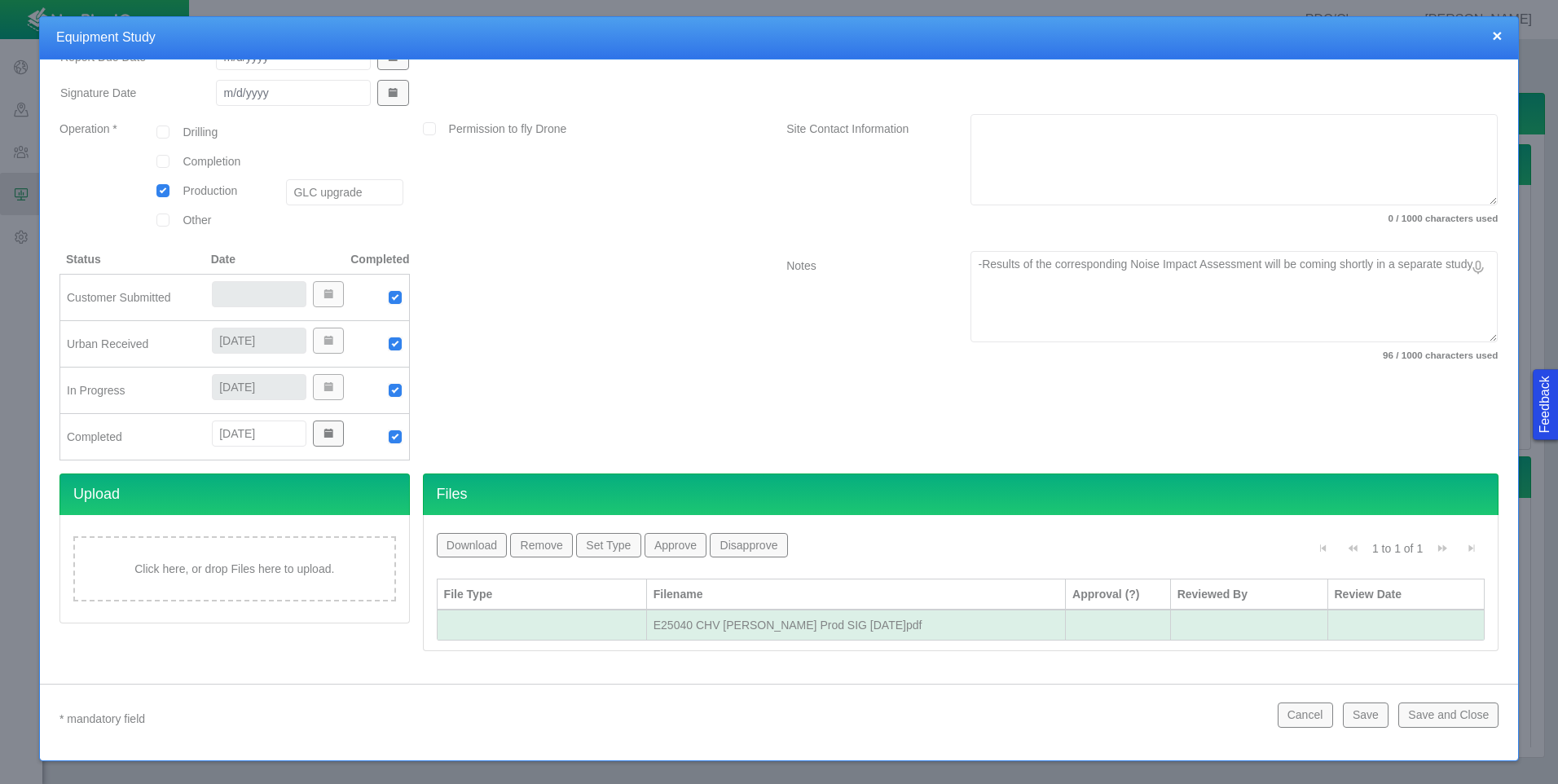
click at [618, 625] on div at bounding box center [541, 625] width 196 height 16
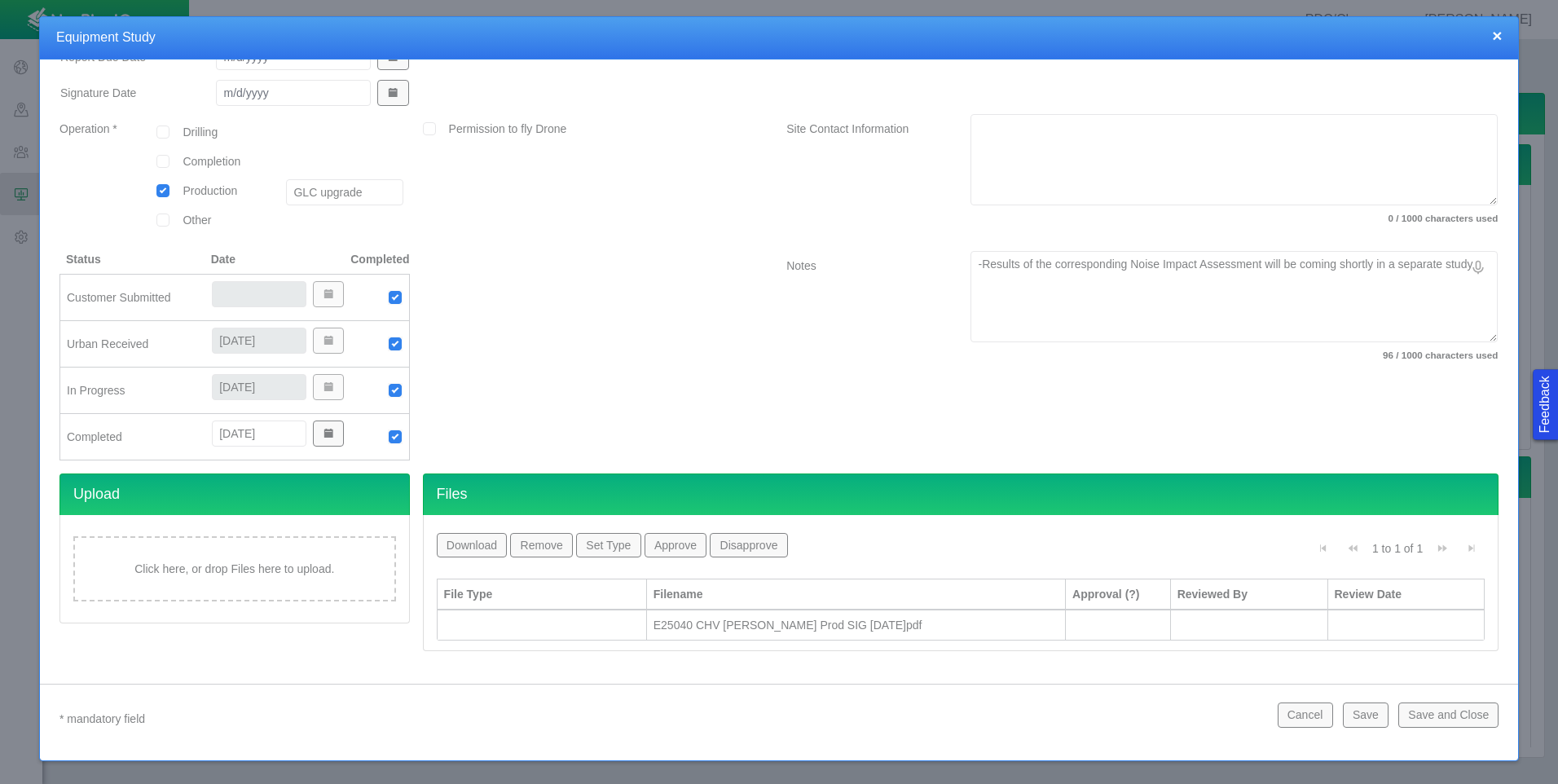
click at [600, 609] on th "File Type" at bounding box center [542, 594] width 209 height 32
click at [598, 618] on div at bounding box center [541, 625] width 196 height 16
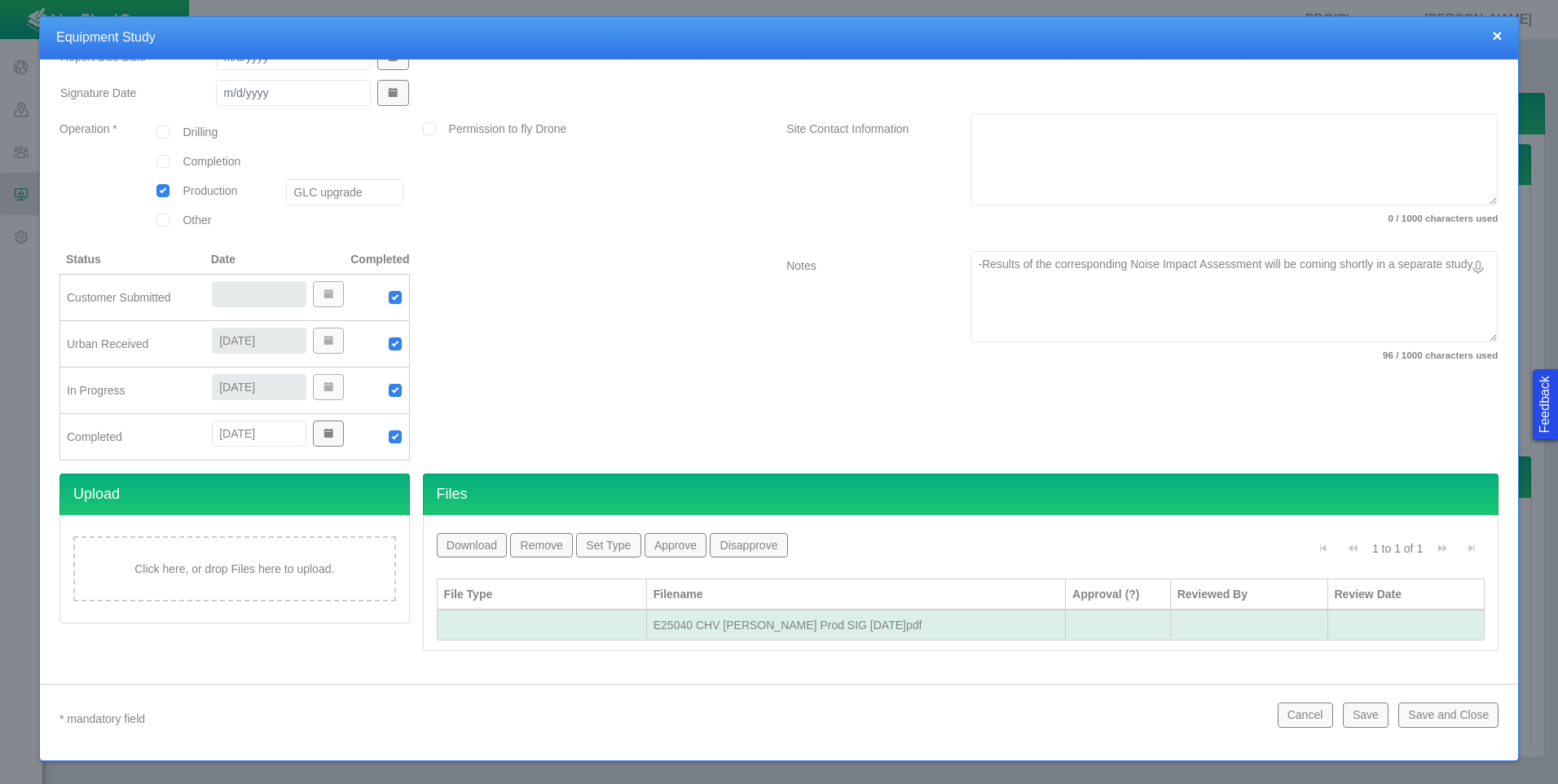
click at [616, 545] on button "Set Type" at bounding box center [608, 545] width 65 height 25
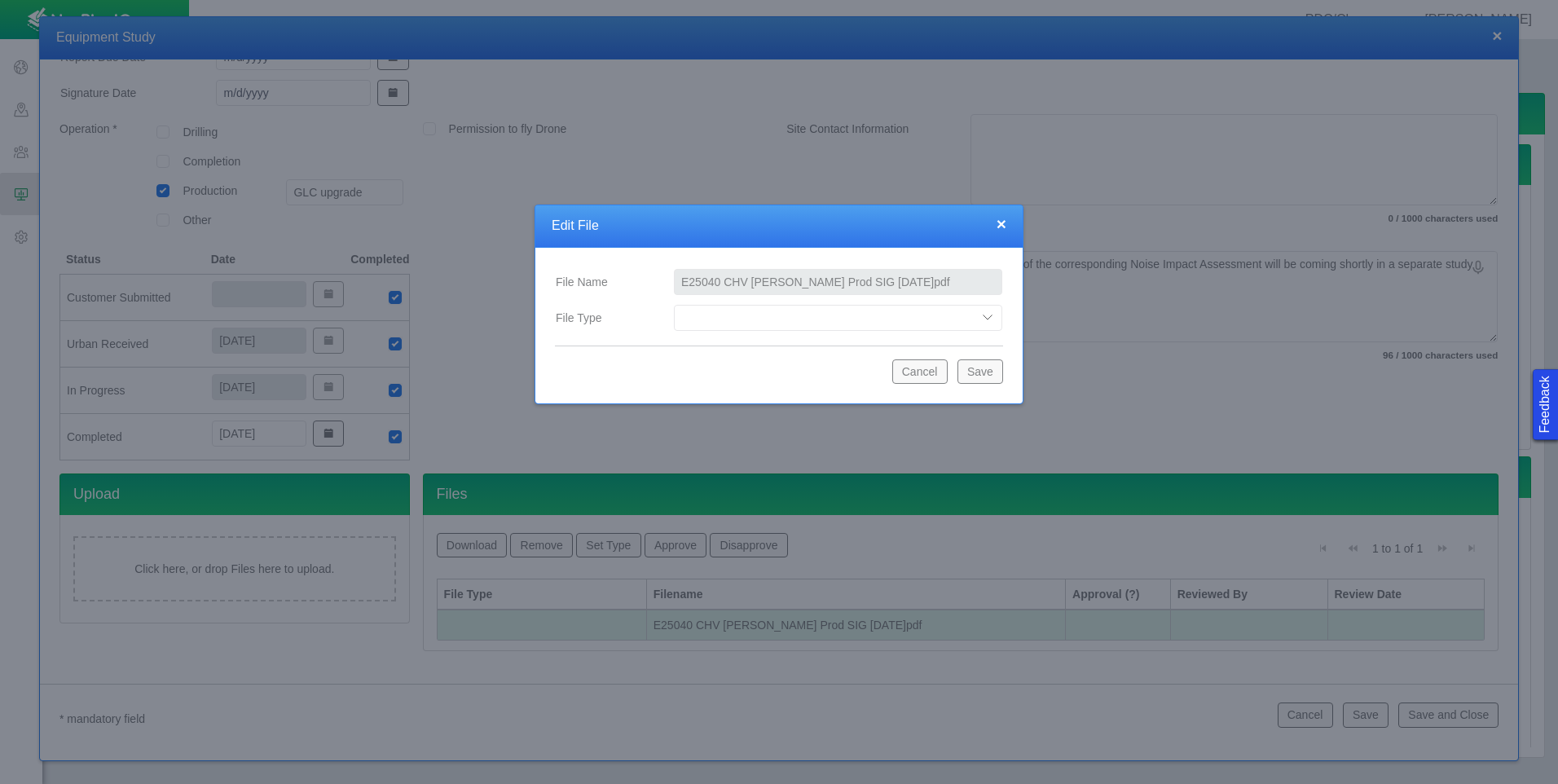
click at [910, 314] on select "Compliance Report Development Plan Draft Report Equipment Info Equipment Layout…" at bounding box center [838, 317] width 329 height 26
click at [674, 305] on select "Compliance Report Development Plan Draft Report Equipment Info Equipment Layout…" at bounding box center [838, 317] width 329 height 26
click at [978, 371] on button "Save" at bounding box center [980, 371] width 46 height 25
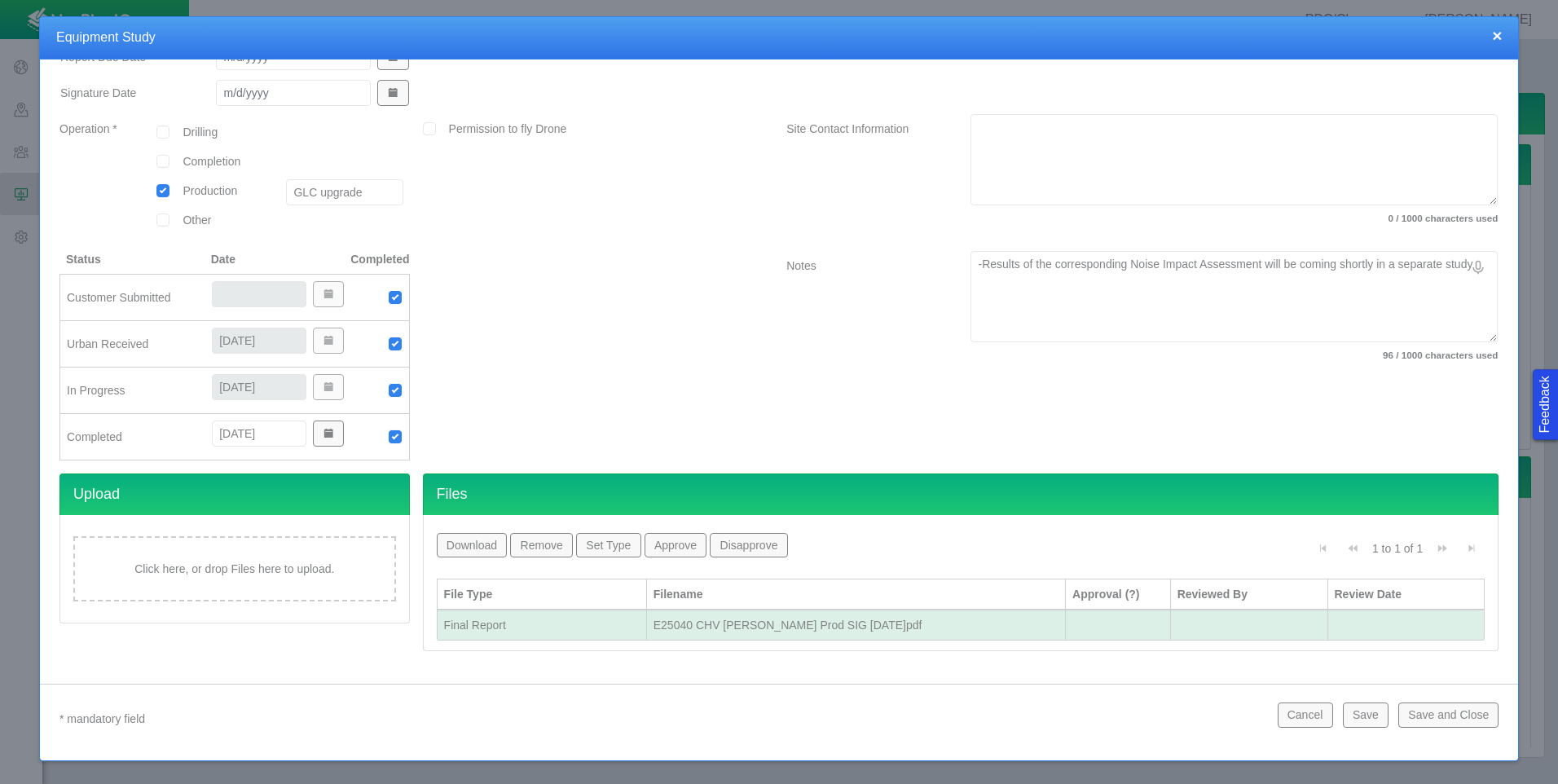
drag, startPoint x: 1365, startPoint y: 263, endPoint x: 1293, endPoint y: 268, distance: 72.2
click at [1293, 268] on textarea "-Results of the corresponding Noise Impact Assessment will be coming shortly in…" at bounding box center [1234, 297] width 527 height 91
click at [1431, 713] on button "Save and Close" at bounding box center [1449, 714] width 100 height 25
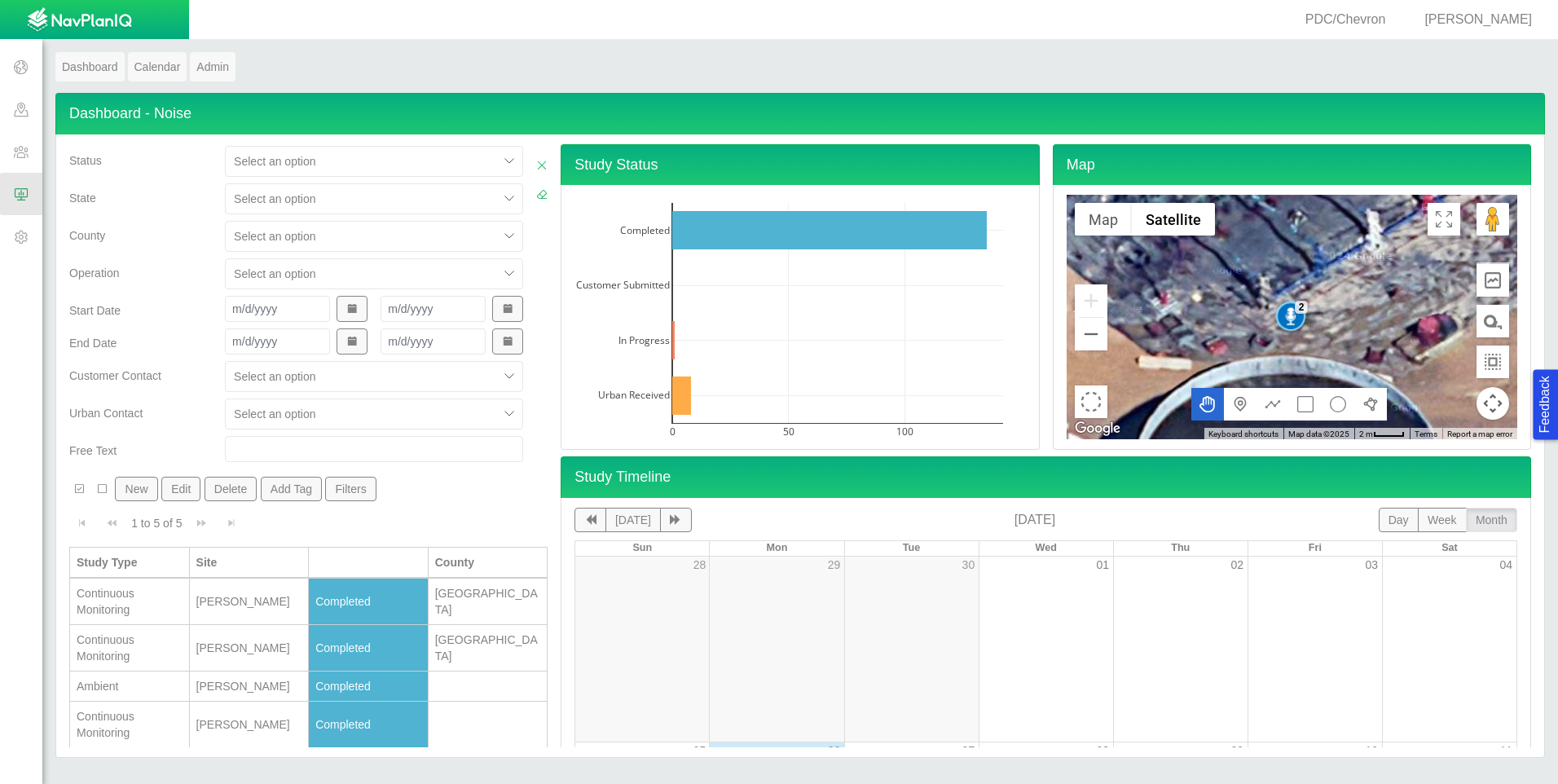
scroll to position [157, 0]
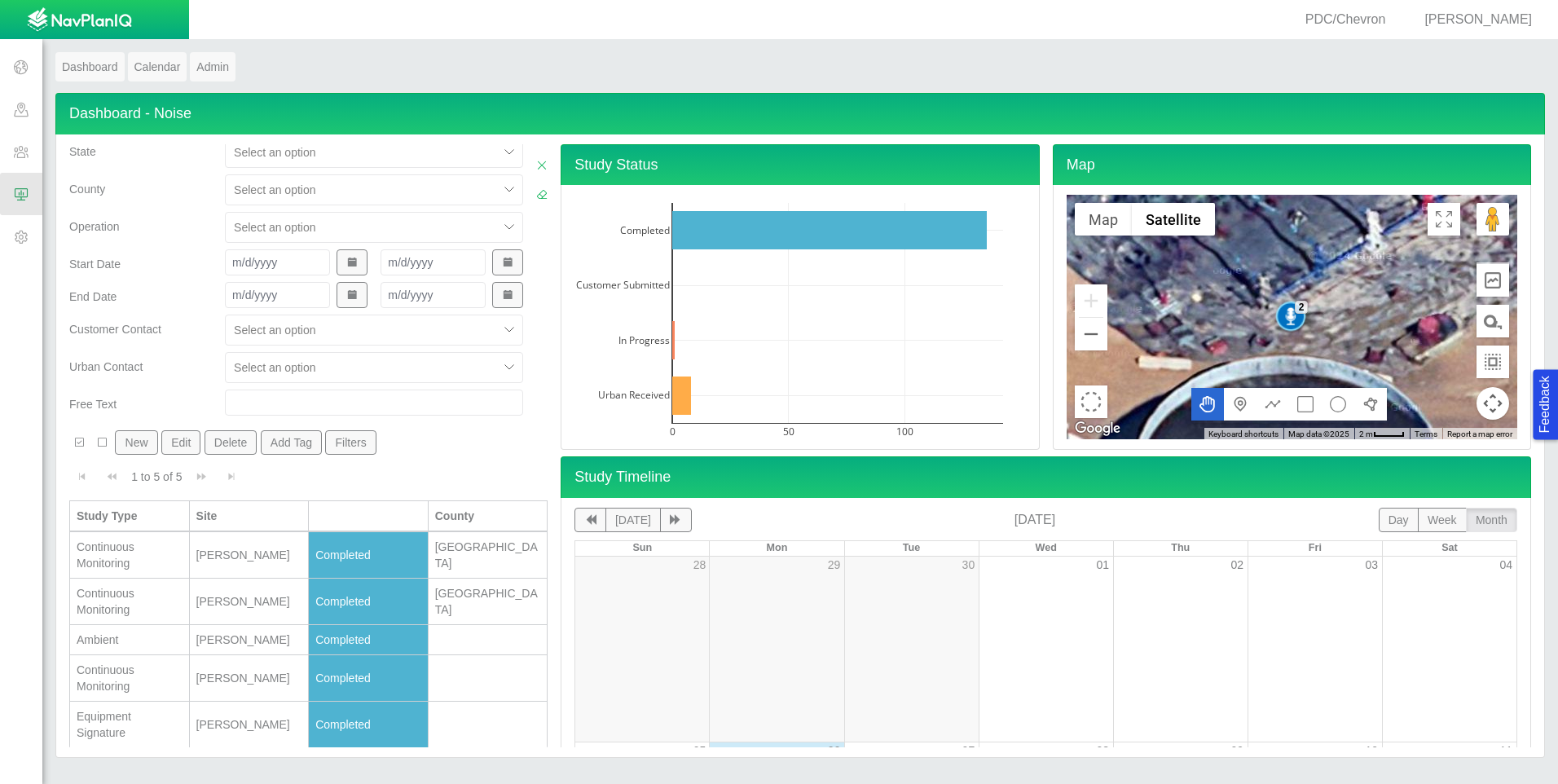
click at [140, 724] on div "Equipment Signature" at bounding box center [129, 724] width 106 height 33
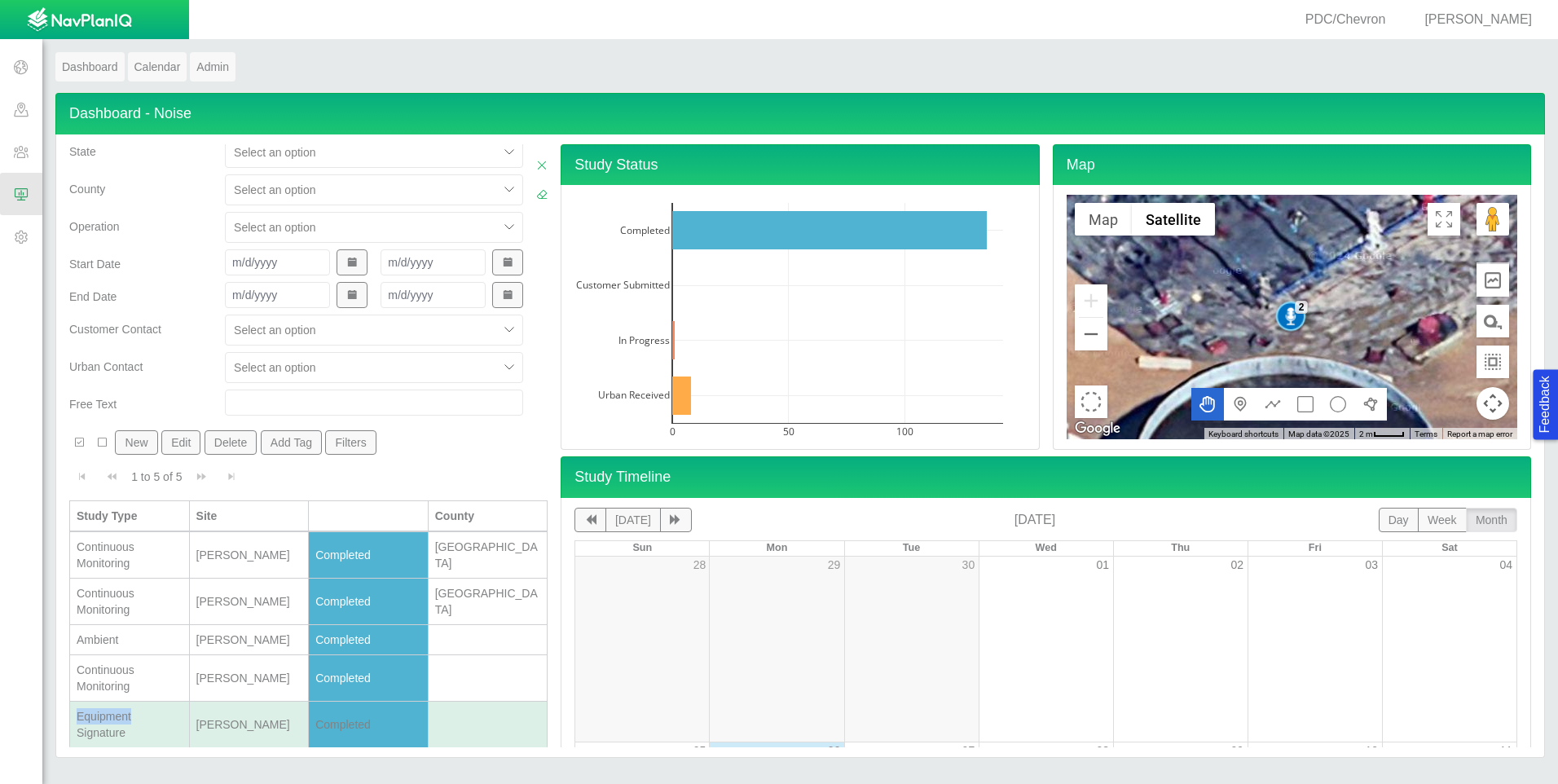
click at [141, 724] on div "Equipment Signature" at bounding box center [129, 724] width 106 height 33
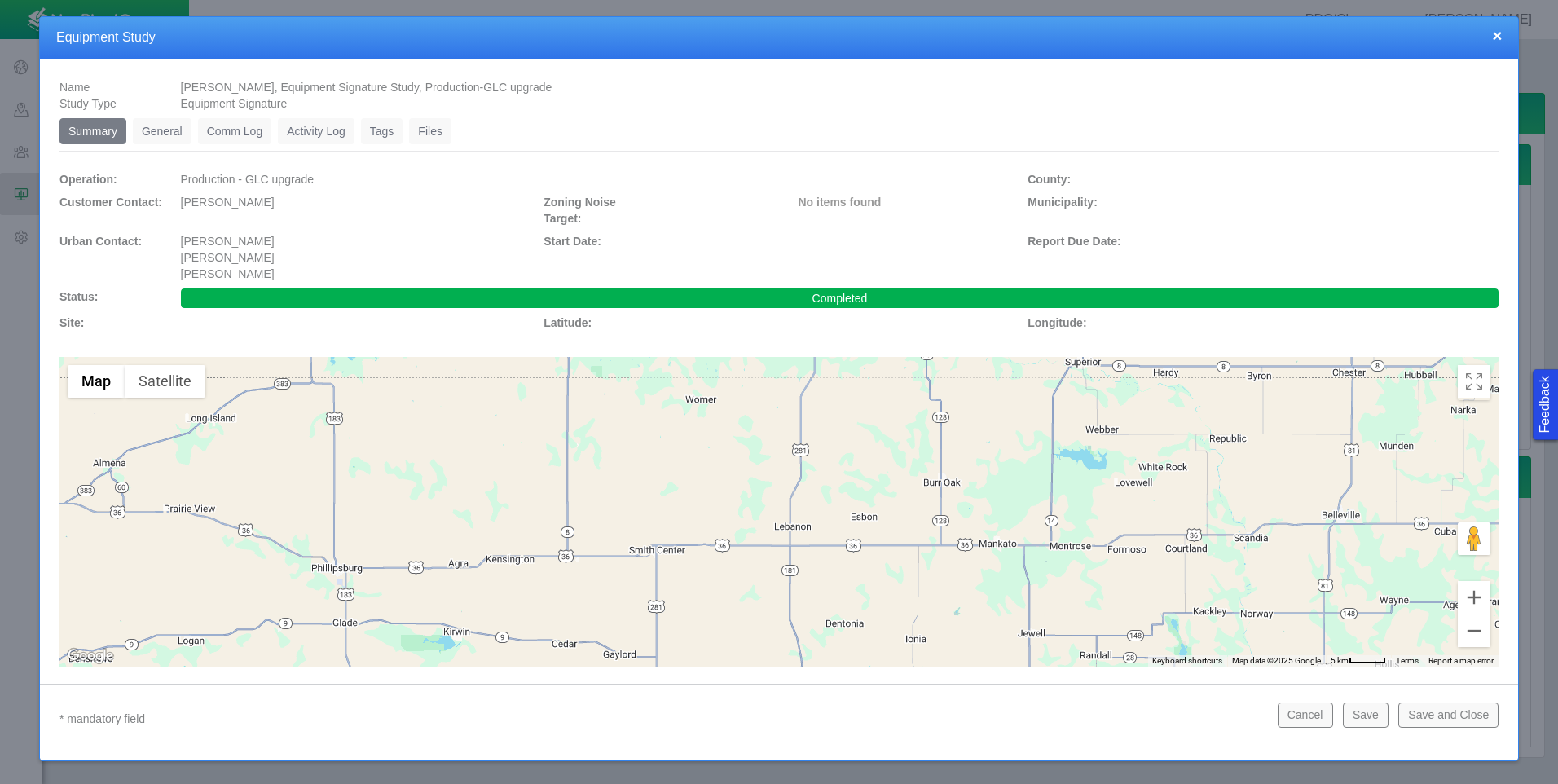
click at [1497, 35] on button "×" at bounding box center [1497, 35] width 10 height 17
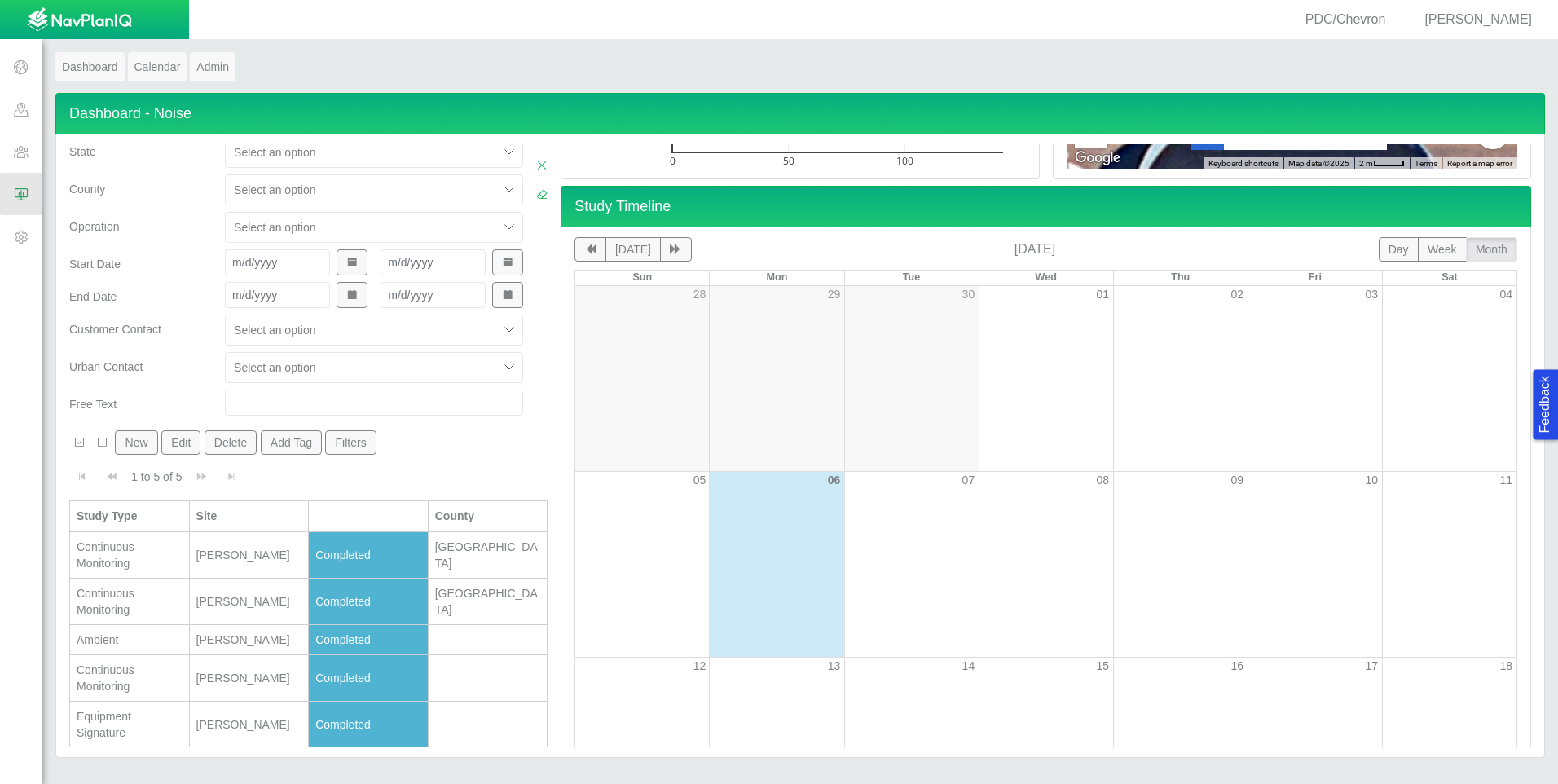
scroll to position [326, 0]
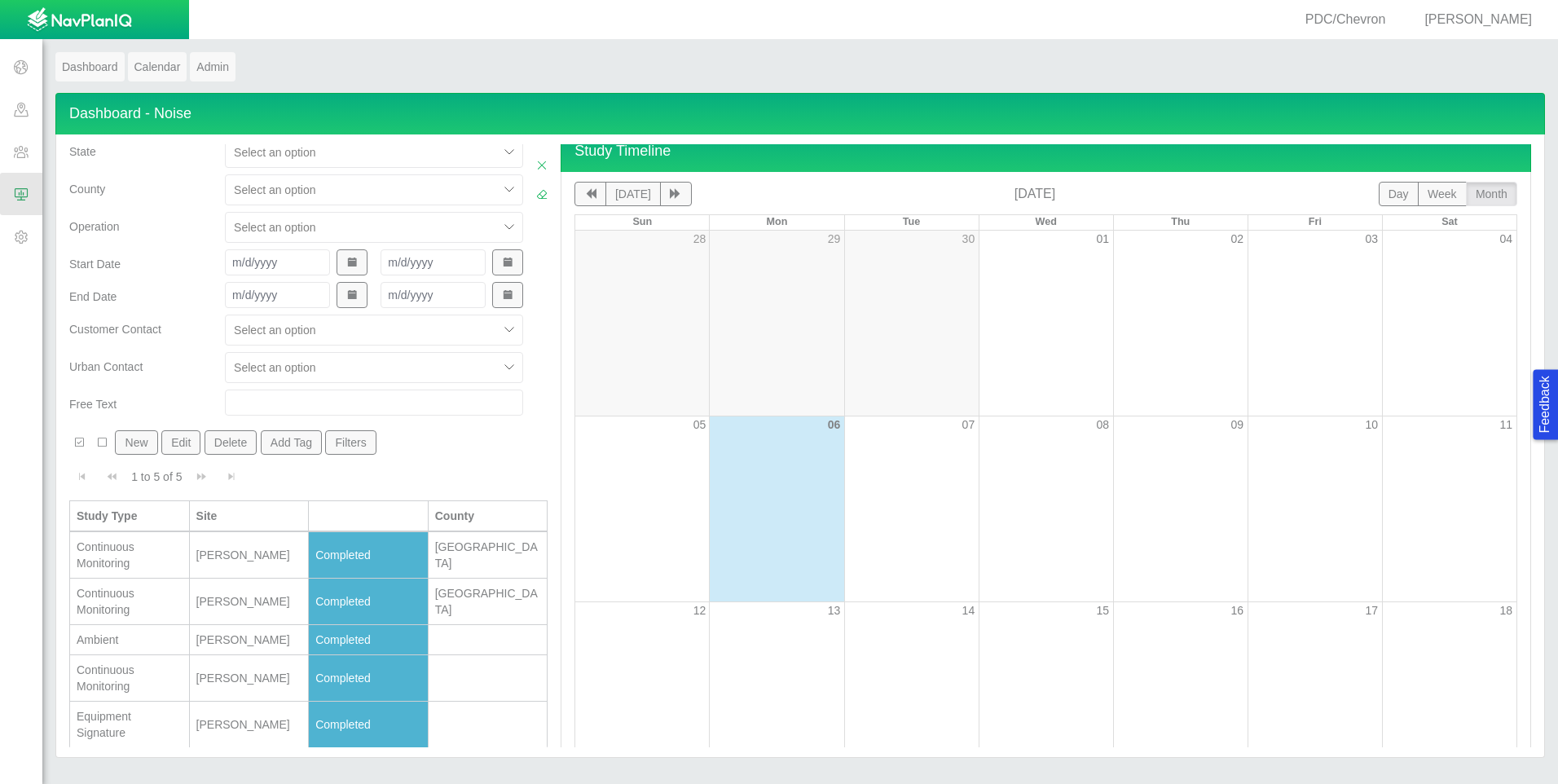
click at [223, 558] on div "[PERSON_NAME]" at bounding box center [249, 555] width 106 height 16
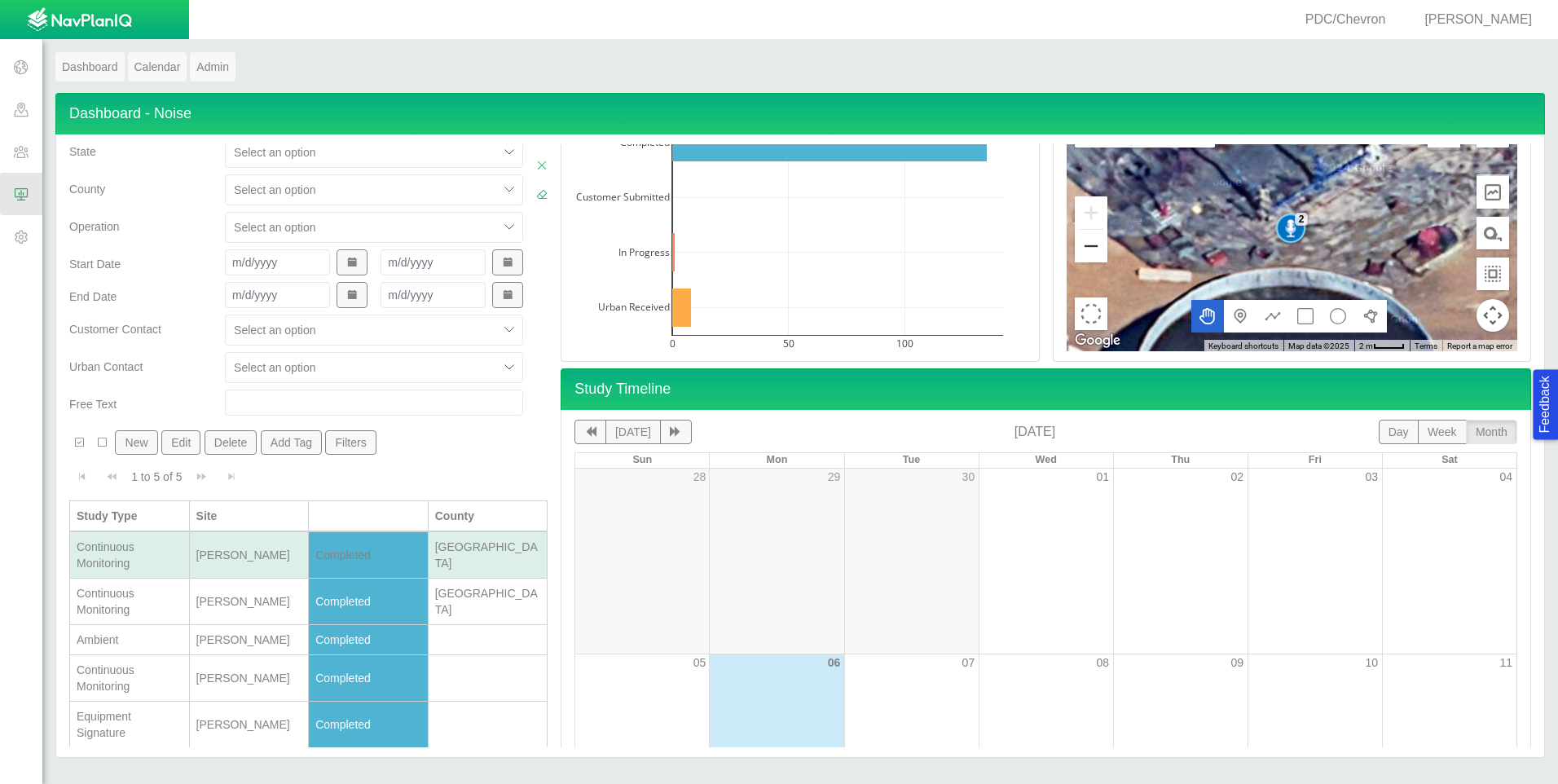
scroll to position [0, 0]
